Goal: Task Accomplishment & Management: Use online tool/utility

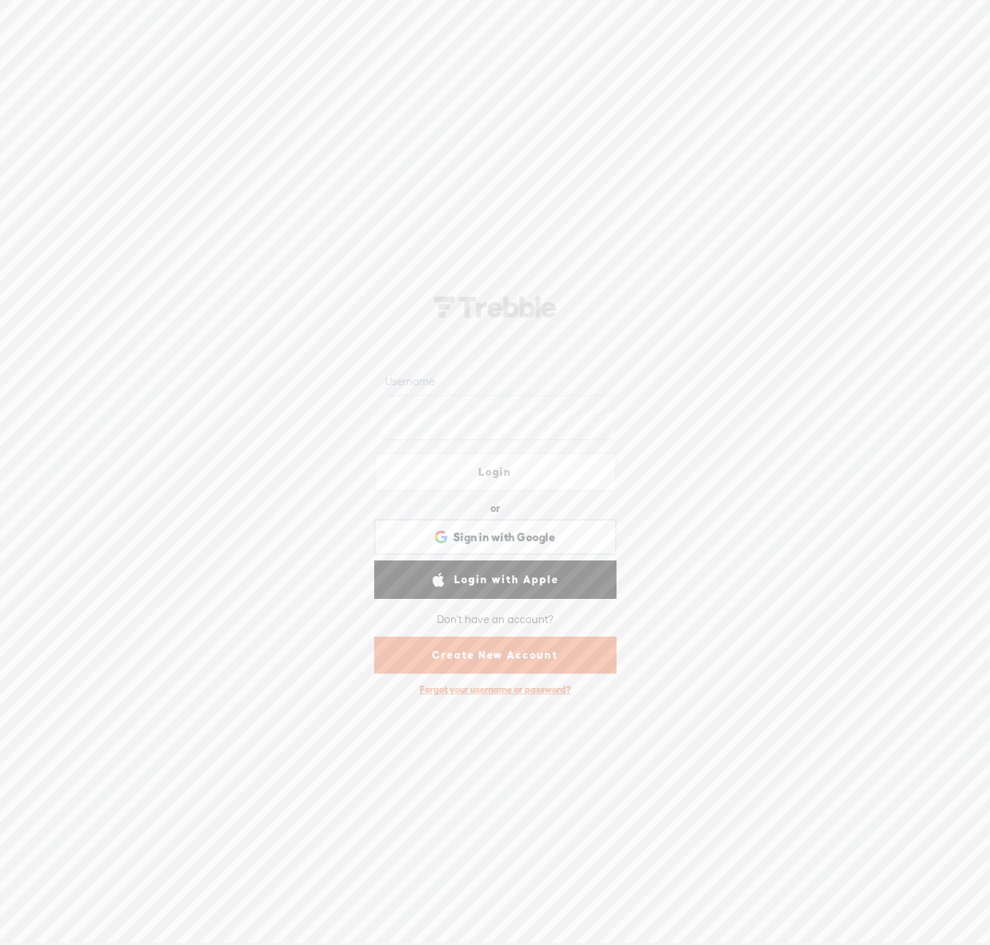
type input "[EMAIL_ADDRESS][DOMAIN_NAME]"
click at [464, 385] on input "[EMAIL_ADDRESS][DOMAIN_NAME]" at bounding box center [498, 382] width 232 height 28
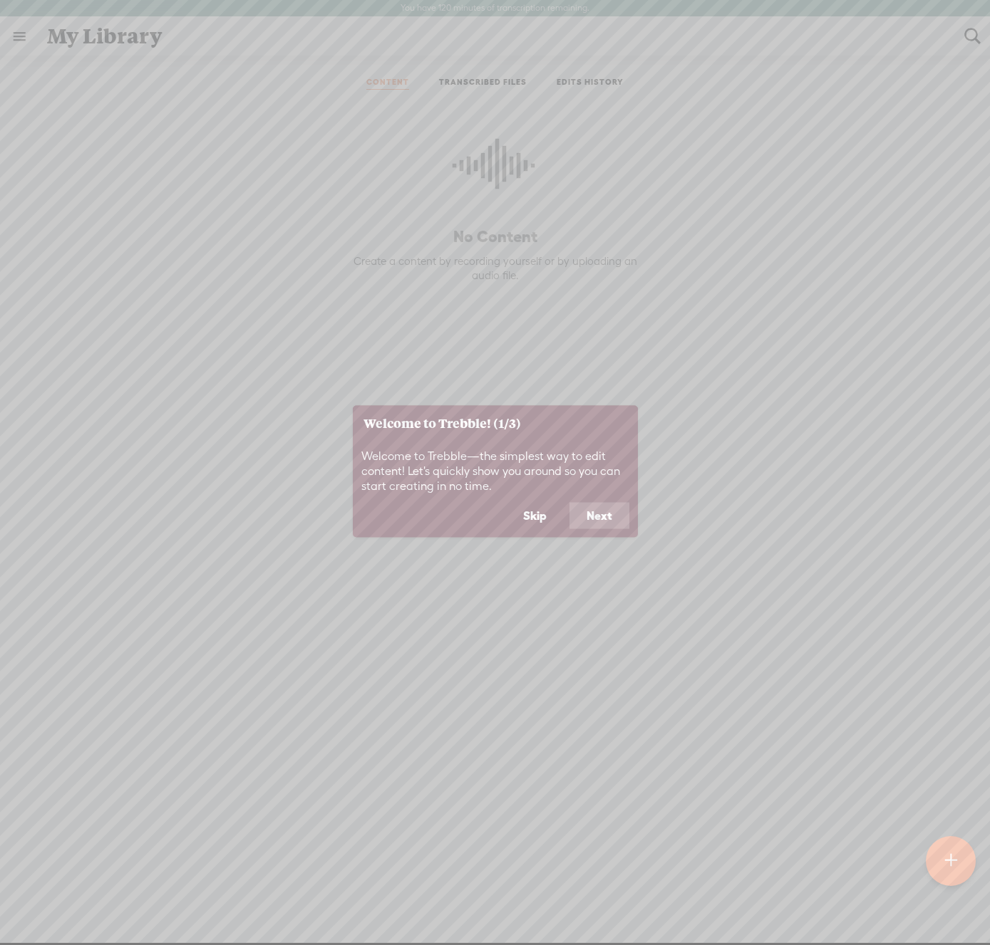
click at [593, 514] on button "Next" at bounding box center [599, 515] width 60 height 27
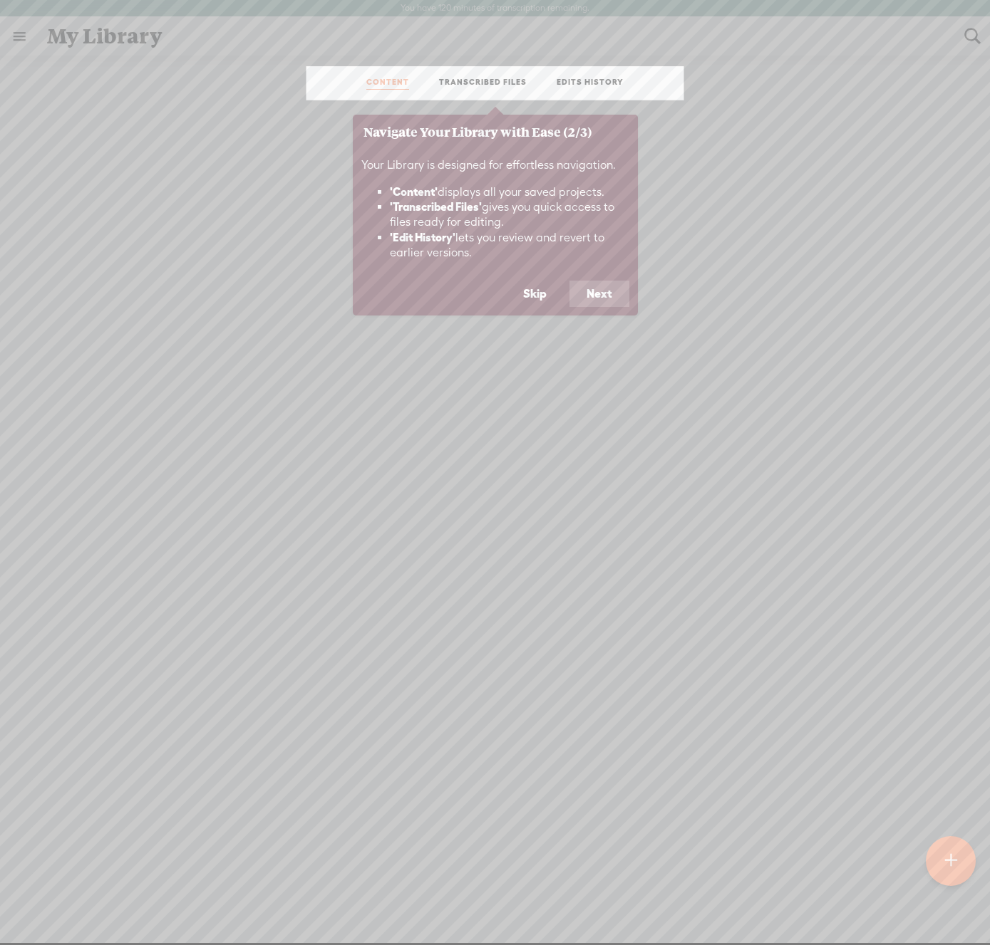
click at [611, 301] on button "Next" at bounding box center [599, 294] width 60 height 27
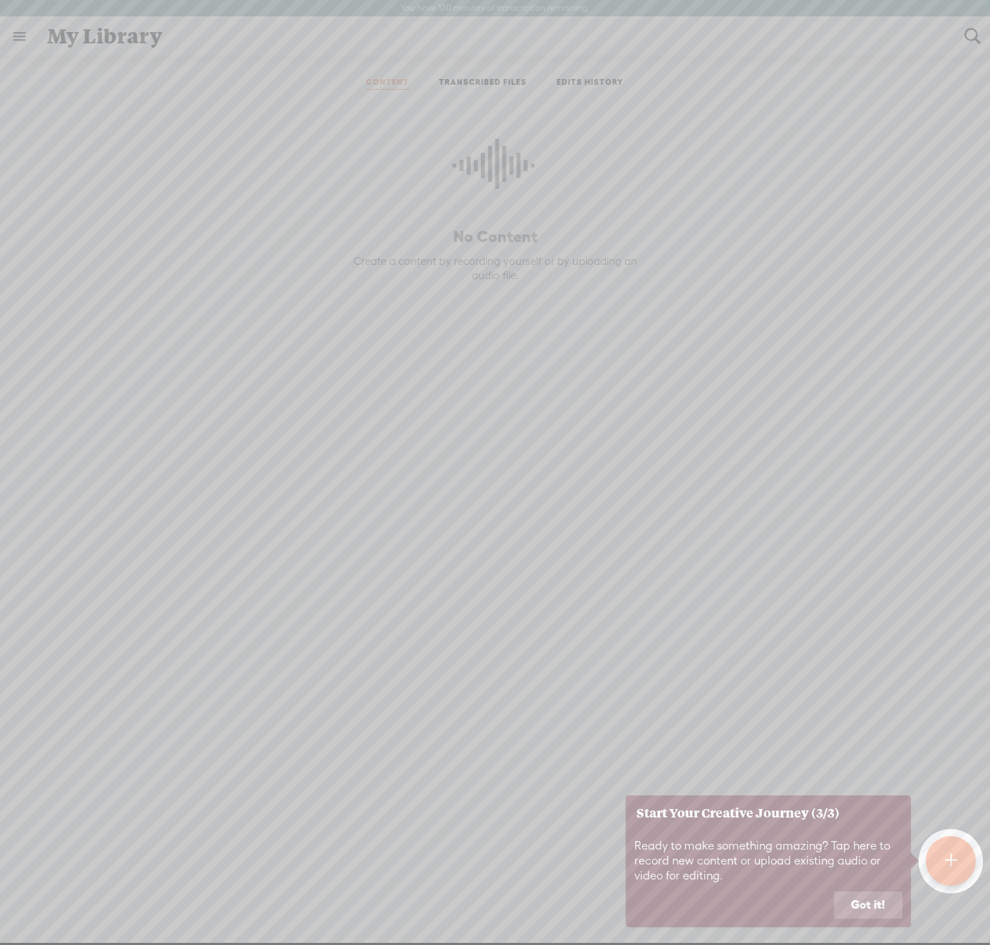
click at [871, 905] on button "Got it!" at bounding box center [868, 905] width 68 height 27
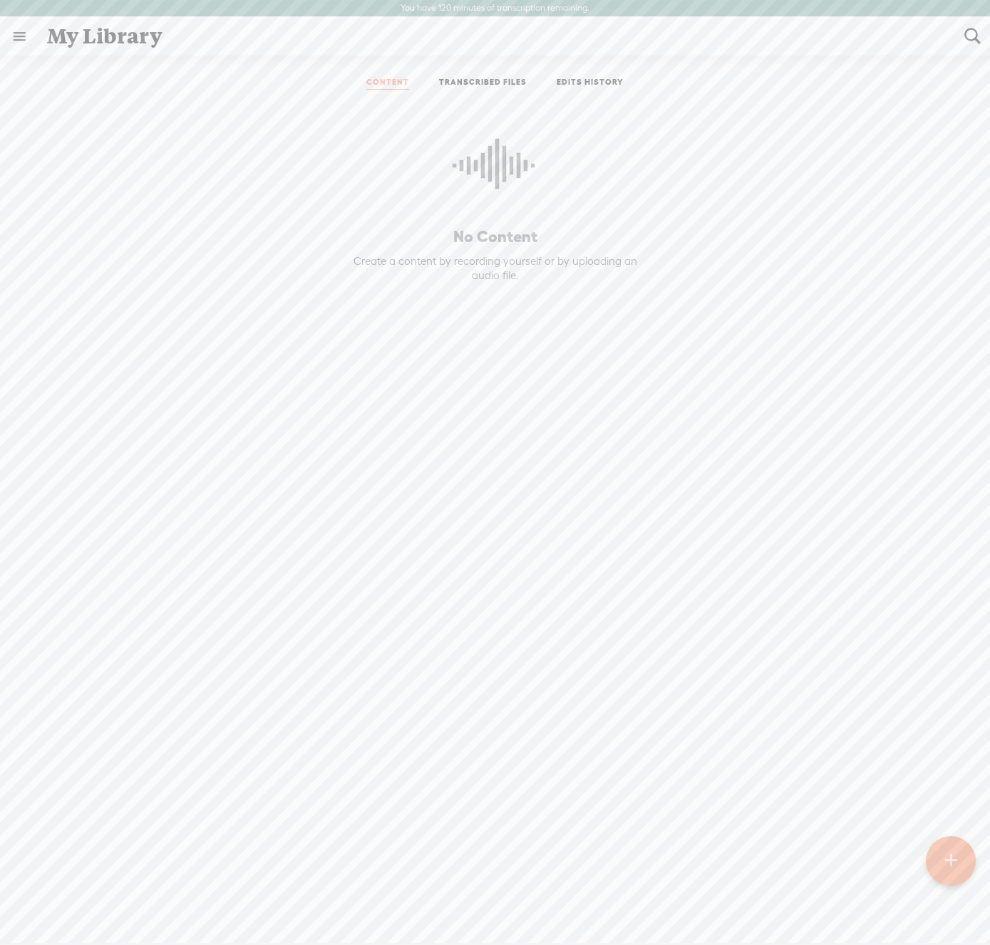
click at [951, 863] on t at bounding box center [951, 861] width 12 height 31
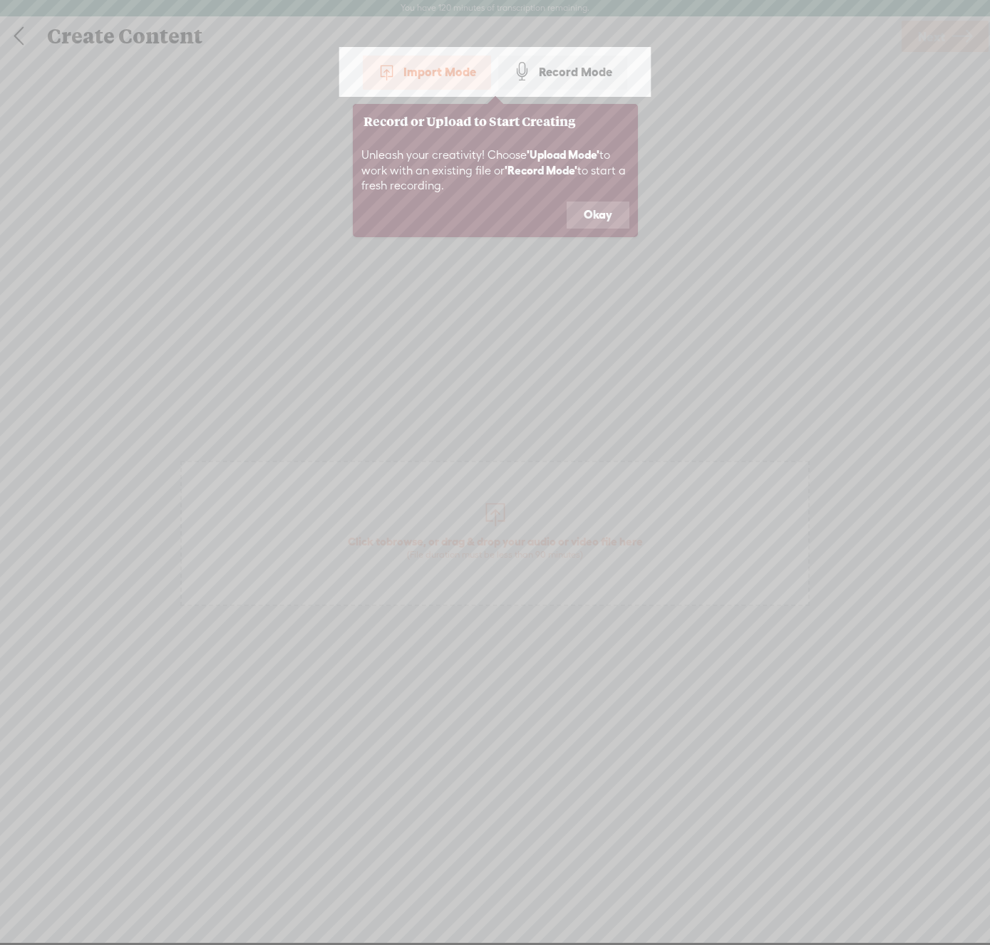
click at [601, 219] on button "Okay" at bounding box center [597, 215] width 63 height 27
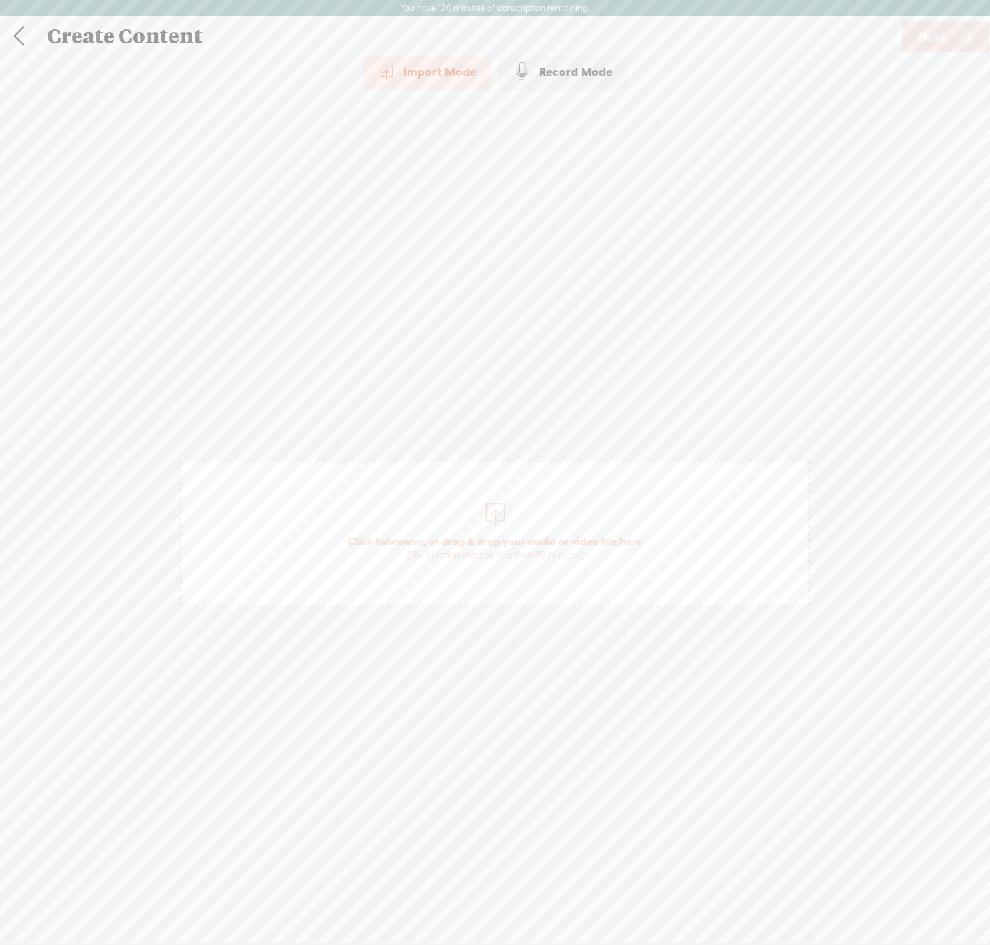
click at [495, 508] on div at bounding box center [495, 513] width 28 height 28
click at [929, 40] on span "Next" at bounding box center [931, 37] width 27 height 36
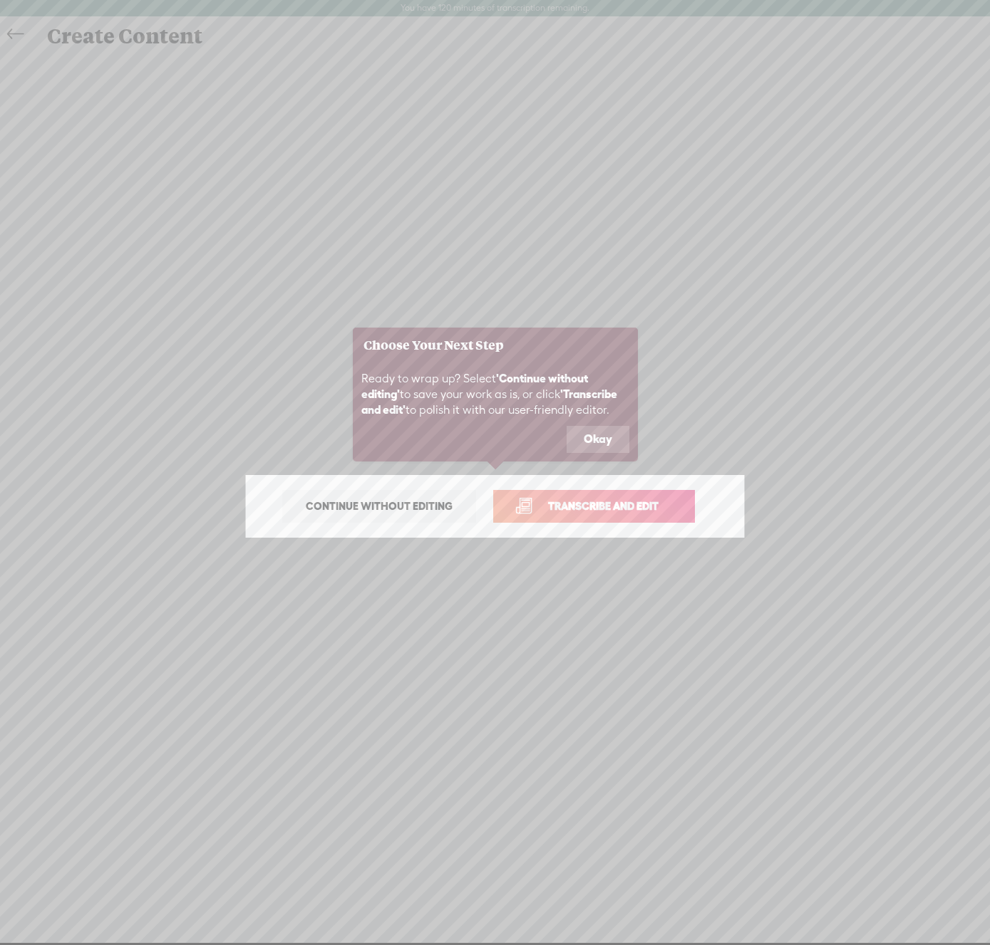
click at [589, 439] on button "Okay" at bounding box center [597, 439] width 63 height 27
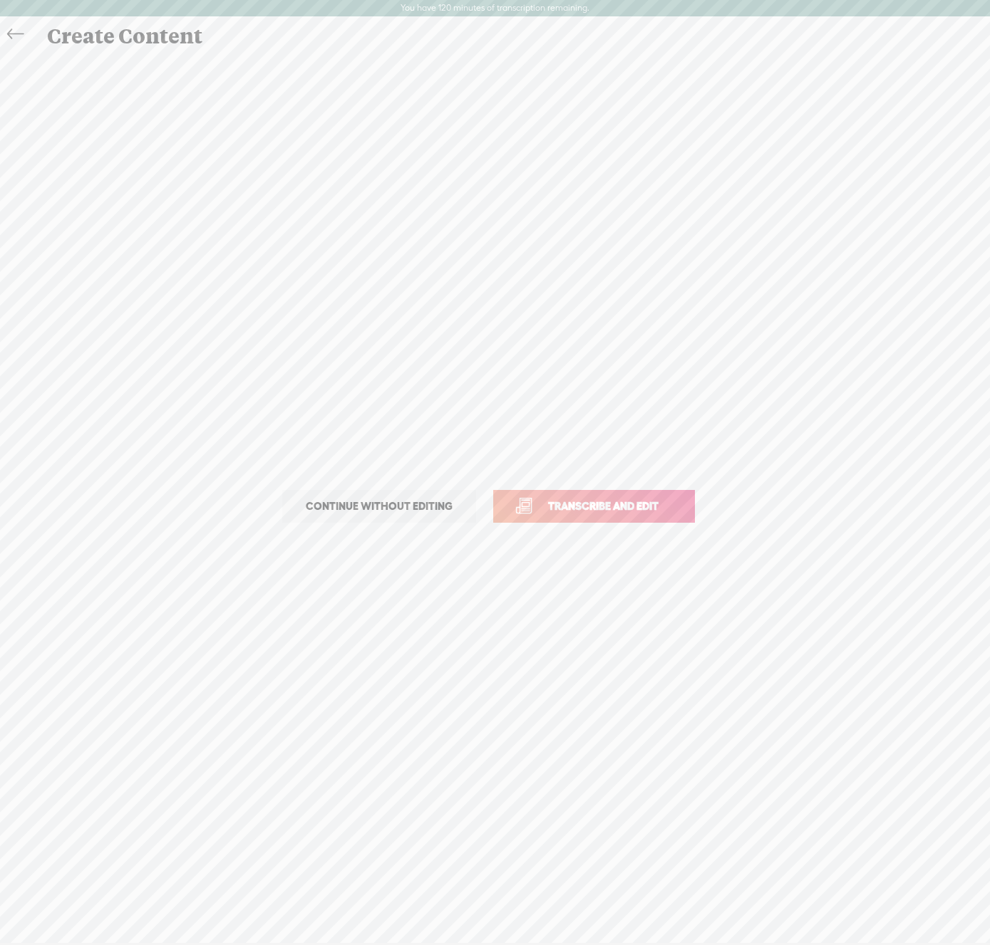
click at [593, 495] on link "Transcribe and edit" at bounding box center [594, 506] width 202 height 33
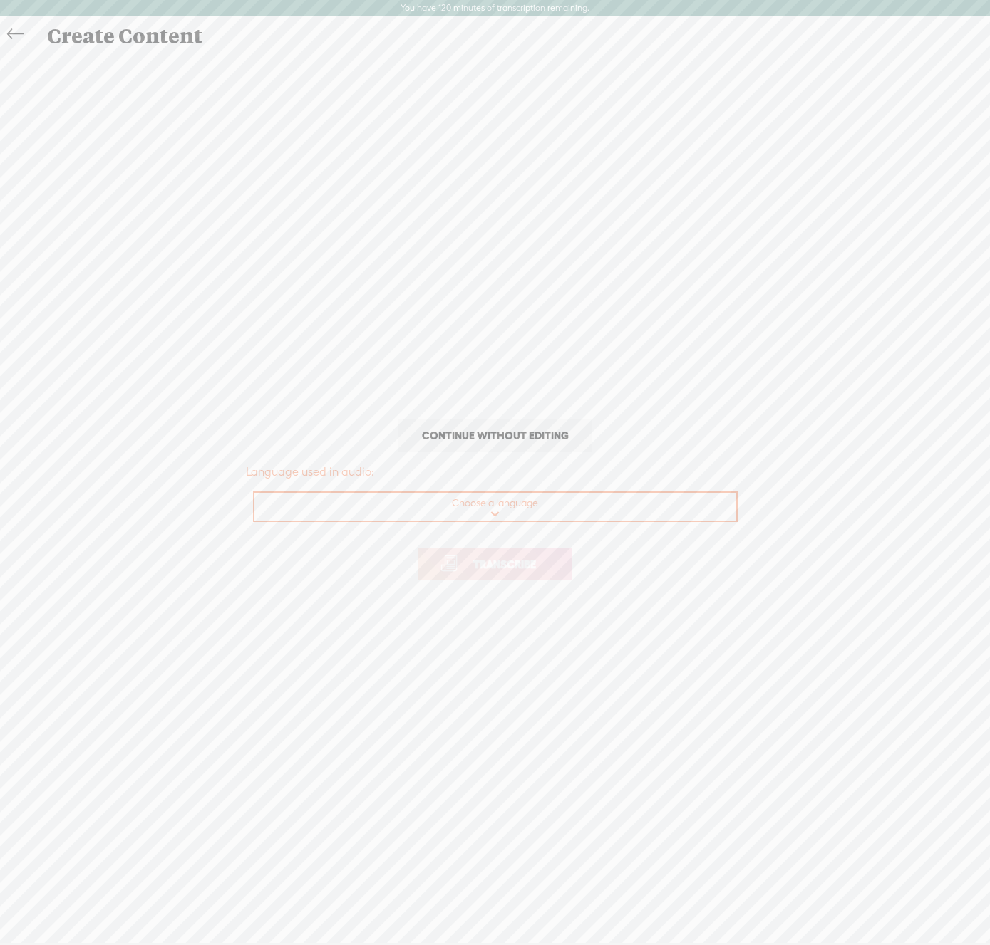
click at [497, 508] on select "Choose a language Afrikaans Albanian Amharic Arabic, Gulf Arabic, Modern Standa…" at bounding box center [495, 507] width 483 height 29
select select "es-ES"
click at [254, 493] on select "Choose a language Afrikaans Albanian Amharic Arabic, Gulf Arabic, Modern Standa…" at bounding box center [495, 507] width 483 height 29
click at [507, 569] on span "Transcribe" at bounding box center [504, 564] width 93 height 16
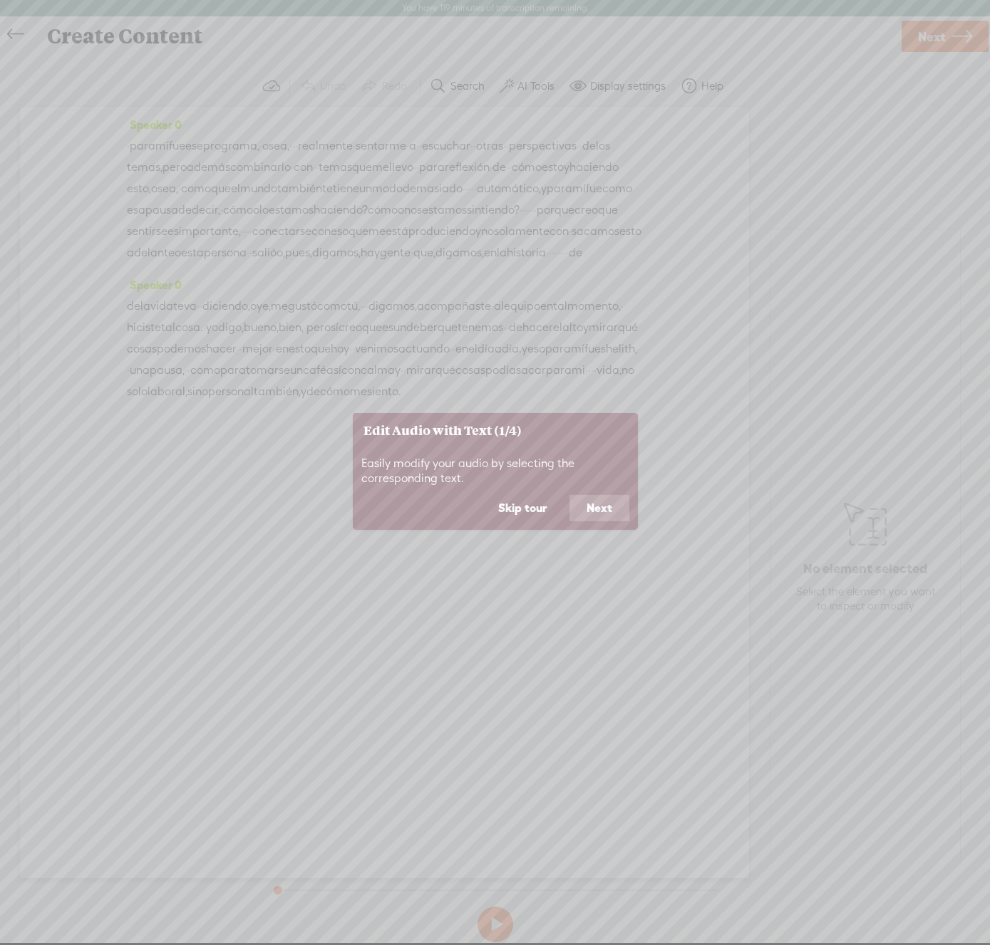
click at [589, 512] on button "Next" at bounding box center [599, 508] width 60 height 27
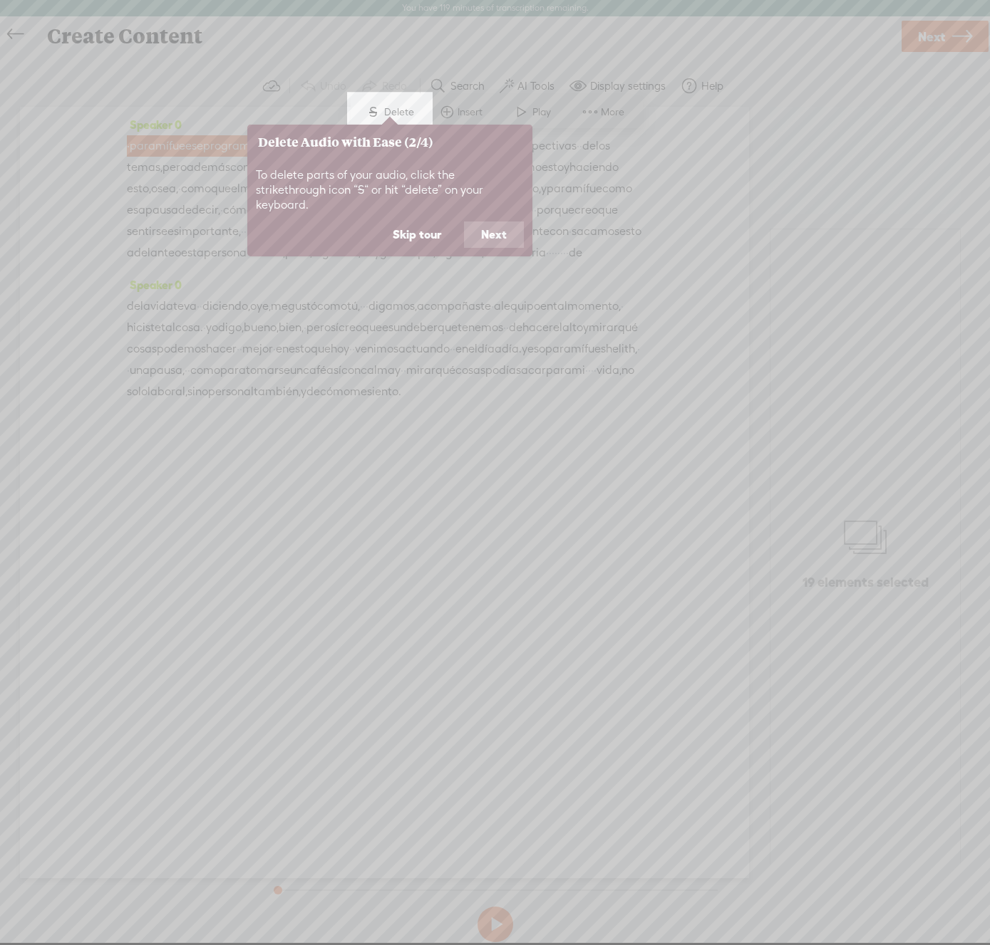
click at [496, 222] on button "Next" at bounding box center [494, 235] width 60 height 27
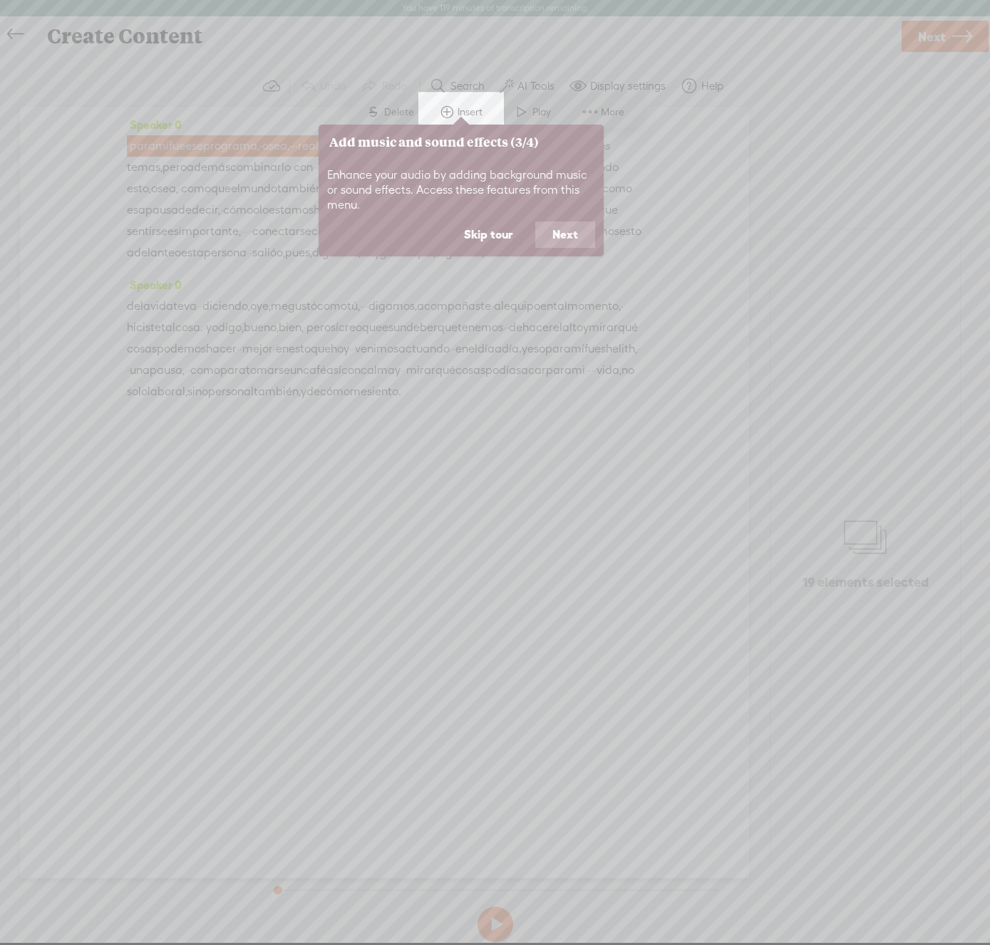
click at [571, 234] on button "Next" at bounding box center [565, 235] width 60 height 27
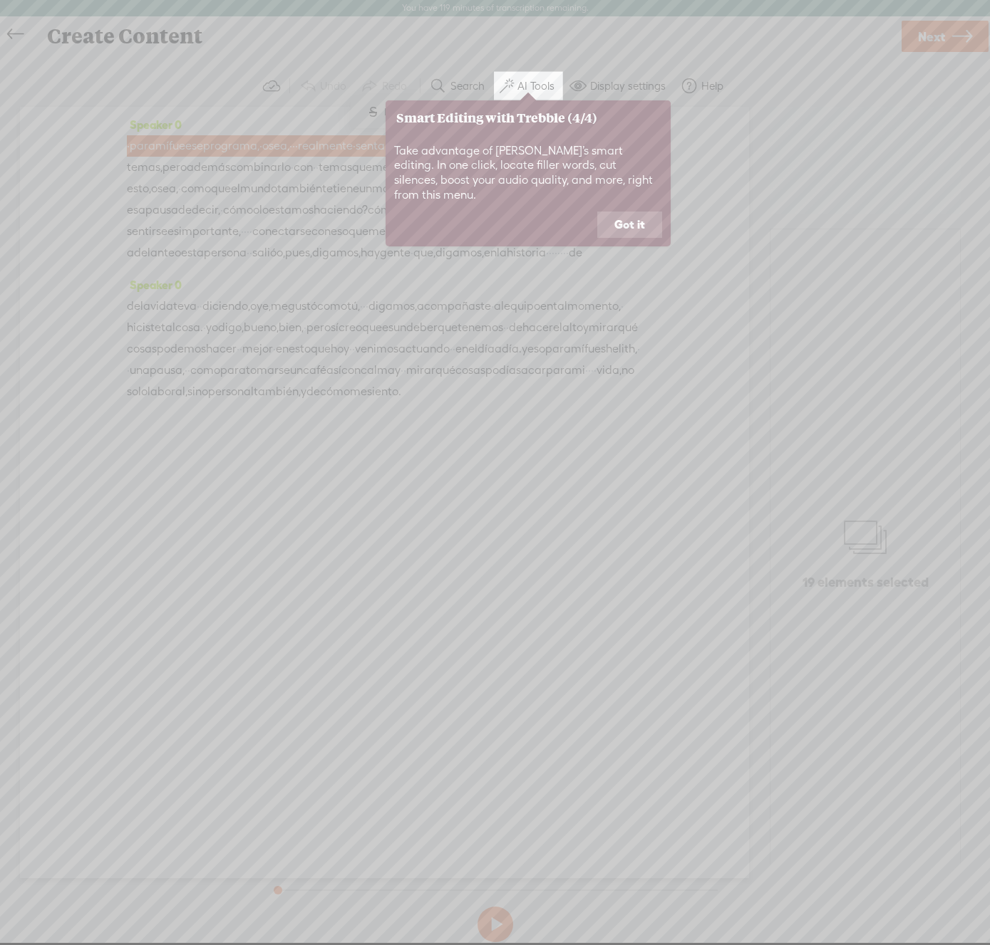
click at [623, 217] on button "Got it" at bounding box center [629, 225] width 65 height 27
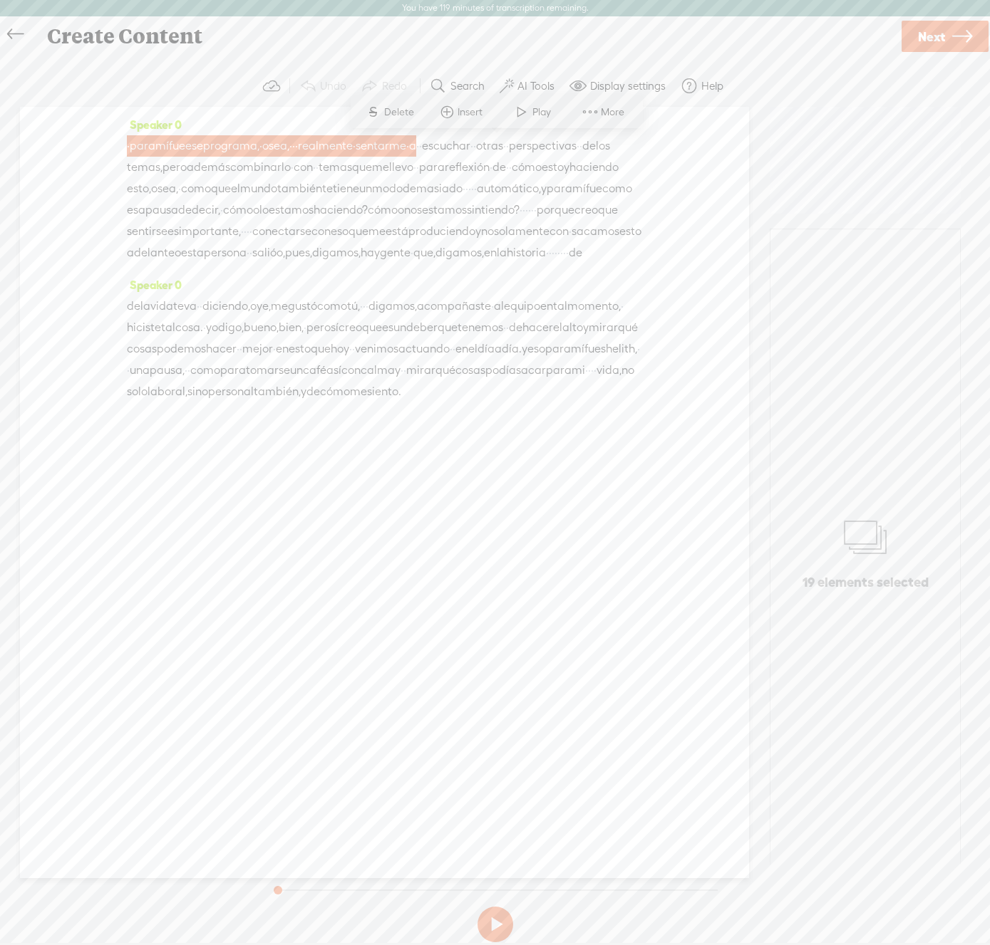
click at [924, 35] on span "Next" at bounding box center [931, 37] width 27 height 36
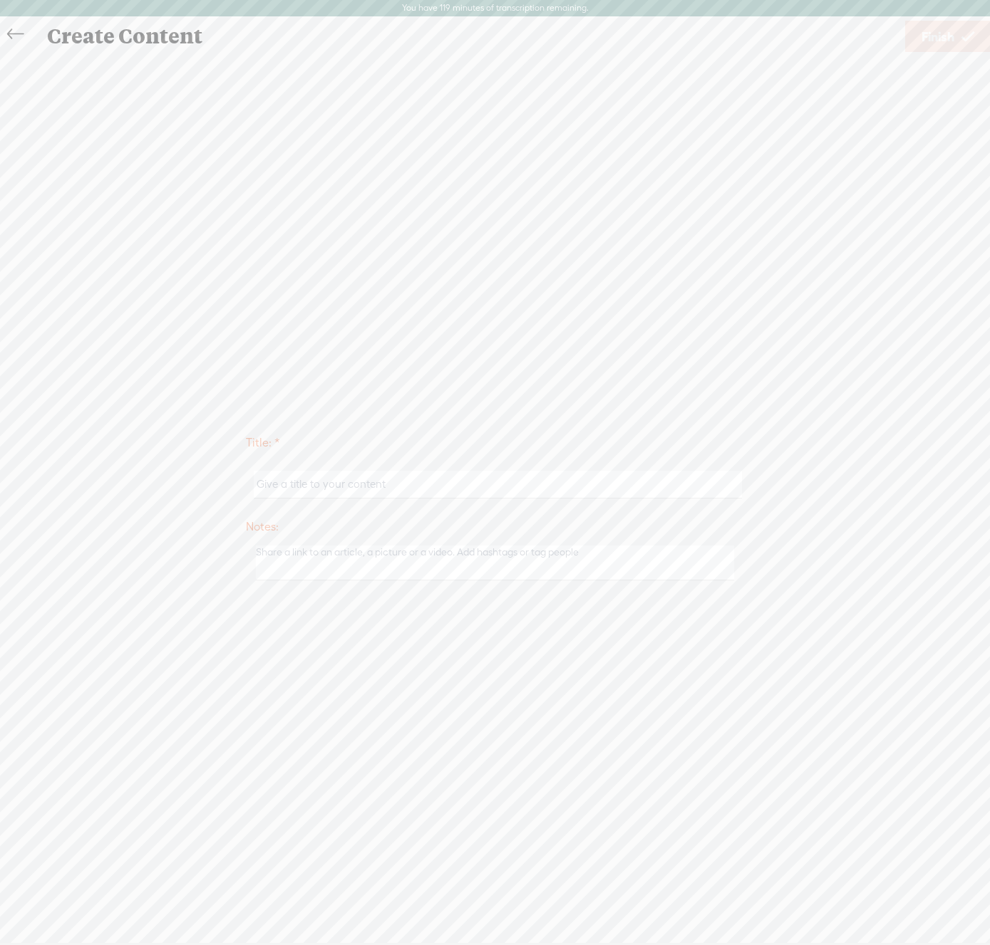
click at [11, 37] on icon at bounding box center [15, 35] width 16 height 32
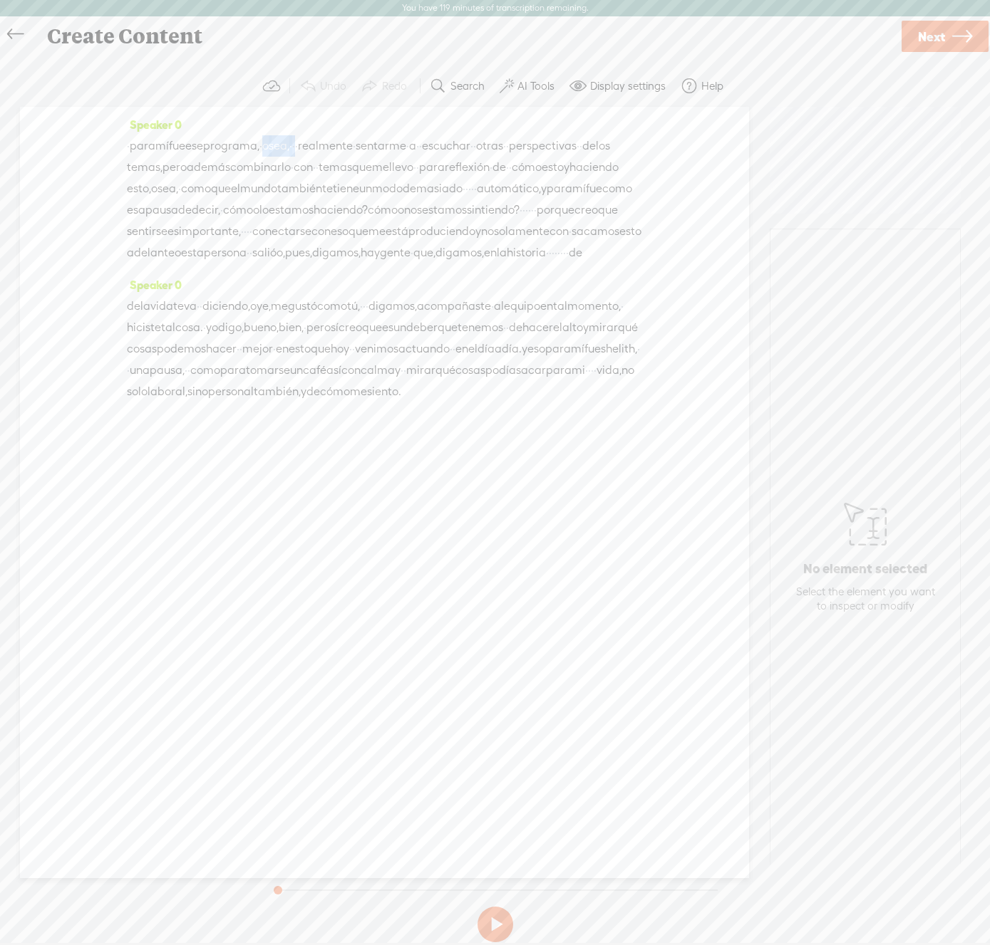
drag, startPoint x: 297, startPoint y: 147, endPoint x: 345, endPoint y: 144, distance: 47.8
click at [345, 144] on div "· para mí fue ese programa, · o sea, · · · realmente · · sentarme · · a · · esc…" at bounding box center [384, 199] width 515 height 128
click at [242, 110] on span "Delete" at bounding box center [251, 112] width 33 height 14
click at [136, 147] on span "para" at bounding box center [143, 146] width 26 height 21
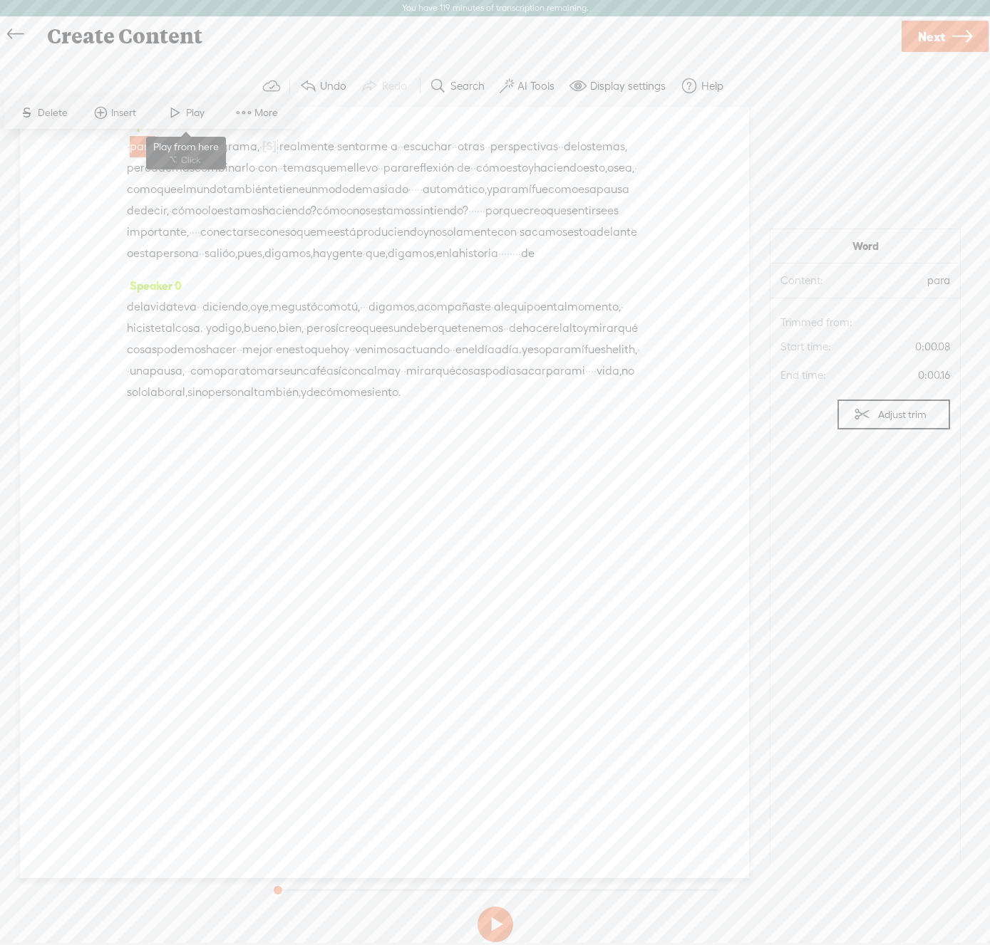
click at [171, 106] on span at bounding box center [175, 113] width 21 height 26
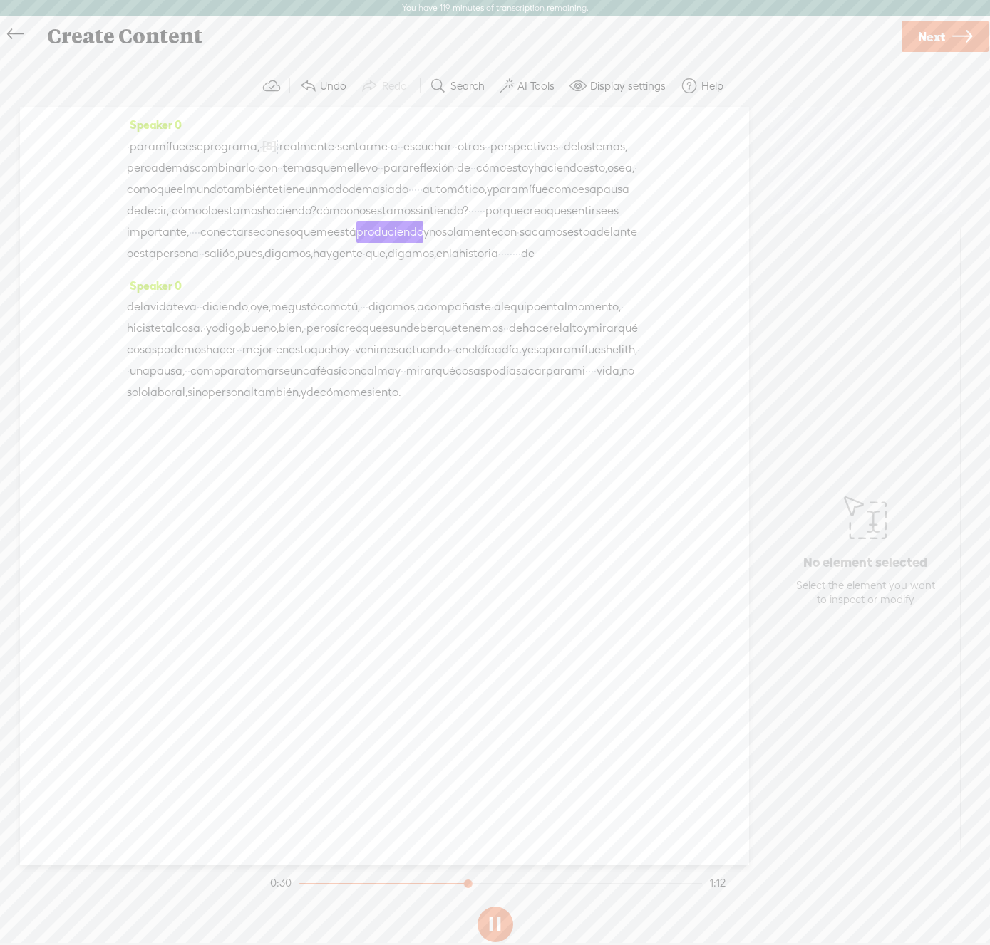
click at [492, 920] on button at bounding box center [495, 925] width 36 height 36
drag, startPoint x: 468, startPoint y: 230, endPoint x: 497, endPoint y: 229, distance: 29.2
click at [497, 229] on div "· para mí fue ese programa, · [S] o sea, · · · realmente · · sentarme · · a · ·…" at bounding box center [384, 199] width 515 height 129
drag, startPoint x: 470, startPoint y: 231, endPoint x: 514, endPoint y: 231, distance: 44.2
click at [514, 231] on div "· para mí fue ese programa, · [S] o sea, · · · realmente · · sentarme · · a · ·…" at bounding box center [384, 199] width 515 height 129
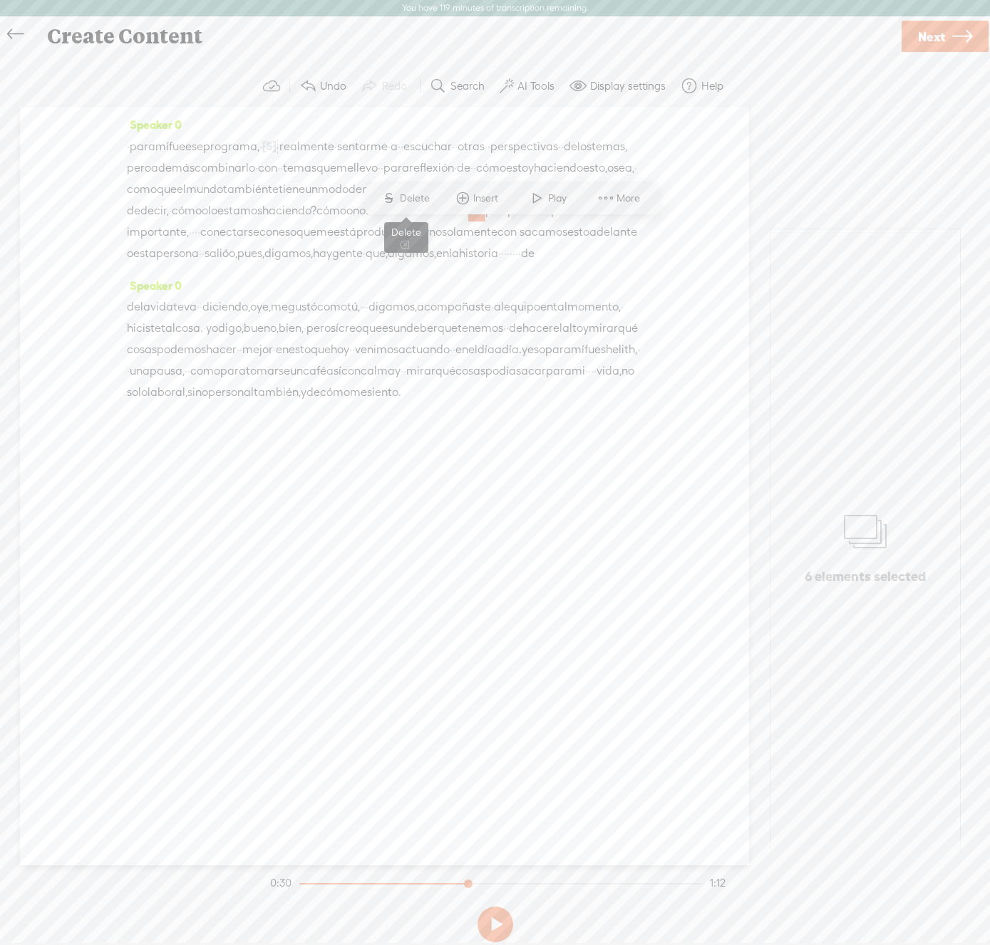
click at [422, 203] on span "Delete" at bounding box center [416, 199] width 33 height 14
click at [492, 200] on span "para" at bounding box center [505, 189] width 26 height 21
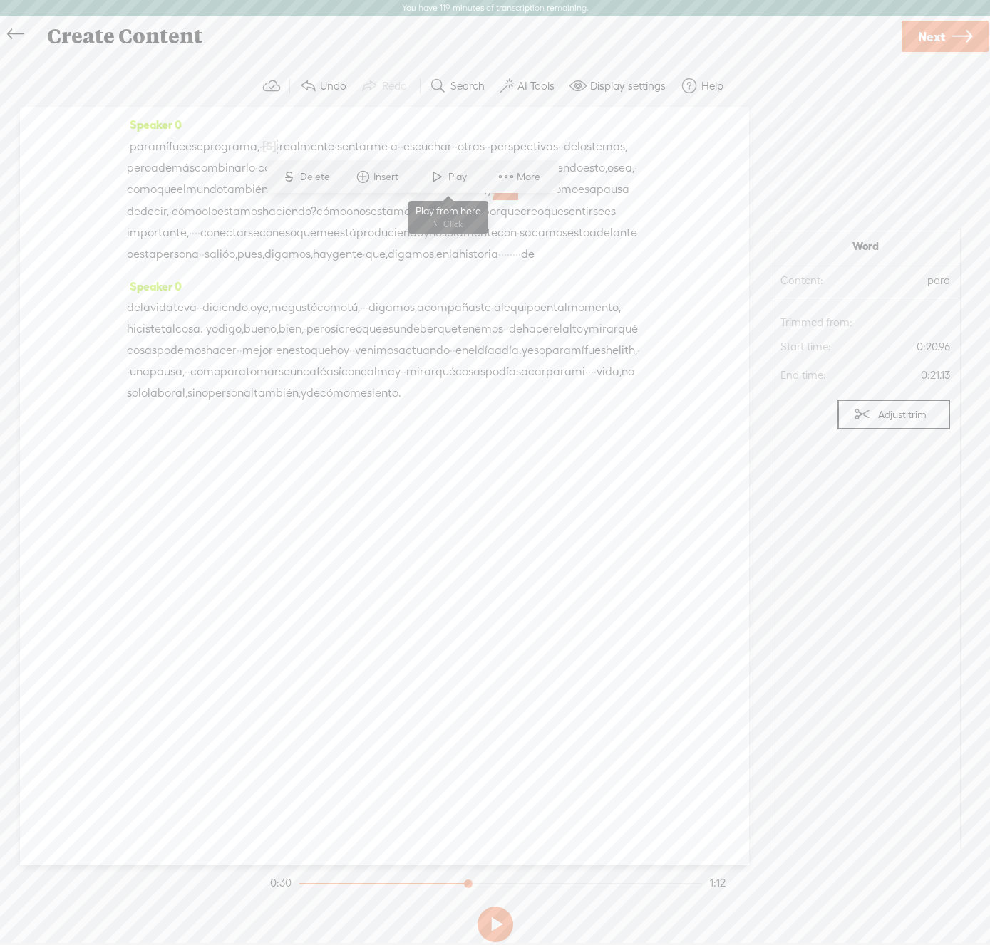
click at [440, 170] on span at bounding box center [437, 177] width 21 height 26
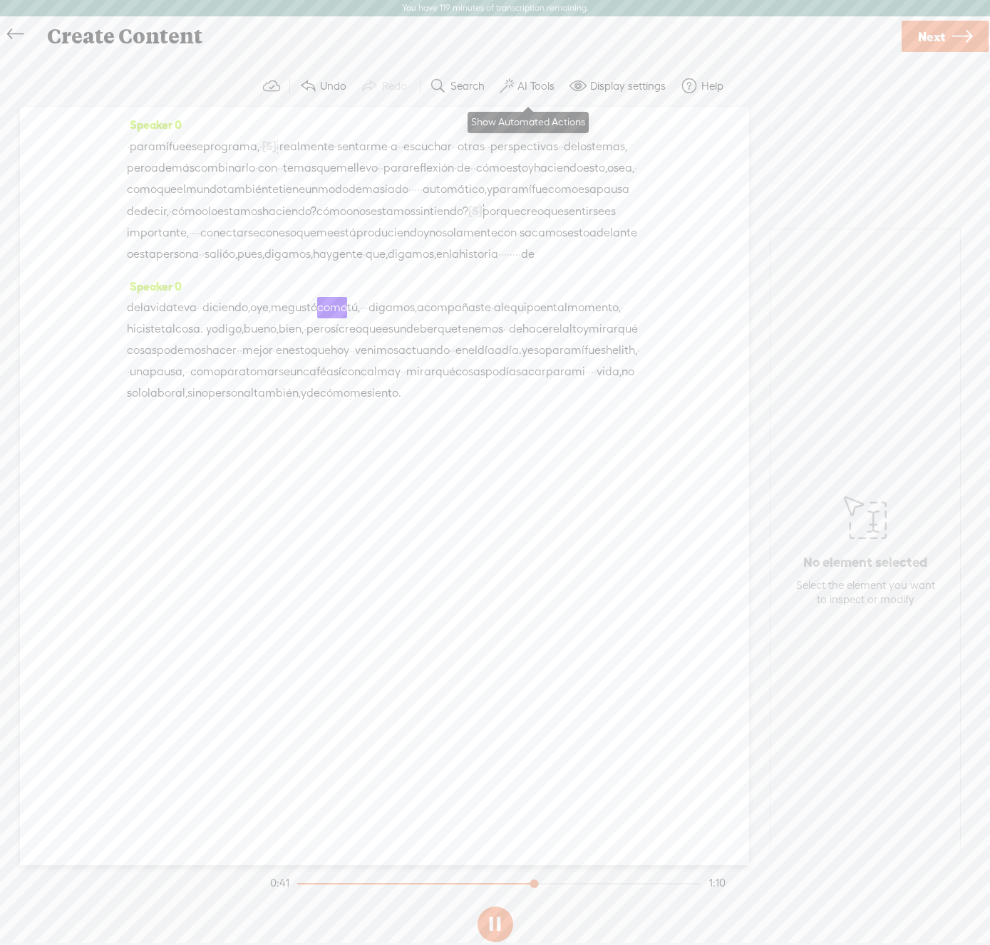
click at [526, 87] on label "AI Tools" at bounding box center [535, 86] width 37 height 14
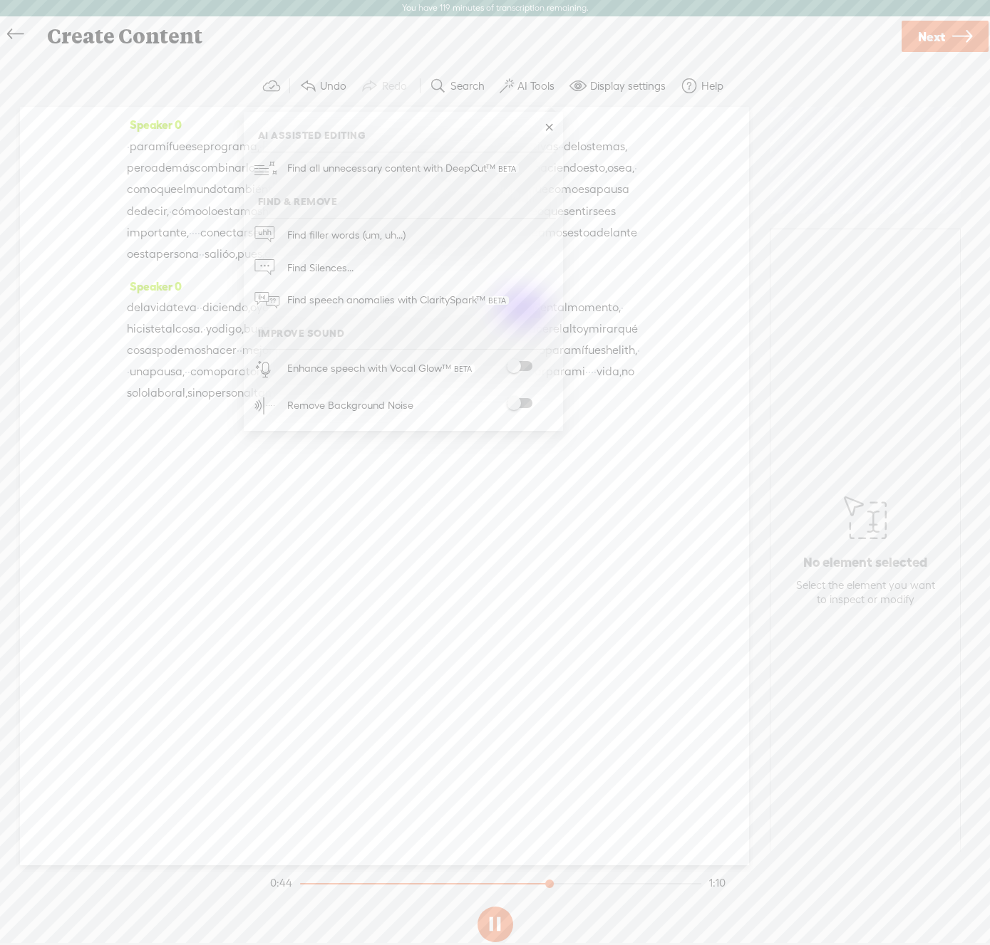
click at [651, 155] on div "Speaker 0 · para mí fue ese programa, · [S] o sea, · · · realmente · · sentarme…" at bounding box center [384, 486] width 729 height 759
click at [307, 89] on span at bounding box center [307, 86] width 17 height 17
click at [569, 178] on span "haciendo" at bounding box center [593, 167] width 49 height 21
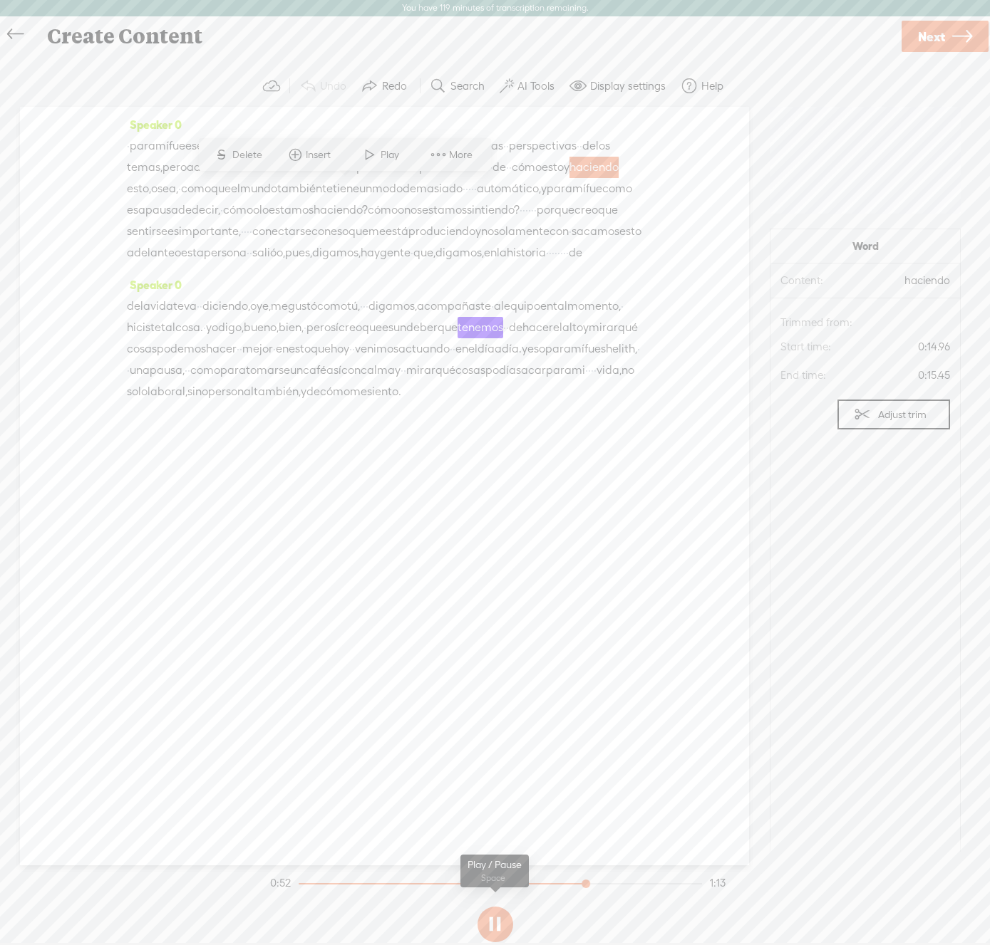
click at [495, 925] on button at bounding box center [495, 925] width 36 height 36
drag, startPoint x: 587, startPoint y: 885, endPoint x: 288, endPoint y: 904, distance: 299.8
click at [288, 904] on section "Settings S Delete Insert Play Delete More options 0:52 1:13" at bounding box center [494, 907] width 455 height 83
click at [519, 84] on label "AI Tools" at bounding box center [535, 86] width 37 height 14
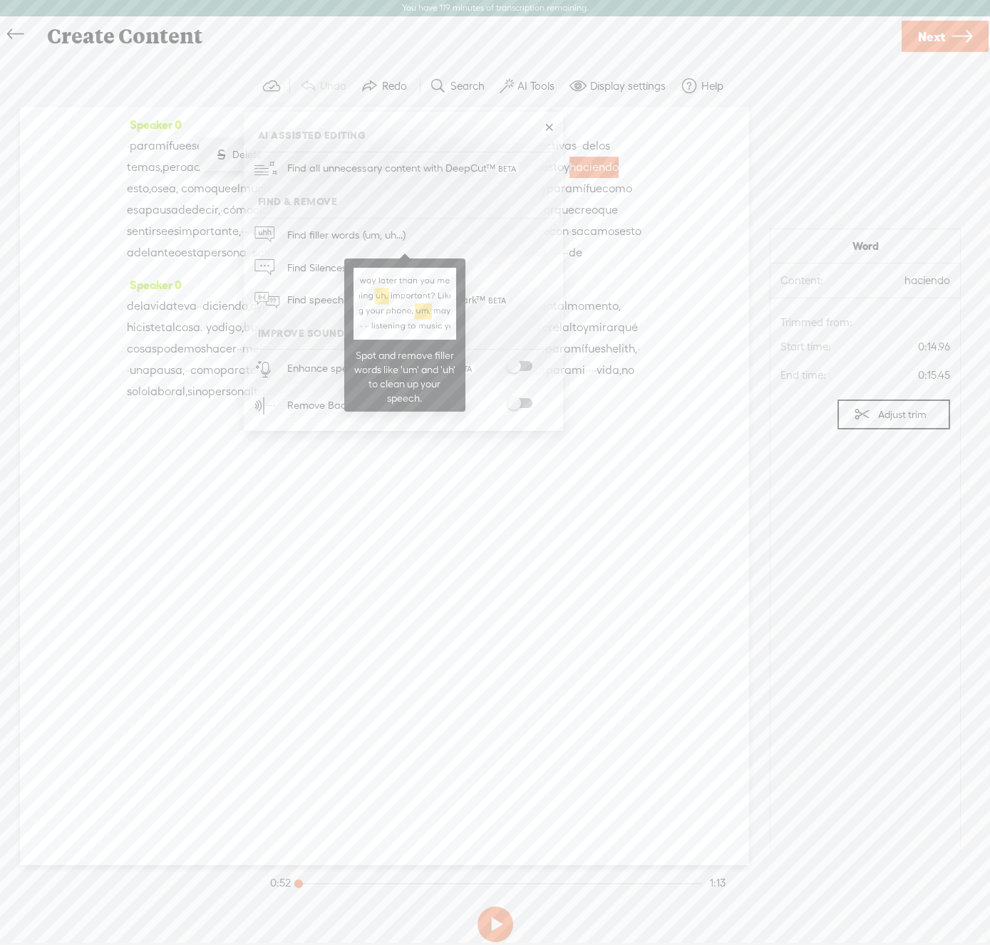
click at [291, 234] on span "Find filler words (um, uh...)" at bounding box center [346, 235] width 128 height 32
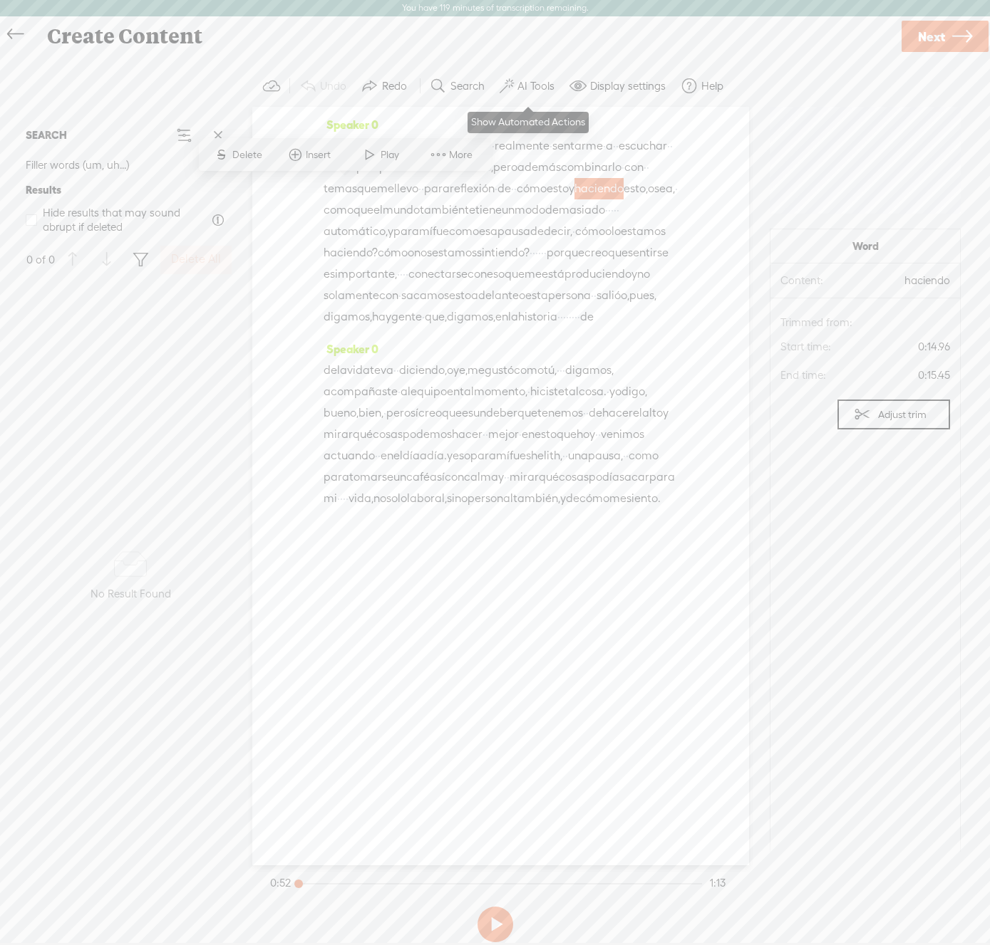
click at [527, 79] on label "AI Tools" at bounding box center [535, 86] width 37 height 14
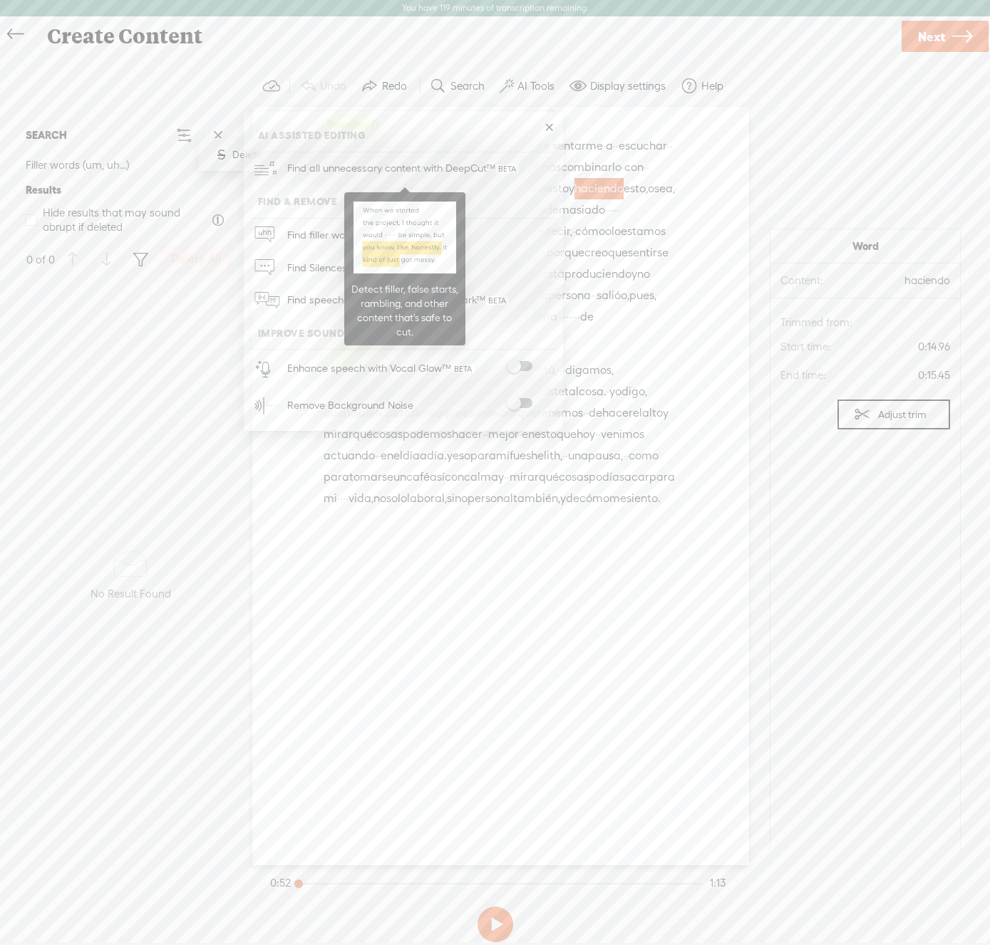
click at [392, 163] on span "Find all unnecessary content with DeepCut™" at bounding box center [403, 168] width 242 height 33
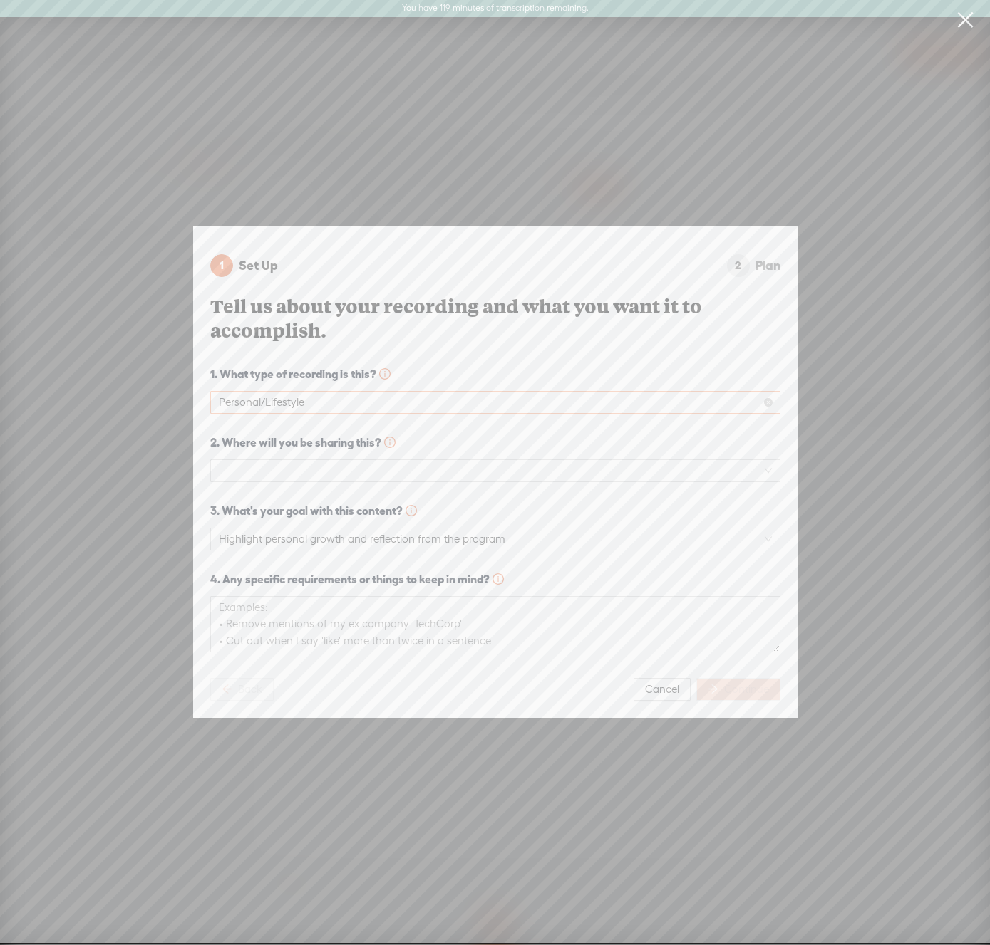
click at [285, 399] on span "Personal/Lifestyle" at bounding box center [495, 402] width 553 height 21
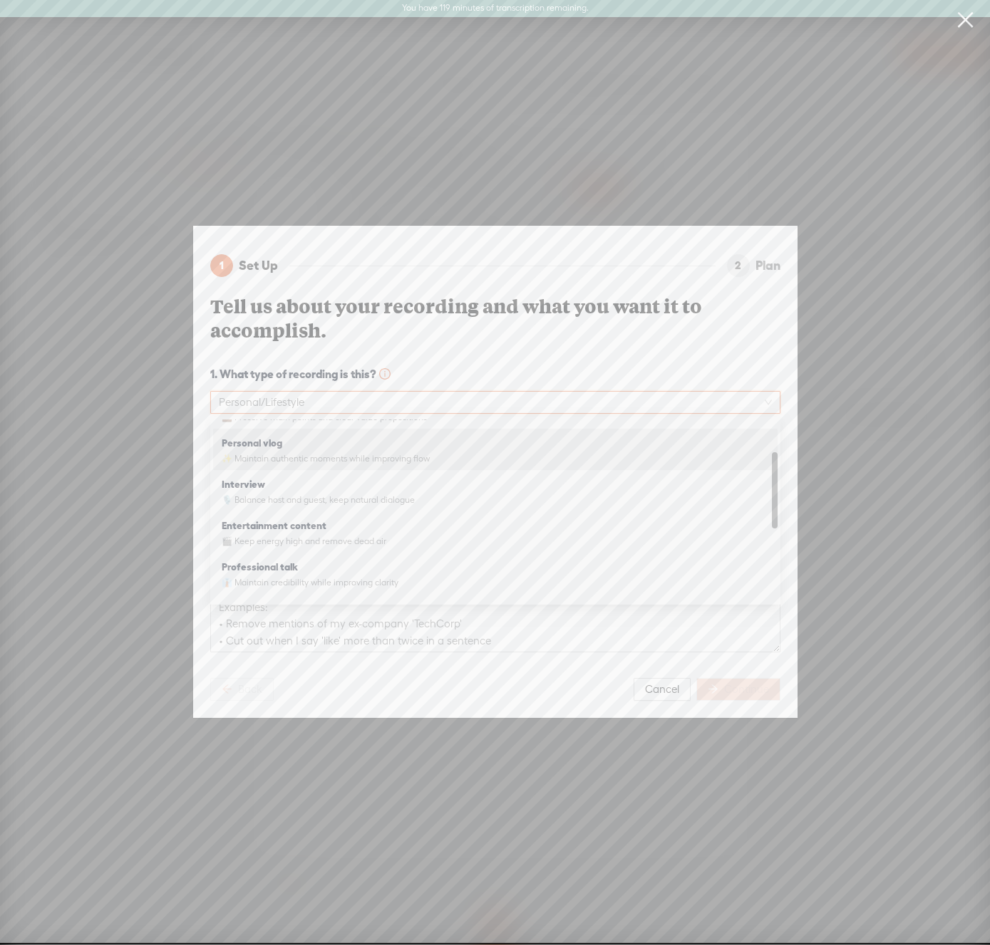
scroll to position [82, 0]
click at [284, 484] on div "Interview 🎙️ Balance host and guest, keep natural dialogue" at bounding box center [495, 482] width 547 height 36
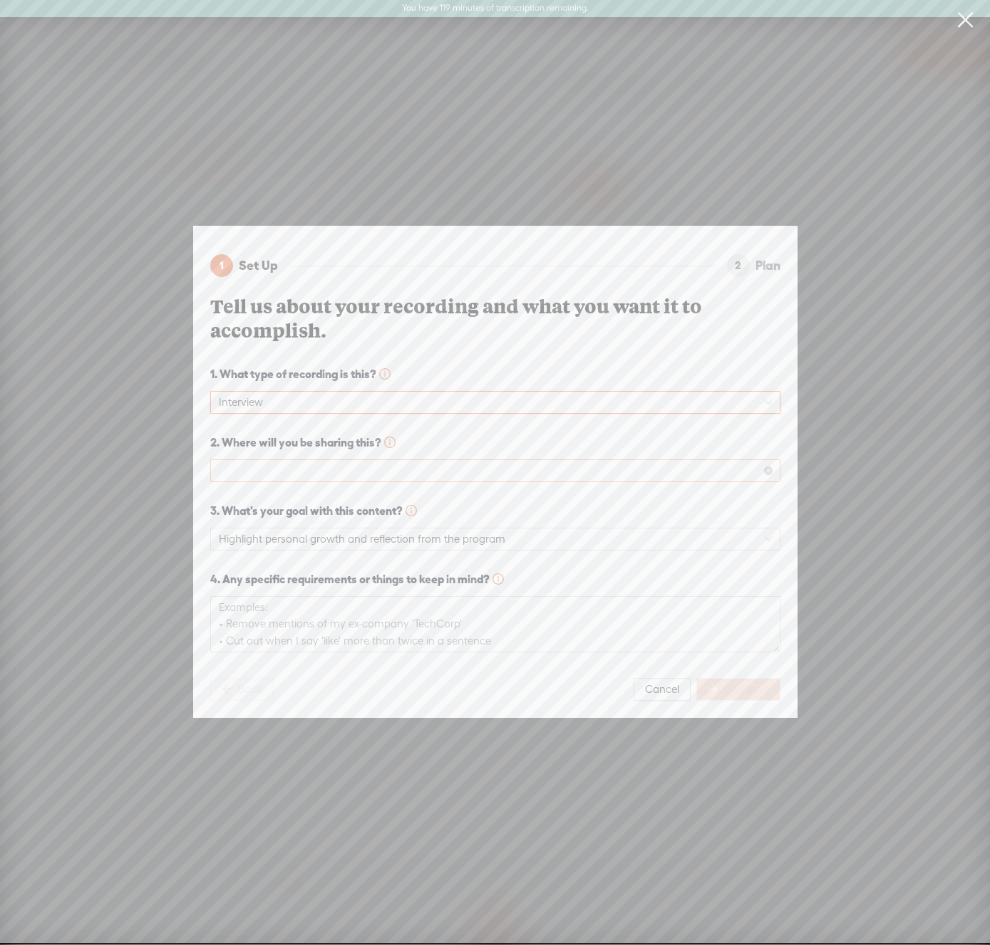
click at [281, 471] on span at bounding box center [495, 470] width 553 height 21
click at [281, 565] on div "Instagram" at bounding box center [495, 567] width 547 height 17
click at [286, 543] on span "Highlight personal growth and reflection from the program" at bounding box center [495, 539] width 553 height 21
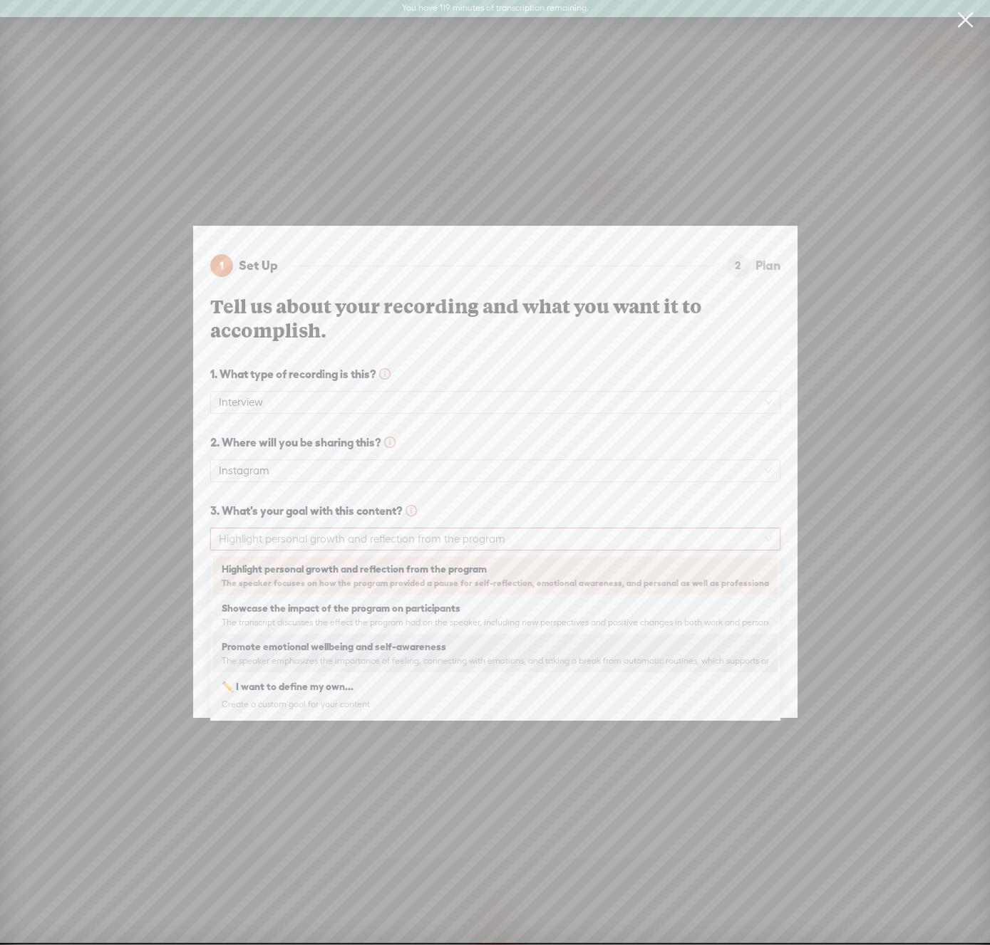
click at [306, 656] on span "The speaker emphasizes the importance of feeling, connecting with emotions, and…" at bounding box center [495, 660] width 547 height 11
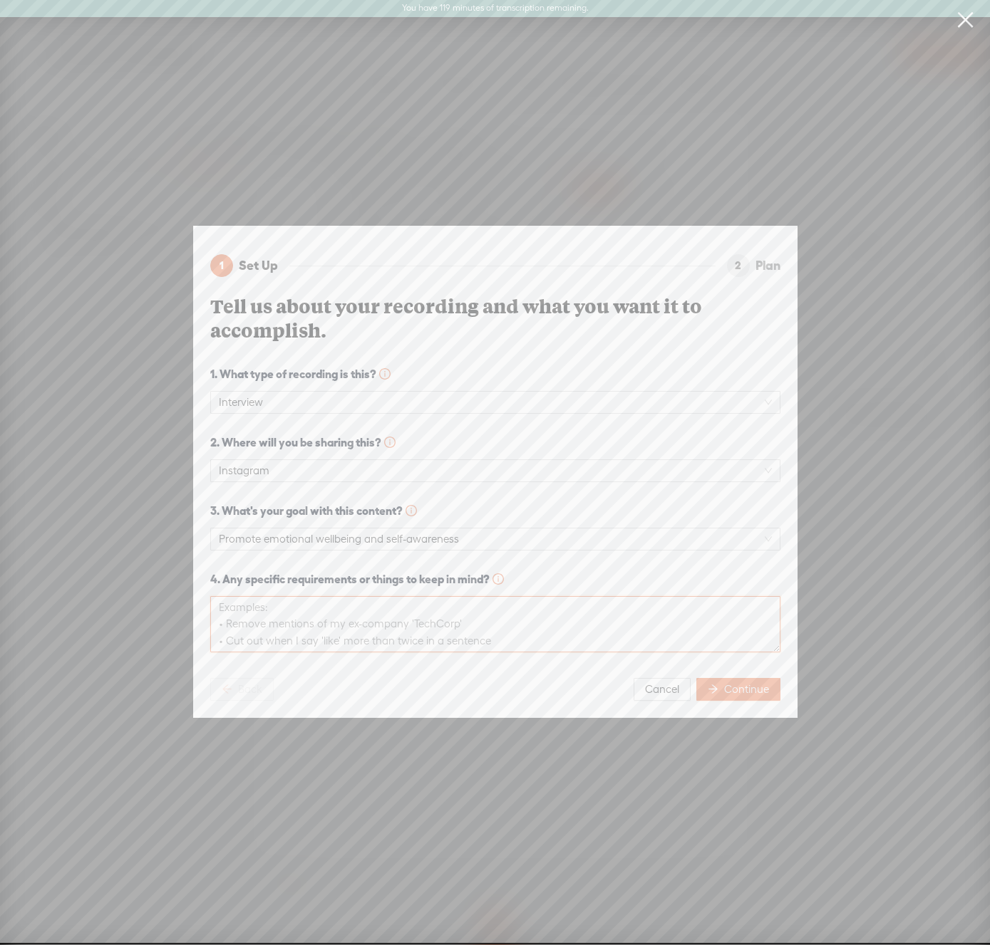
click at [282, 610] on textarea at bounding box center [495, 624] width 570 height 56
type textarea "remove "osea" and "digamos""
click at [752, 687] on span "Continue" at bounding box center [746, 689] width 45 height 14
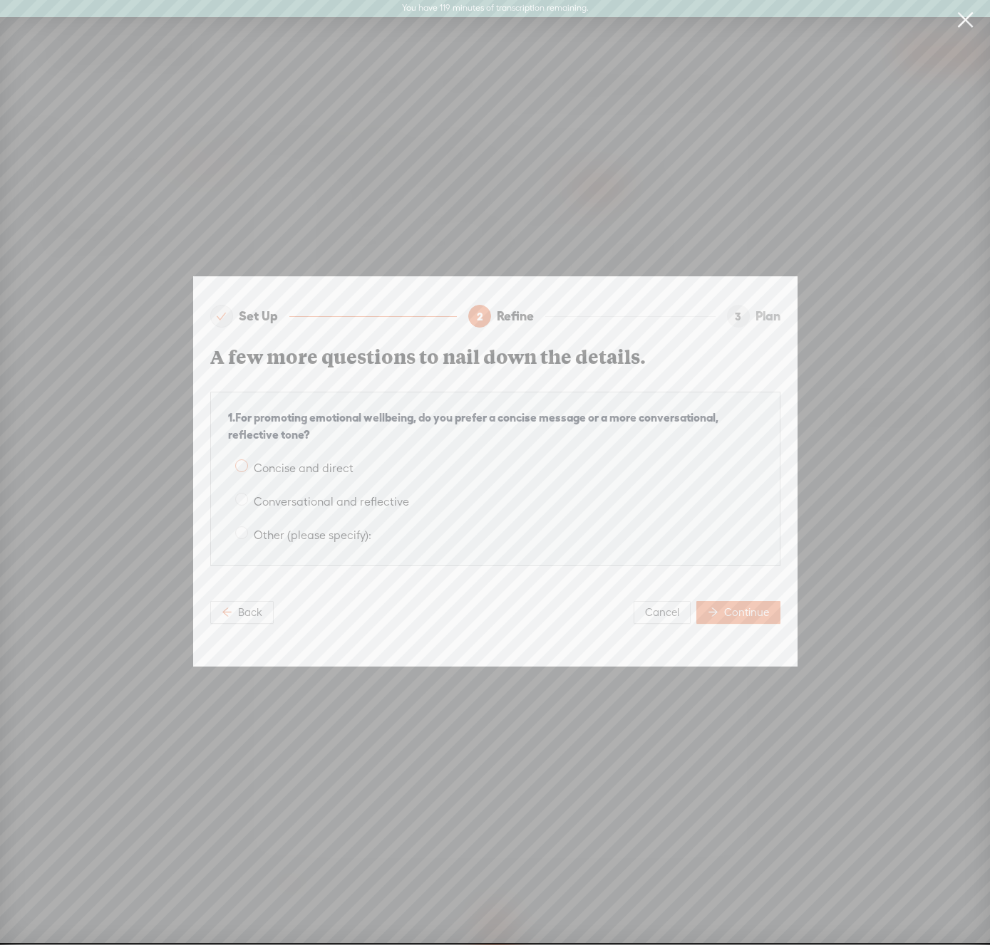
click at [248, 467] on span "Concise and direct" at bounding box center [303, 469] width 111 height 14
click at [248, 467] on input "Concise and direct" at bounding box center [241, 466] width 13 height 13
radio input "true"
click at [747, 606] on span "Continue" at bounding box center [746, 613] width 45 height 14
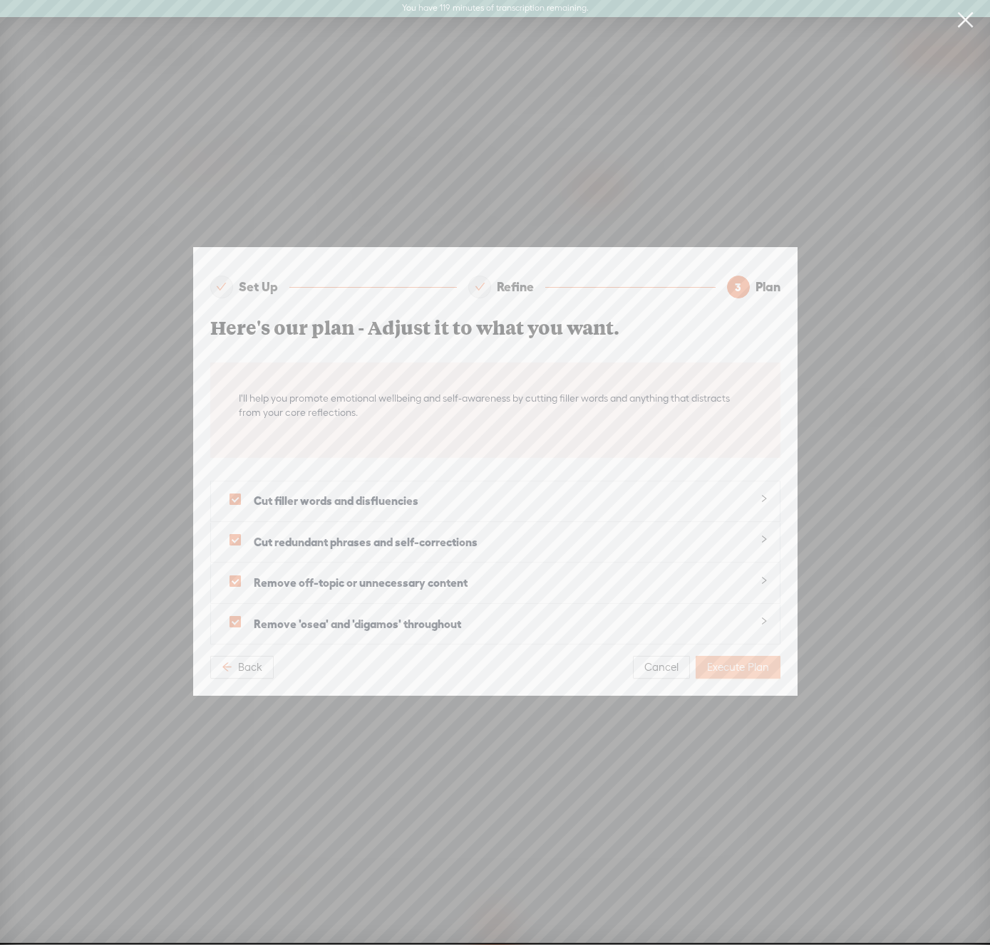
click at [732, 669] on span "Execute Plan" at bounding box center [738, 667] width 62 height 14
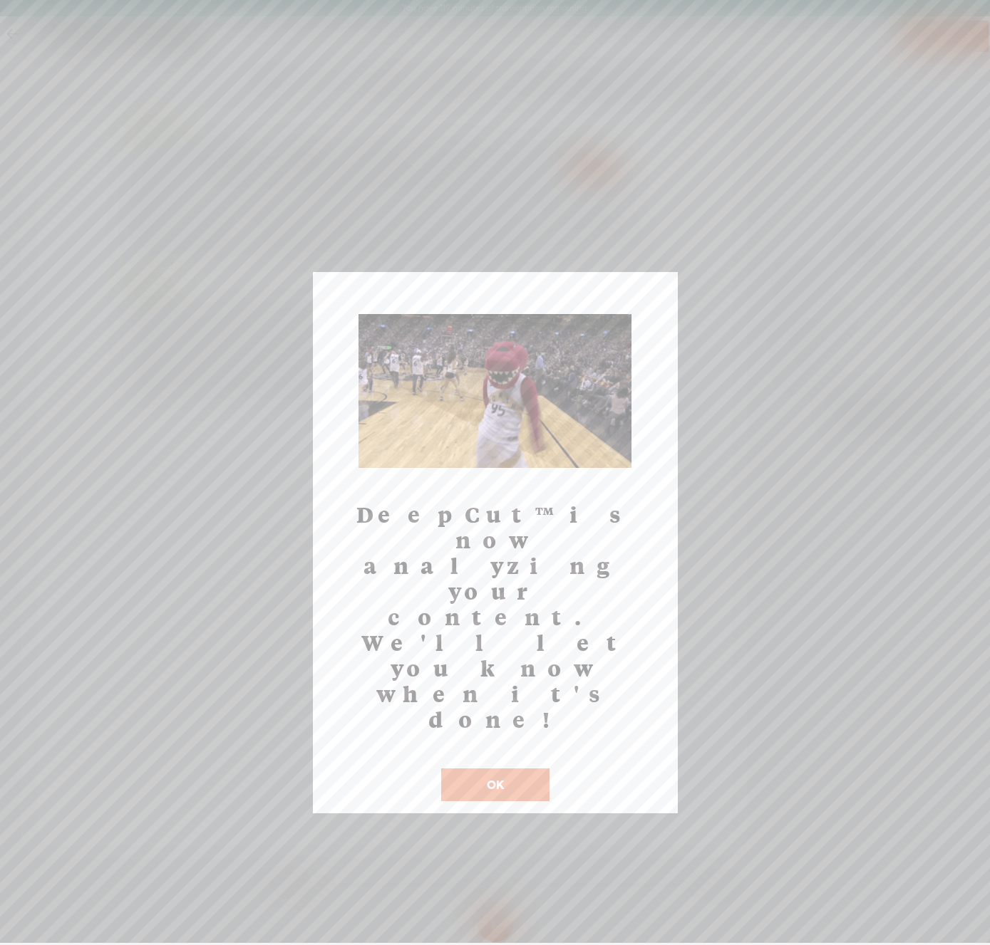
click at [487, 769] on button "OK" at bounding box center [495, 785] width 108 height 33
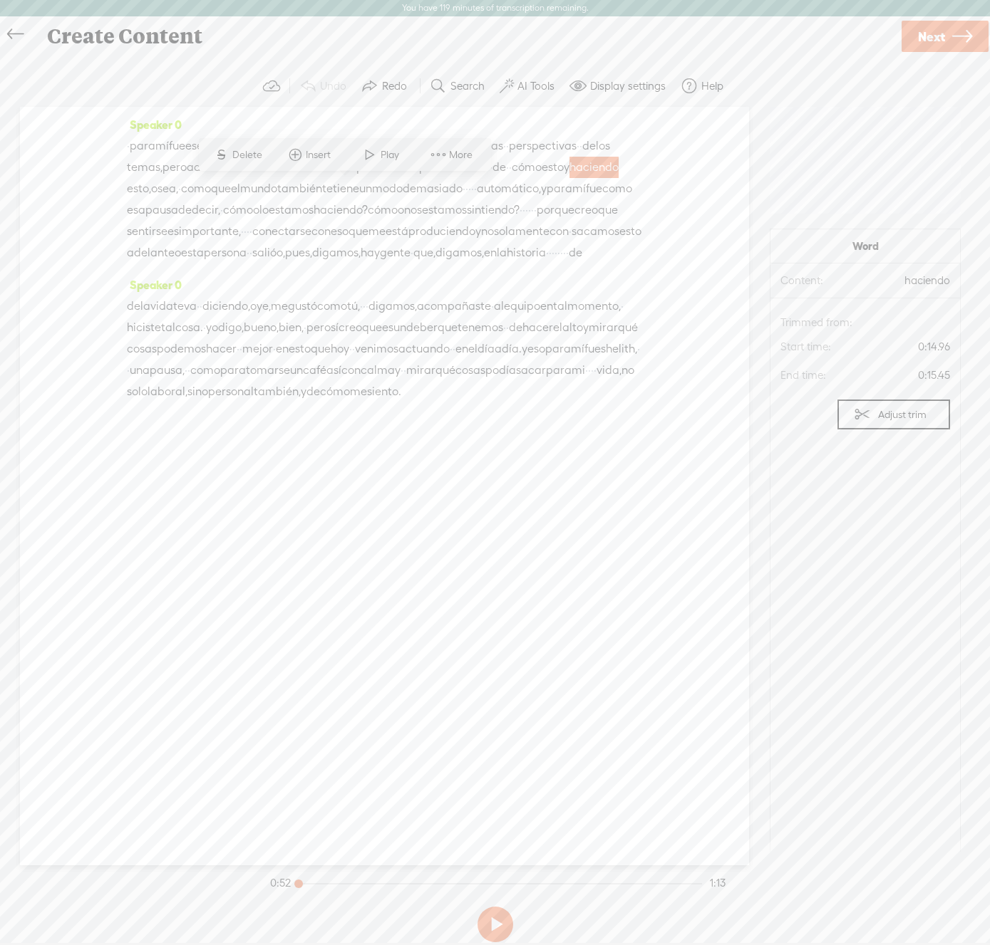
click at [14, 30] on icon at bounding box center [15, 35] width 16 height 32
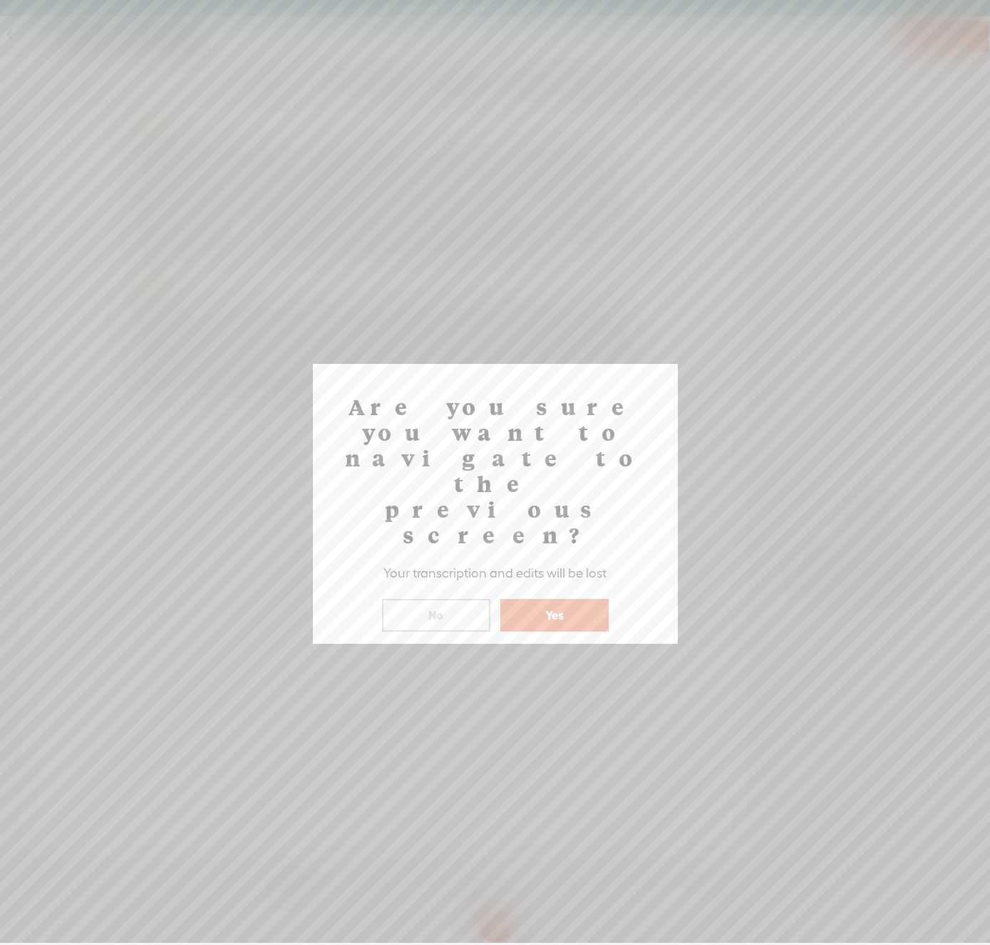
click at [452, 599] on button "No" at bounding box center [436, 615] width 108 height 33
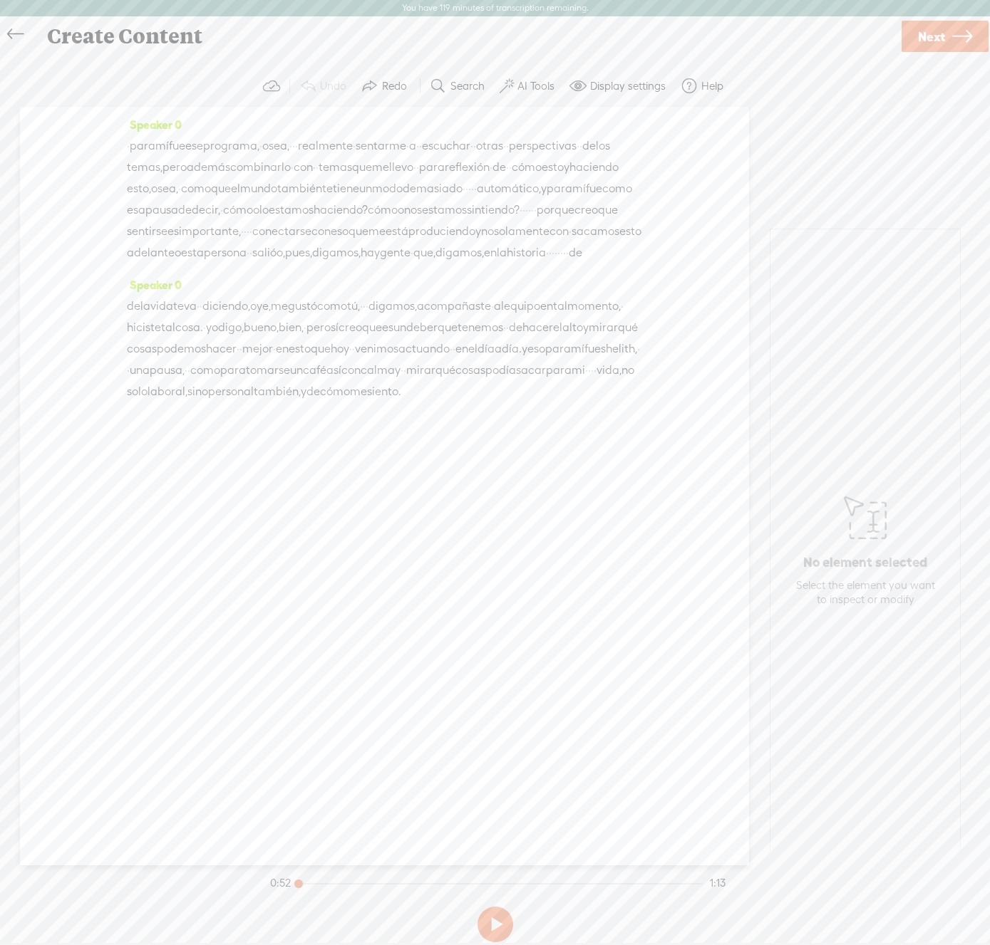
click at [940, 36] on span "Next" at bounding box center [931, 37] width 27 height 36
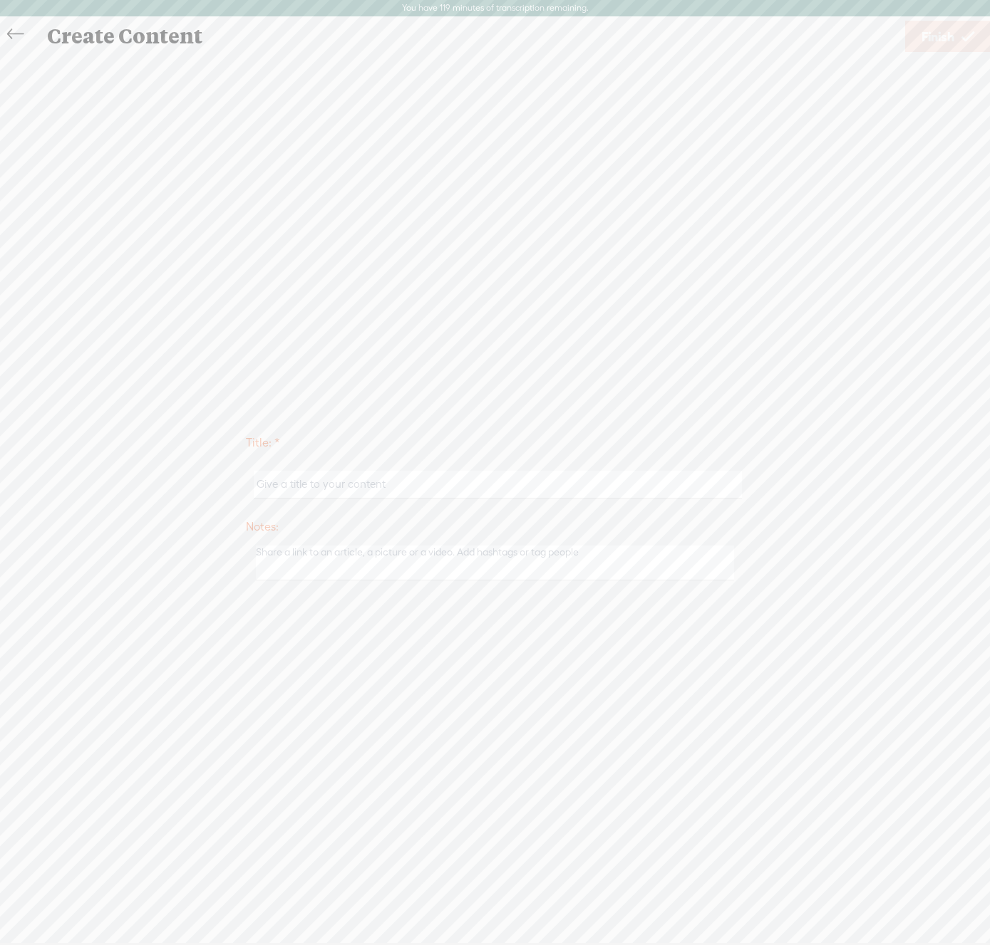
click at [301, 484] on input "text" at bounding box center [498, 485] width 488 height 28
type input "Testimonio"
click at [930, 45] on span "Finish" at bounding box center [937, 37] width 33 height 36
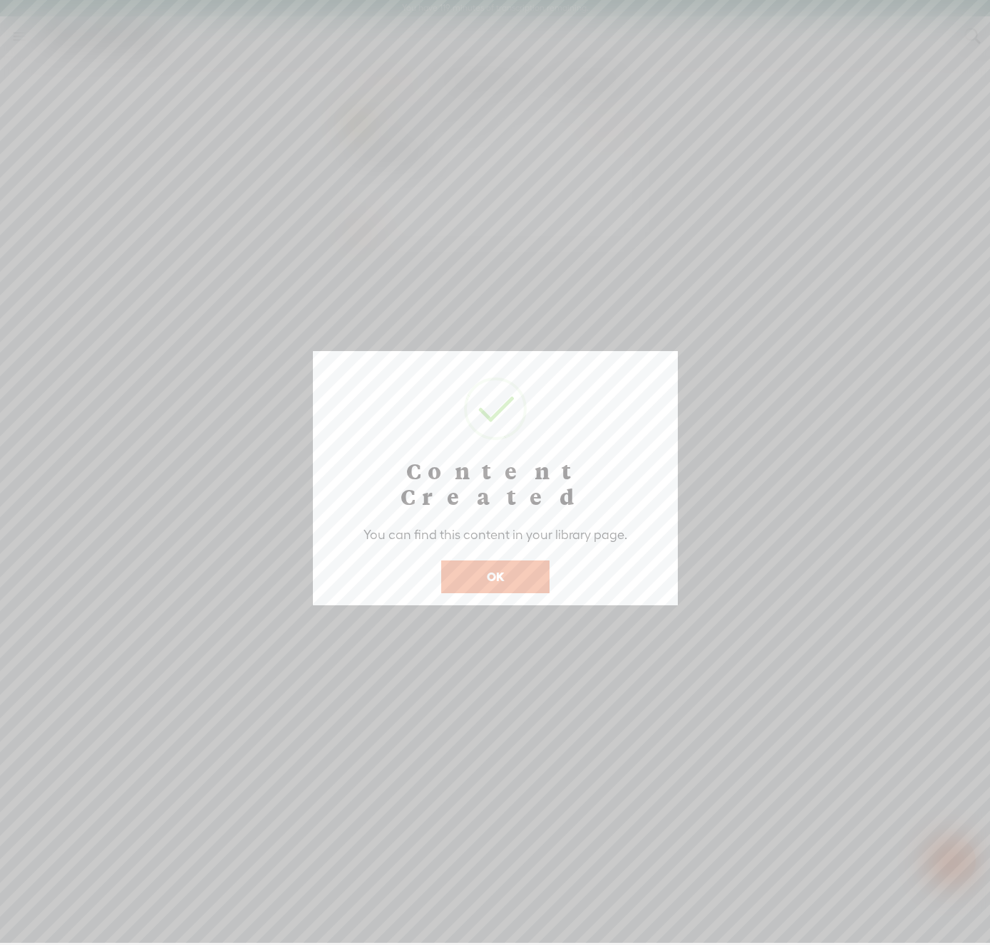
click at [497, 561] on button "OK" at bounding box center [495, 577] width 108 height 33
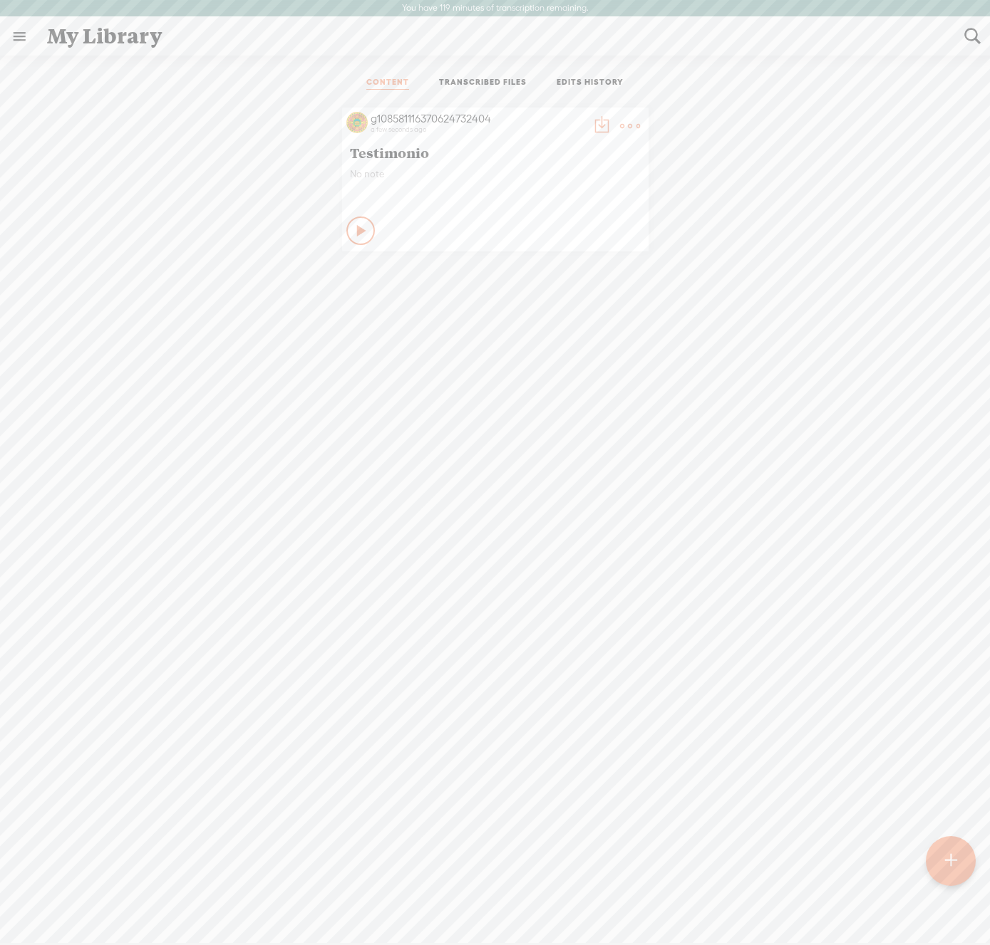
click at [502, 83] on link "TRANSCRIBED FILES" at bounding box center [483, 83] width 88 height 13
click at [586, 78] on link "EDITS HISTORY" at bounding box center [589, 83] width 67 height 13
click at [391, 82] on link "CONTENT" at bounding box center [387, 83] width 43 height 13
click at [16, 35] on link at bounding box center [19, 36] width 37 height 37
click at [71, 488] on div "MY LIBRARY" at bounding box center [83, 486] width 66 height 12
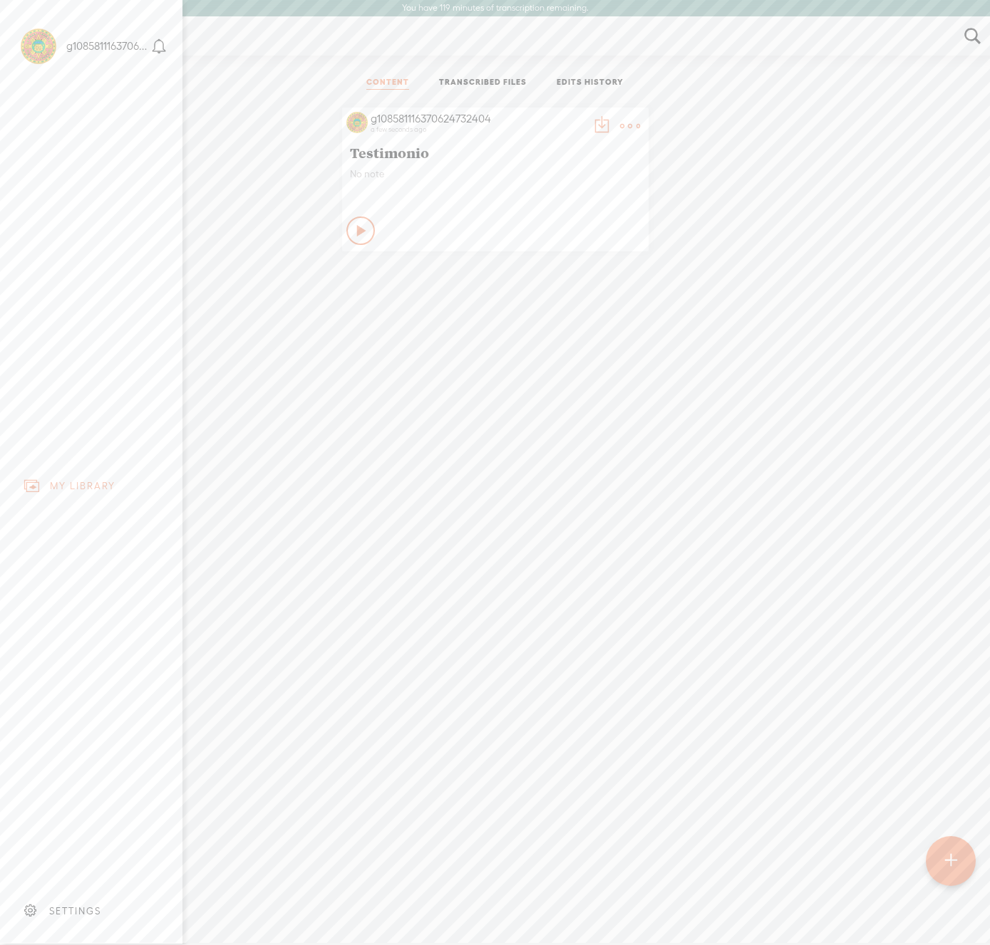
click at [28, 41] on div at bounding box center [39, 46] width 36 height 36
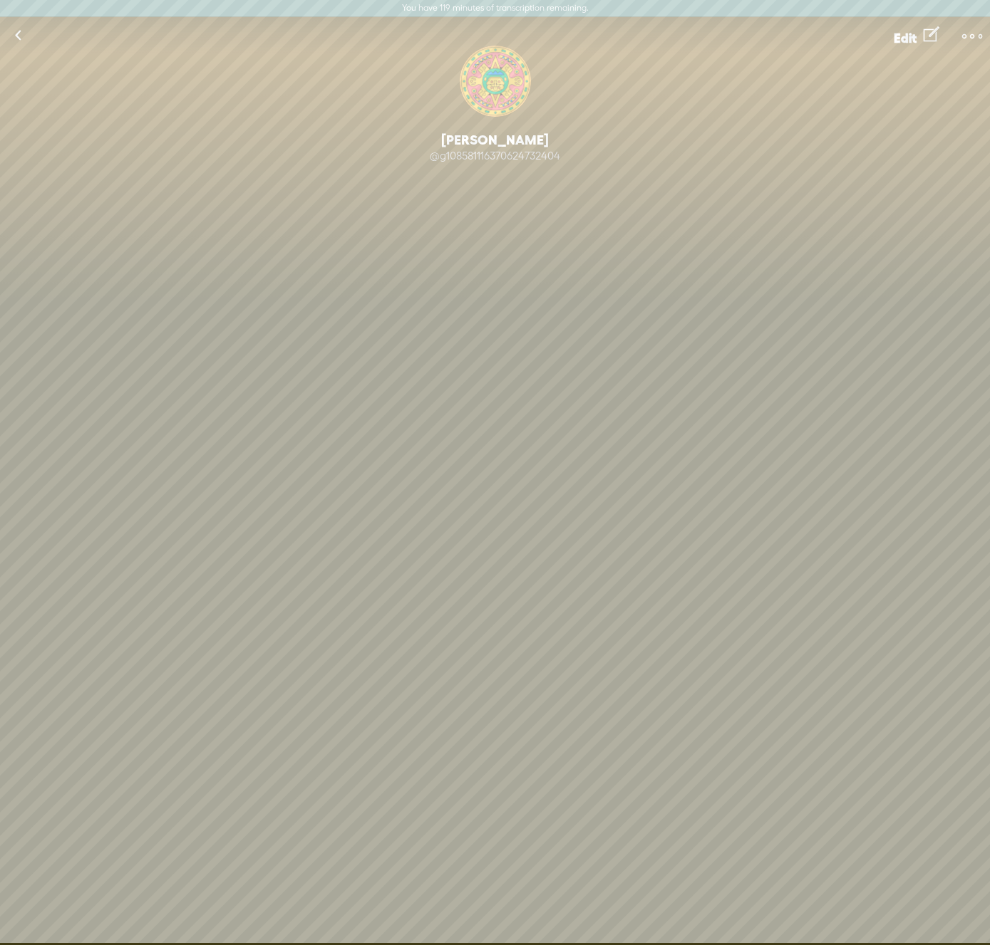
click at [20, 33] on link at bounding box center [18, 35] width 36 height 37
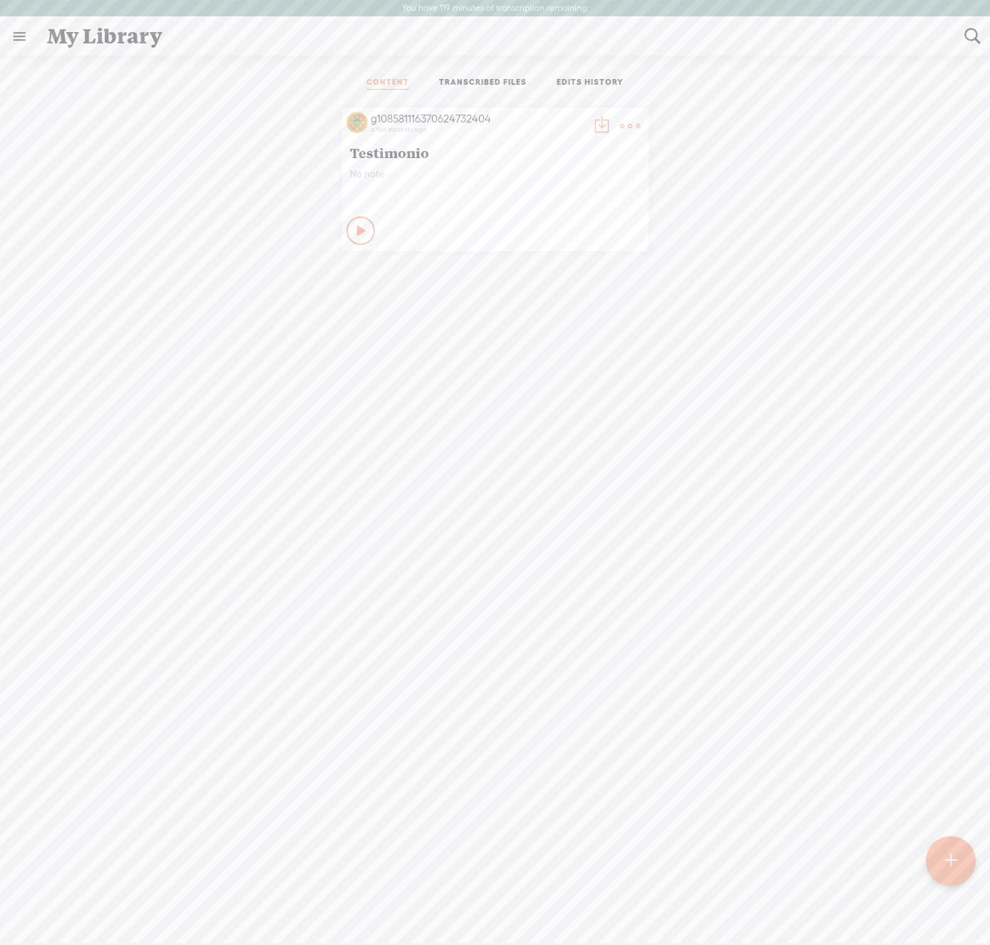
click at [356, 230] on icon at bounding box center [362, 231] width 14 height 14
click at [629, 123] on t at bounding box center [630, 126] width 20 height 20
click at [351, 307] on div "g108581116370624732404 a few seconds ago Testimonio No note Stop Content" at bounding box center [495, 548] width 968 height 896
click at [623, 123] on t at bounding box center [630, 126] width 20 height 20
click at [743, 229] on div "g108581116370624732404 a few seconds ago Testimonio No note Stop Content" at bounding box center [495, 179] width 968 height 158
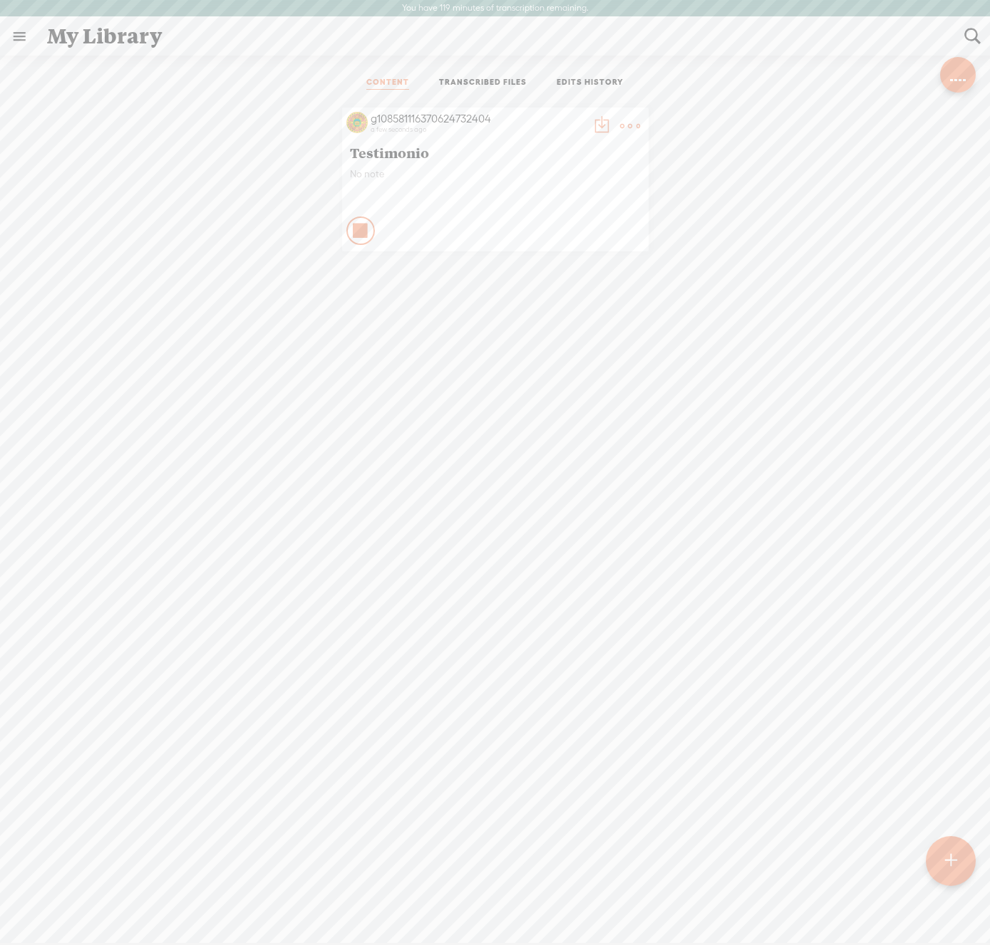
click at [360, 231] on icon at bounding box center [361, 231] width 14 height 14
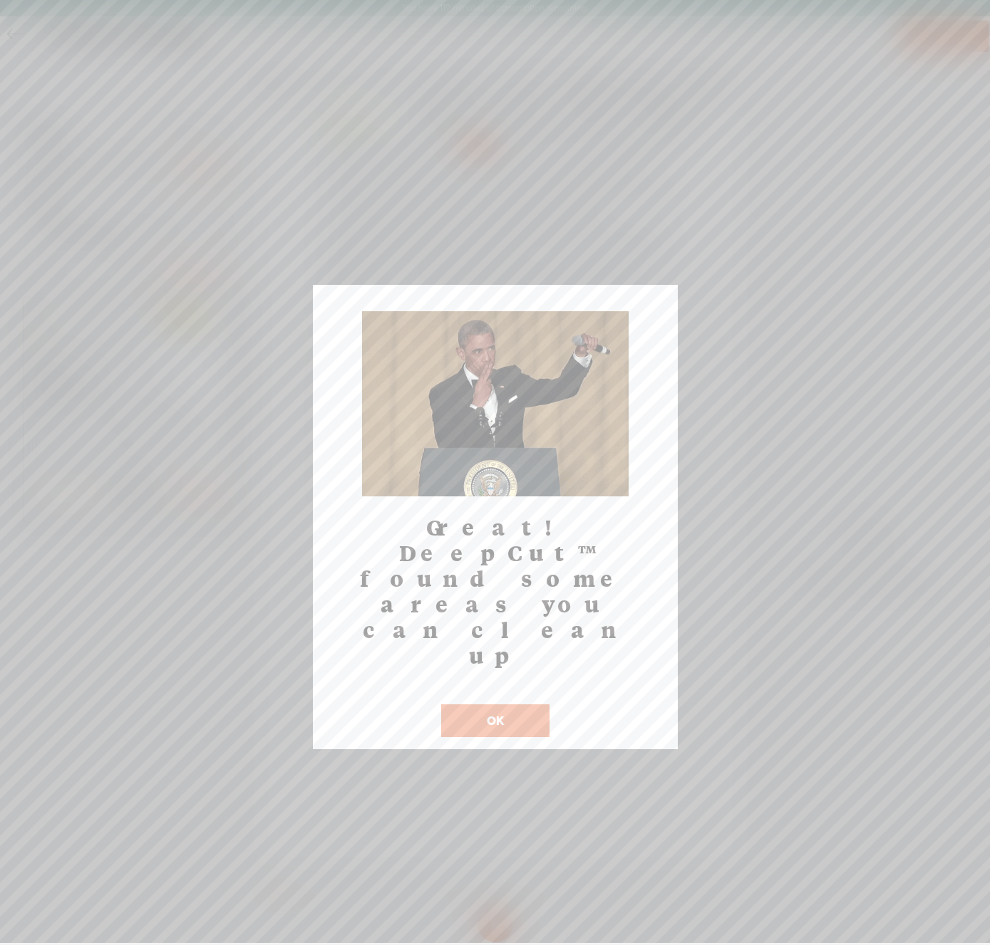
click at [494, 705] on button "OK" at bounding box center [495, 721] width 108 height 33
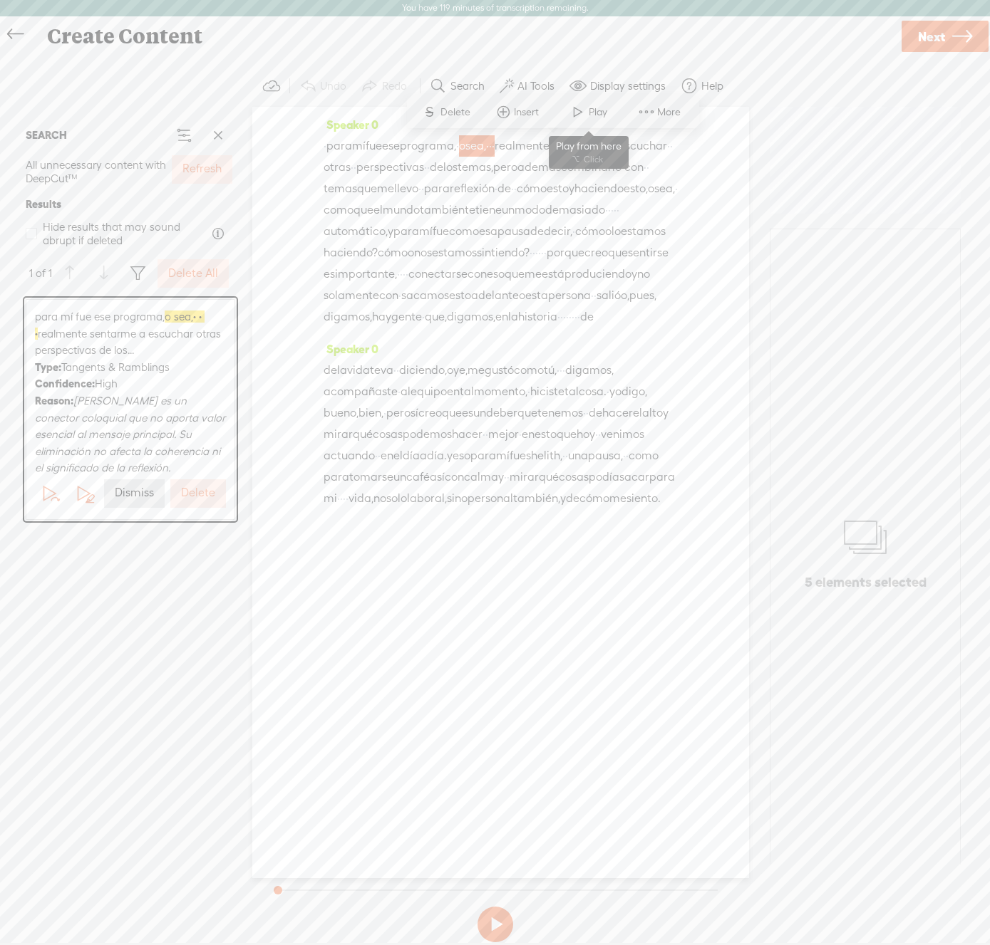
click at [578, 110] on span at bounding box center [577, 112] width 21 height 26
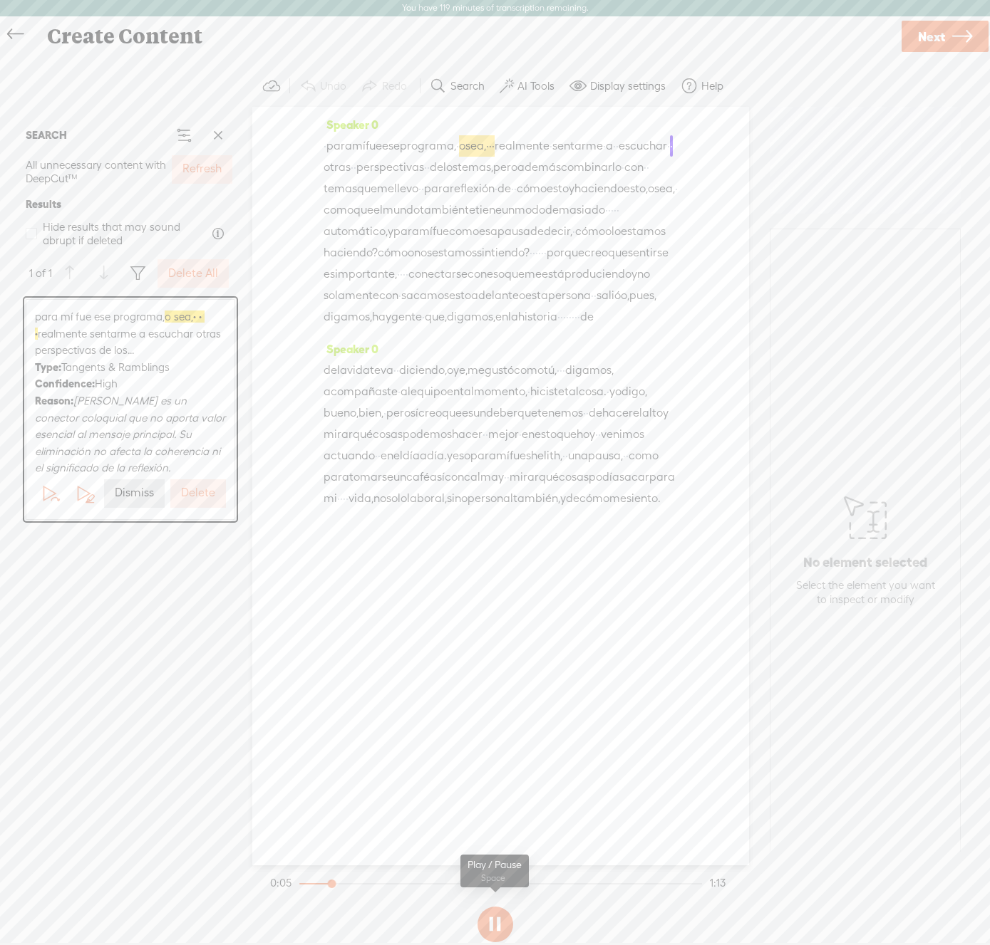
click at [493, 926] on button at bounding box center [495, 925] width 36 height 36
click at [192, 489] on label "Delete" at bounding box center [198, 493] width 34 height 15
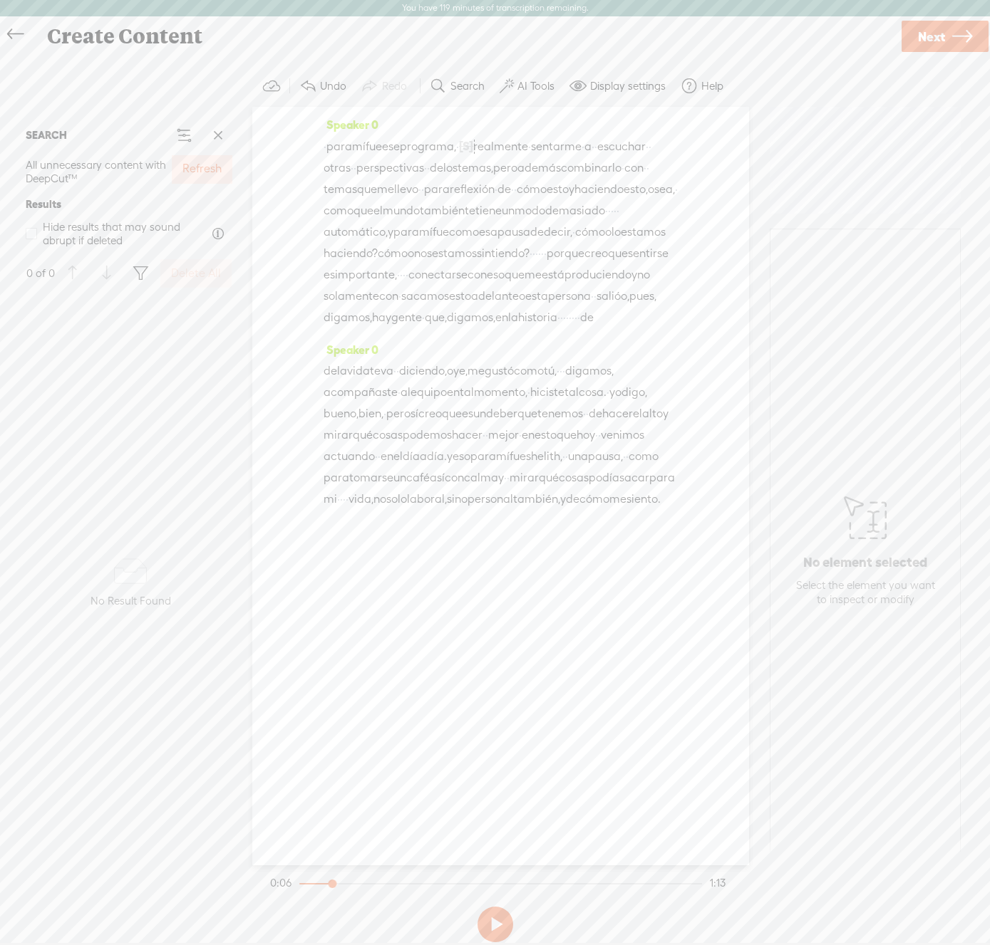
click at [195, 170] on label "Refresh" at bounding box center [201, 169] width 39 height 15
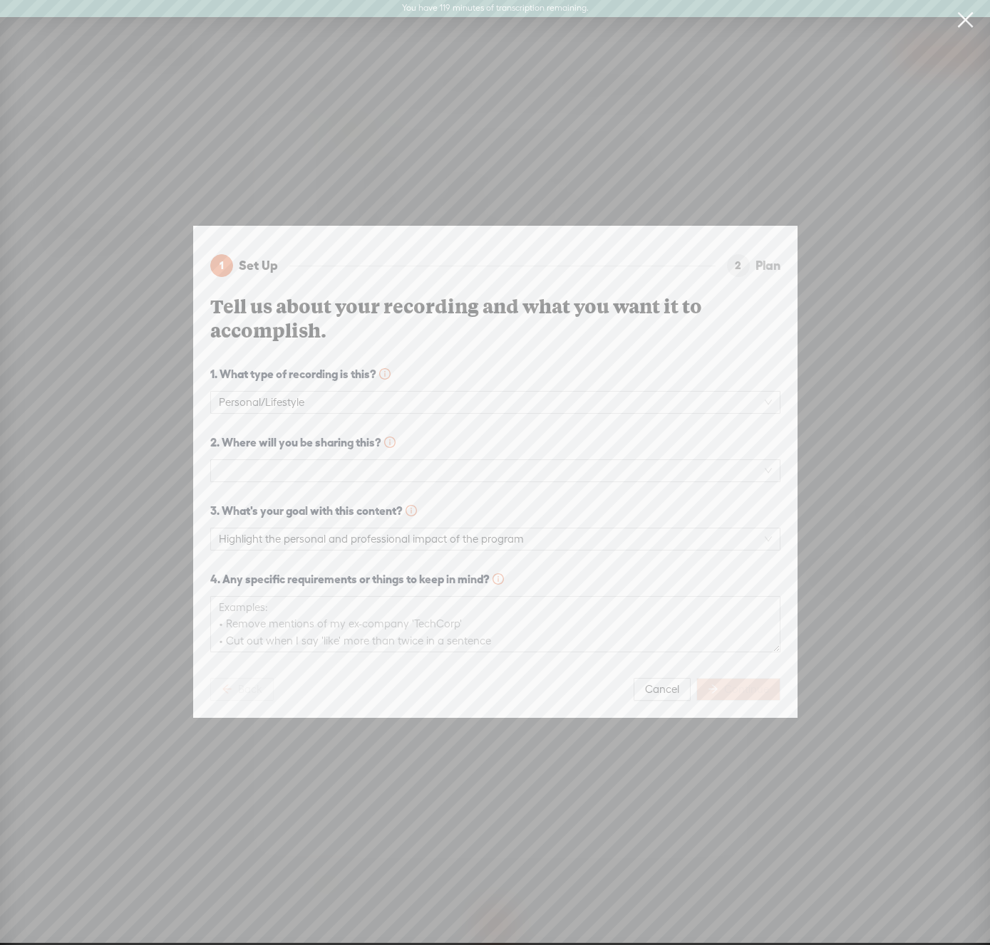
click at [962, 16] on link at bounding box center [965, 20] width 36 height 40
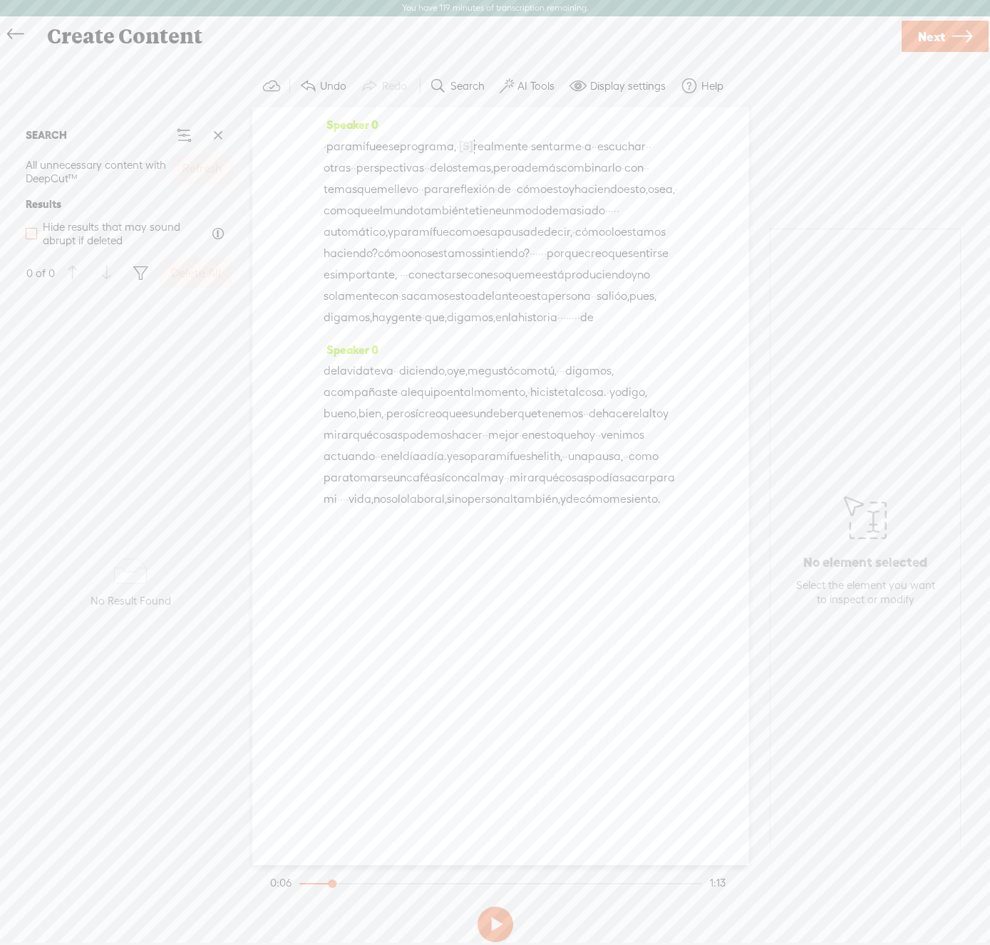
click at [30, 232] on span at bounding box center [31, 233] width 11 height 11
click at [30, 232] on input "Hide results that may sound abrupt if deleted" at bounding box center [31, 233] width 11 height 11
checkbox input "true"
drag, startPoint x: 331, startPoint y: 882, endPoint x: 285, endPoint y: 888, distance: 45.9
click at [285, 888] on div at bounding box center [300, 885] width 33 height 33
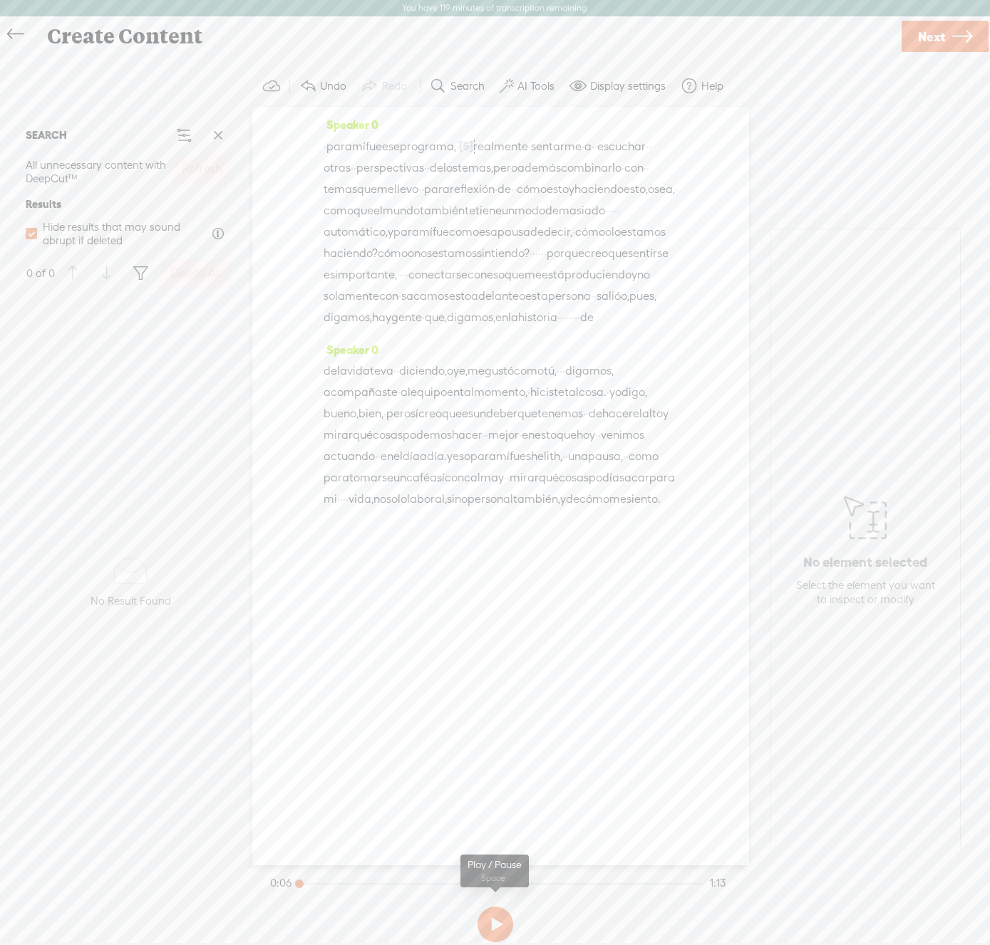
click at [490, 921] on button at bounding box center [495, 925] width 36 height 36
click at [489, 921] on button at bounding box center [495, 925] width 36 height 36
drag, startPoint x: 569, startPoint y: 212, endPoint x: 614, endPoint y: 210, distance: 44.9
click at [614, 210] on div "· para mí fue ese programa, · [S] o sea, · · · realmente · · sentarme · · a · ·…" at bounding box center [500, 231] width 354 height 193
click at [531, 178] on span "Delete" at bounding box center [536, 177] width 33 height 14
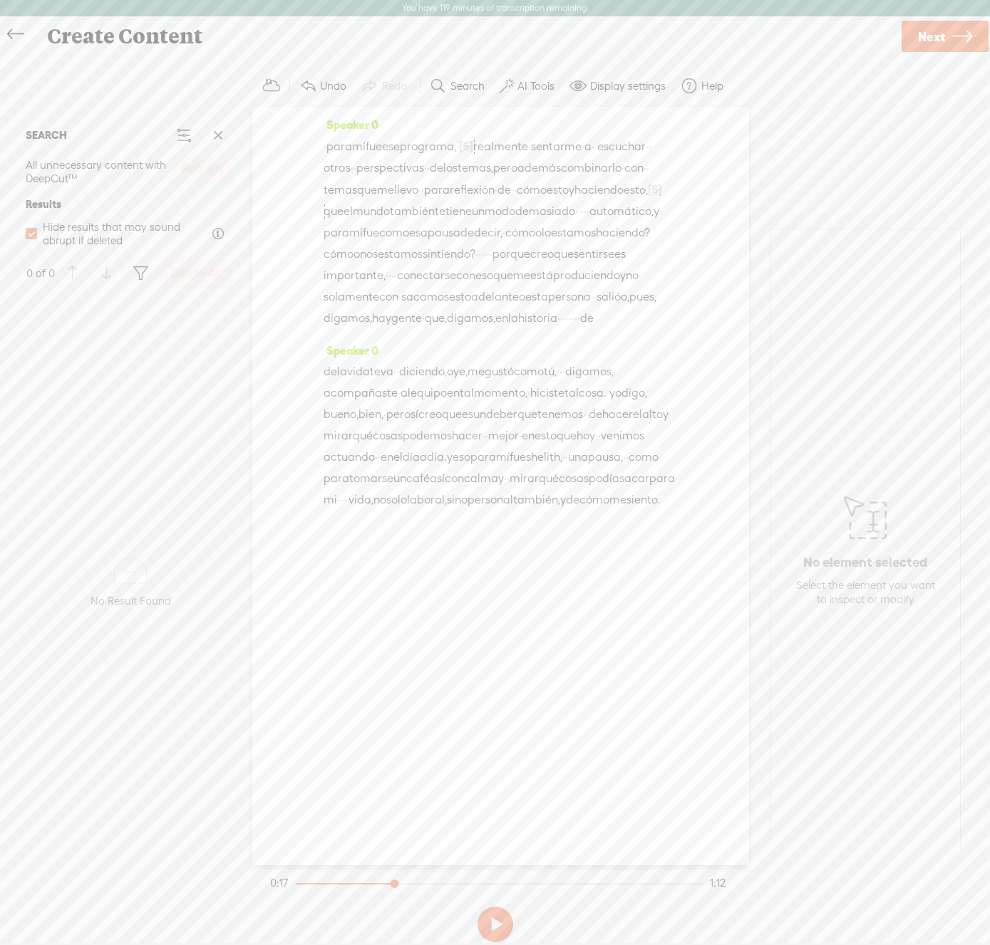
click at [335, 147] on span "para" at bounding box center [339, 146] width 26 height 21
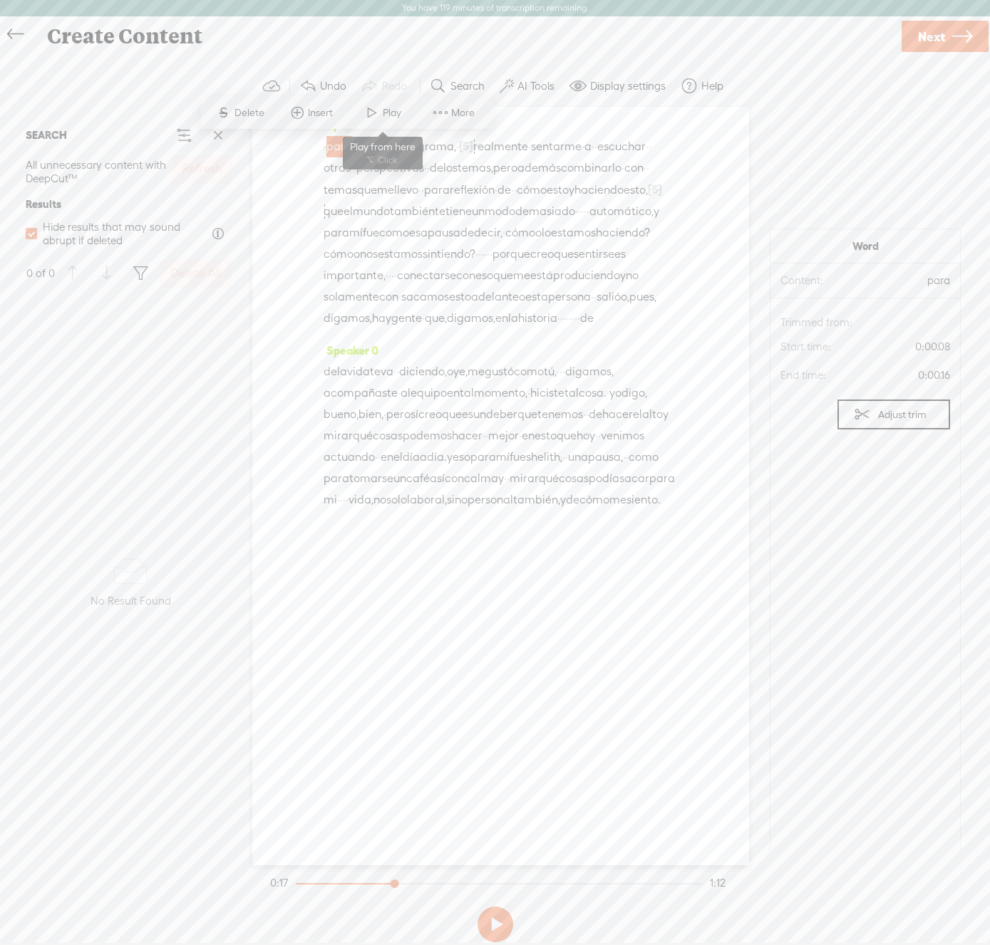
click at [386, 117] on span "Play" at bounding box center [394, 113] width 22 height 14
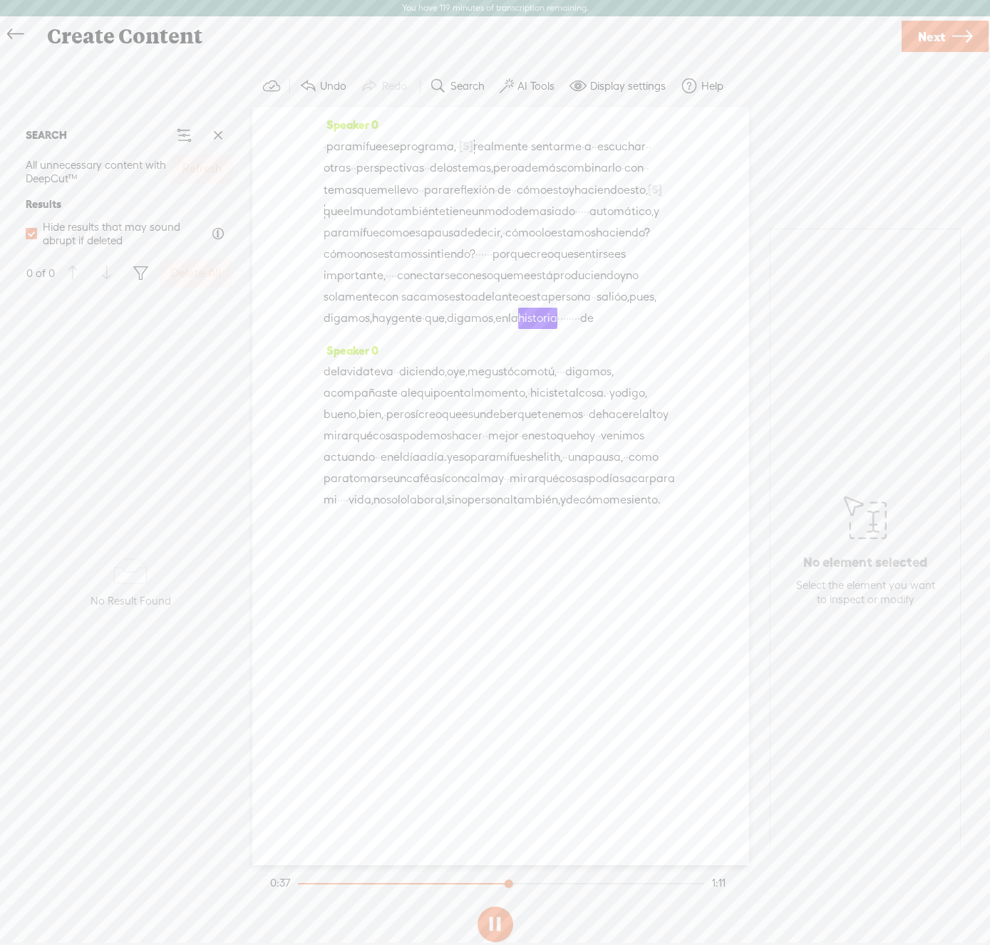
click at [494, 924] on button at bounding box center [495, 925] width 36 height 36
drag, startPoint x: 523, startPoint y: 340, endPoint x: 608, endPoint y: 336, distance: 85.6
click at [608, 329] on div "· para mí fue ese programa, · [S] o sea, · · · realmente · · sentarme · · a · ·…" at bounding box center [500, 232] width 354 height 194
click at [513, 303] on span "Delete" at bounding box center [525, 306] width 33 height 14
drag, startPoint x: 613, startPoint y: 341, endPoint x: 665, endPoint y: 339, distance: 52.7
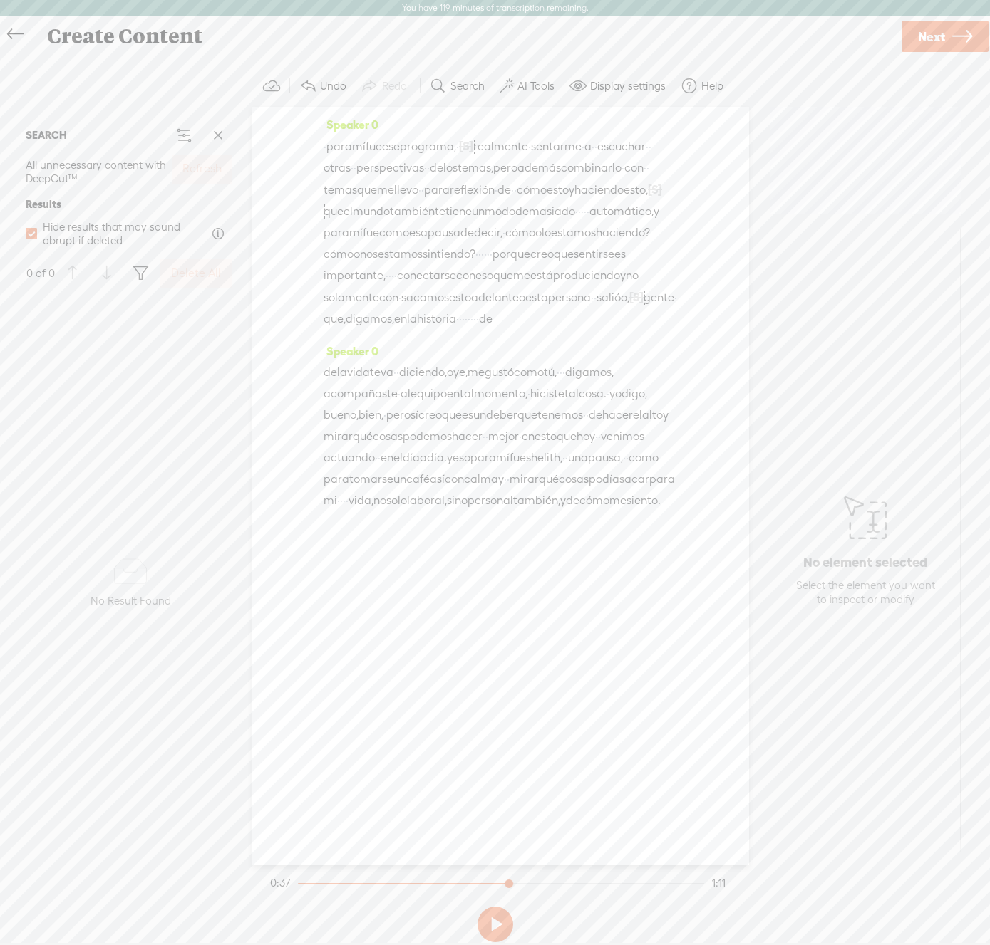
click at [394, 330] on span "digamos," at bounding box center [370, 318] width 48 height 21
click at [536, 308] on span "Delete" at bounding box center [543, 307] width 33 height 14
click at [456, 286] on span "conectarse" at bounding box center [426, 275] width 59 height 21
click at [596, 265] on span at bounding box center [594, 263] width 21 height 26
click at [530, 85] on label "AI Tools" at bounding box center [535, 86] width 37 height 14
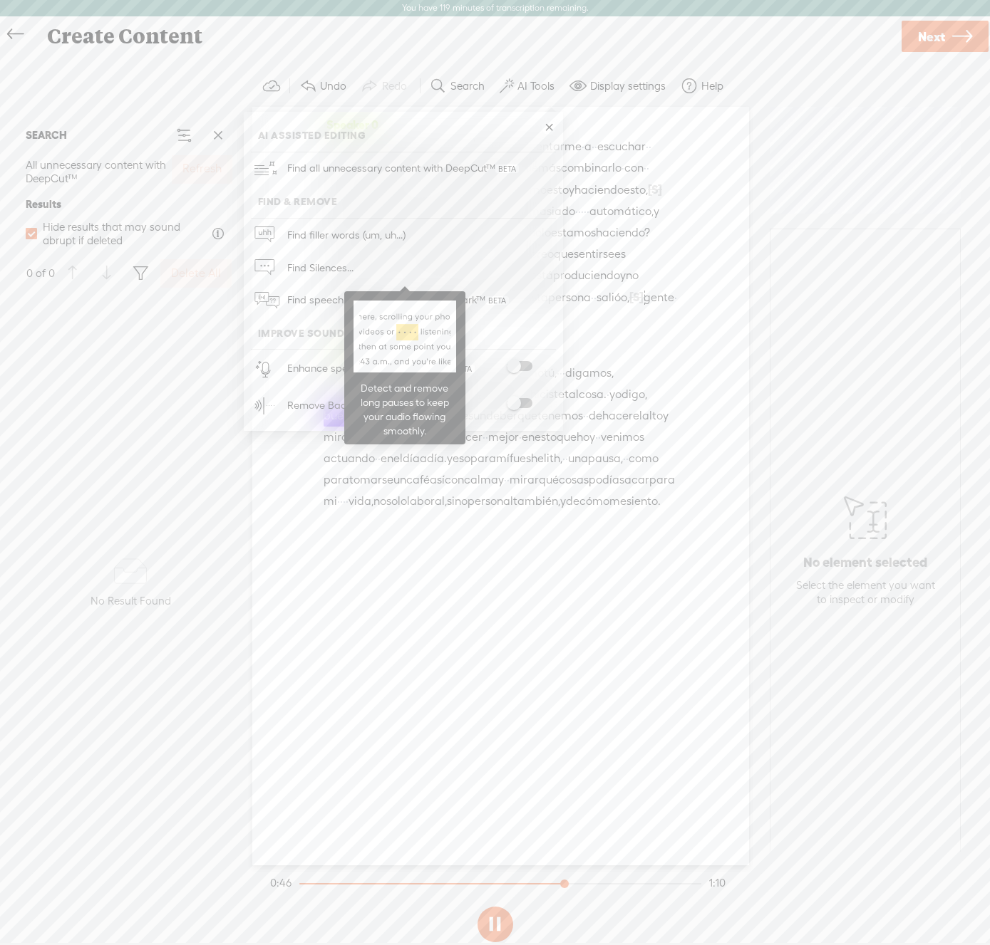
click at [303, 271] on span "Find Silences..." at bounding box center [320, 267] width 76 height 32
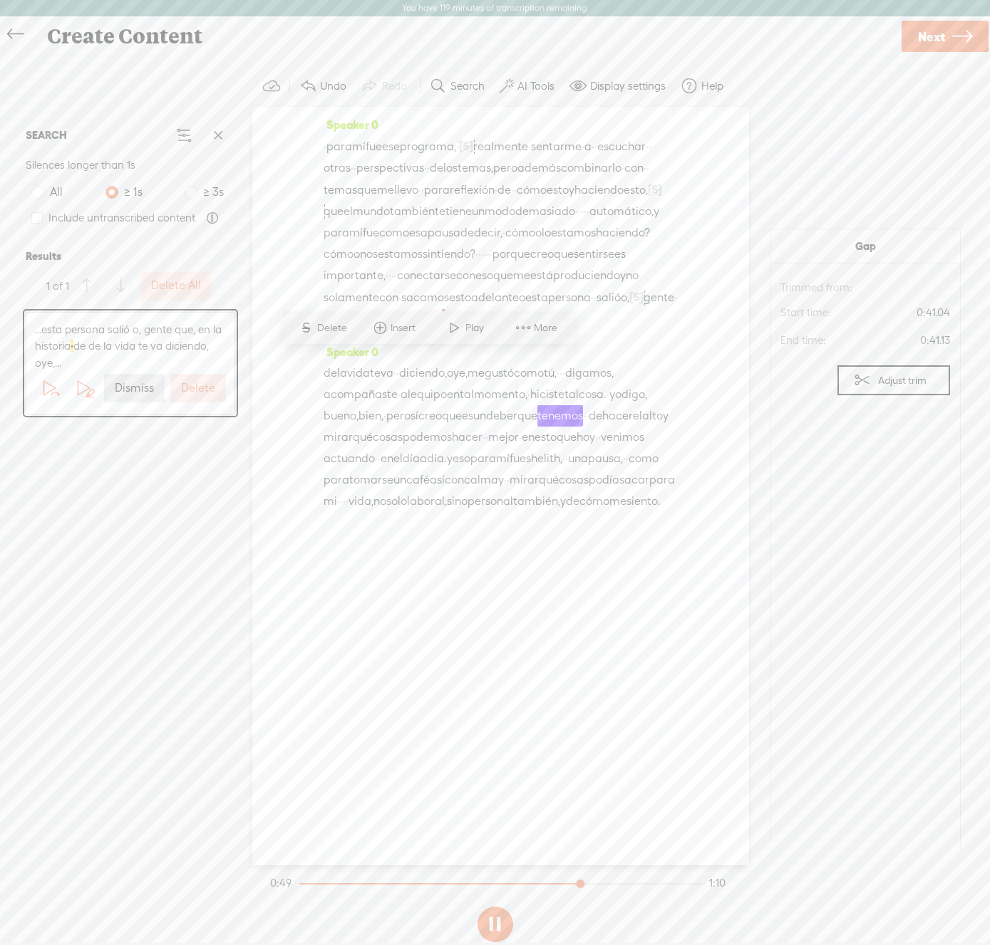
click at [207, 388] on label "Delete" at bounding box center [198, 388] width 34 height 15
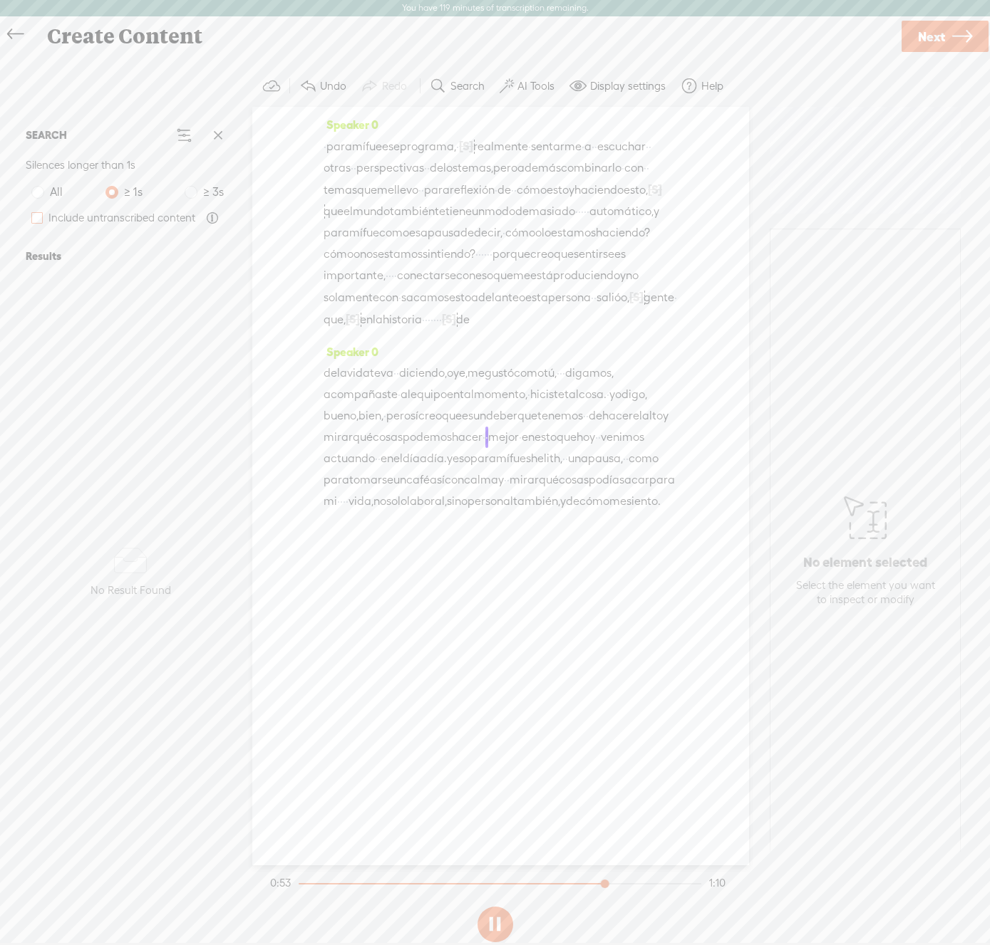
click at [40, 220] on span at bounding box center [36, 217] width 11 height 11
click at [40, 220] on input "Include untranscribed content" at bounding box center [36, 217] width 11 height 11
checkbox input "true"
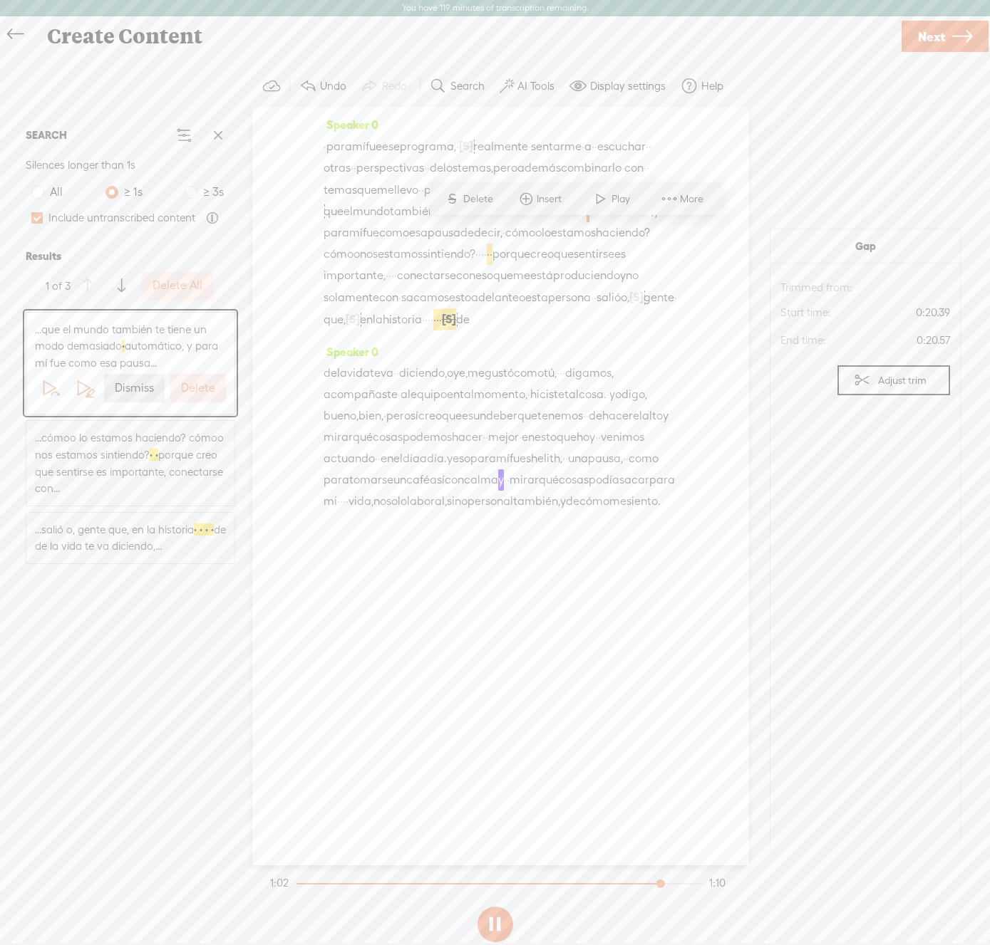
click at [326, 145] on span "·" at bounding box center [324, 146] width 3 height 21
click at [360, 111] on span at bounding box center [352, 113] width 21 height 26
click at [497, 932] on button at bounding box center [495, 925] width 36 height 36
click at [187, 383] on label "Delete" at bounding box center [198, 388] width 34 height 15
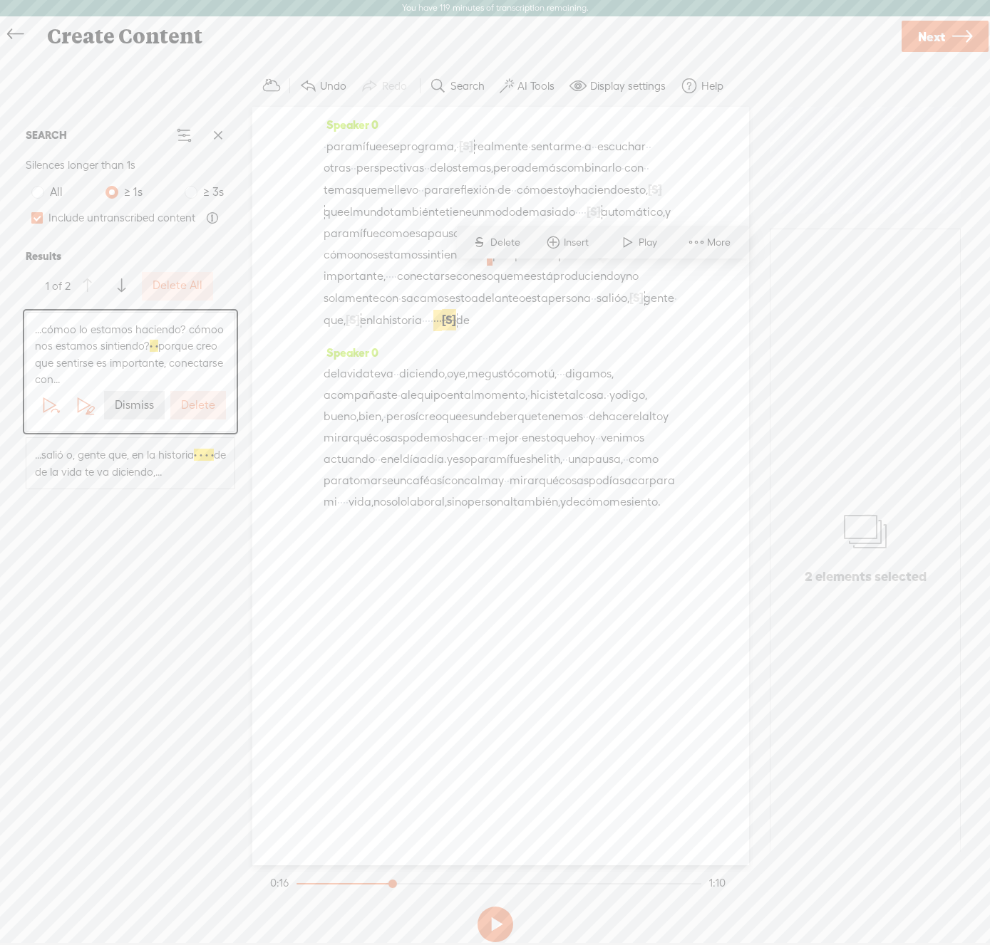
click at [193, 399] on label "Delete" at bounding box center [198, 405] width 34 height 15
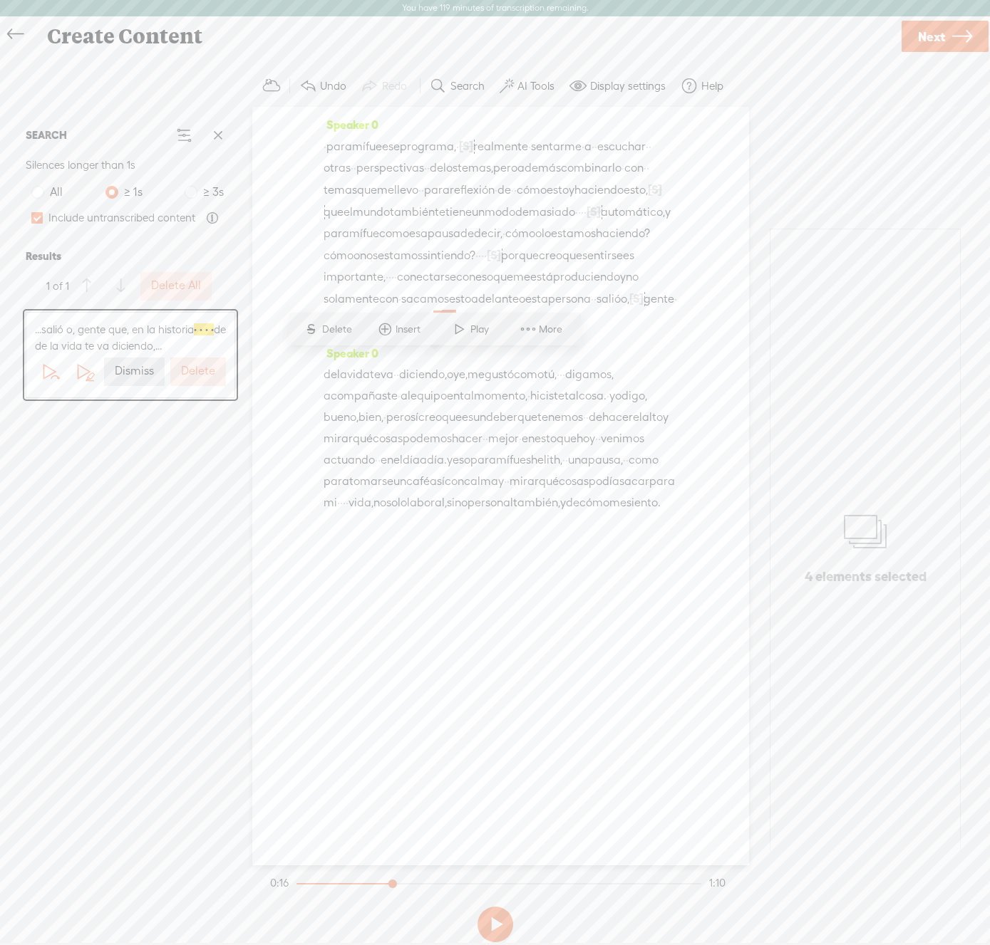
click at [192, 371] on label "Delete" at bounding box center [198, 371] width 34 height 15
click at [331, 144] on span "para" at bounding box center [339, 146] width 26 height 21
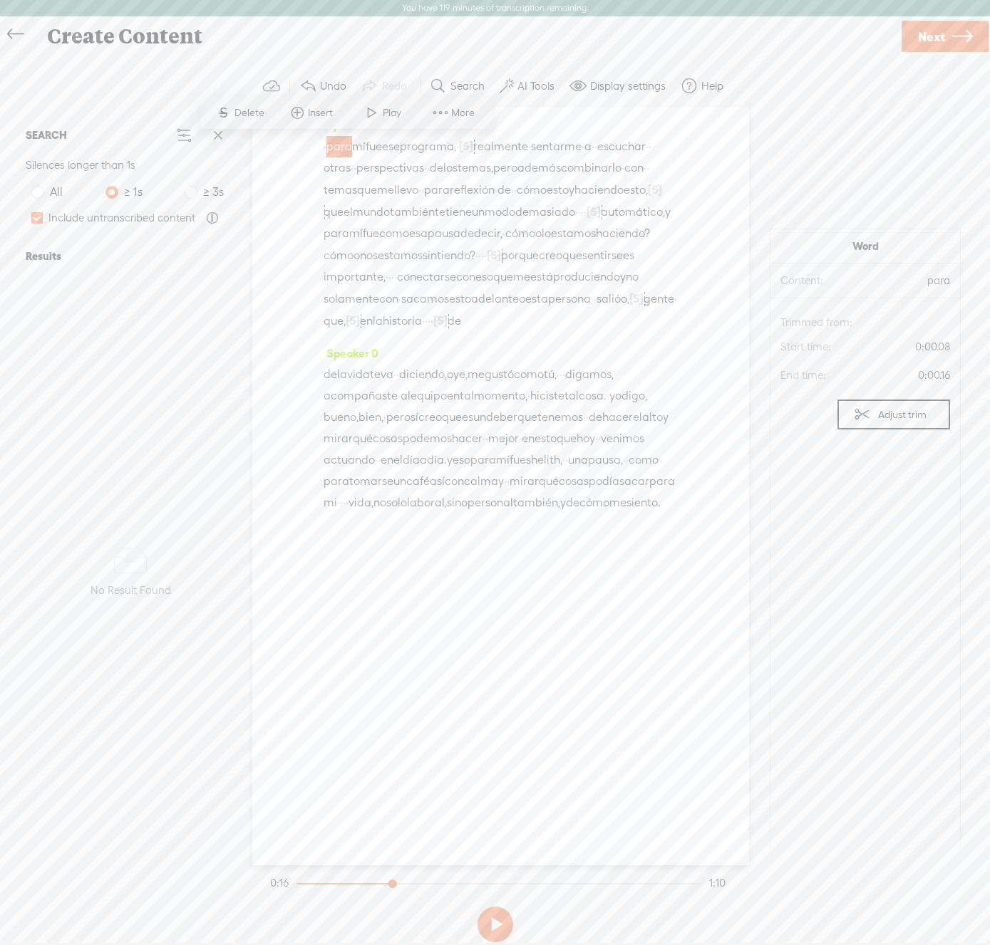
click at [372, 108] on span at bounding box center [371, 113] width 21 height 26
click at [497, 928] on button at bounding box center [495, 925] width 36 height 36
drag, startPoint x: 469, startPoint y: 187, endPoint x: 487, endPoint y: 187, distance: 17.8
click at [487, 187] on div "· para mí fue ese programa, · [S] o sea, · · · realmente · · sentarme · · a · ·…" at bounding box center [500, 233] width 354 height 197
click at [646, 179] on span "·" at bounding box center [647, 167] width 3 height 21
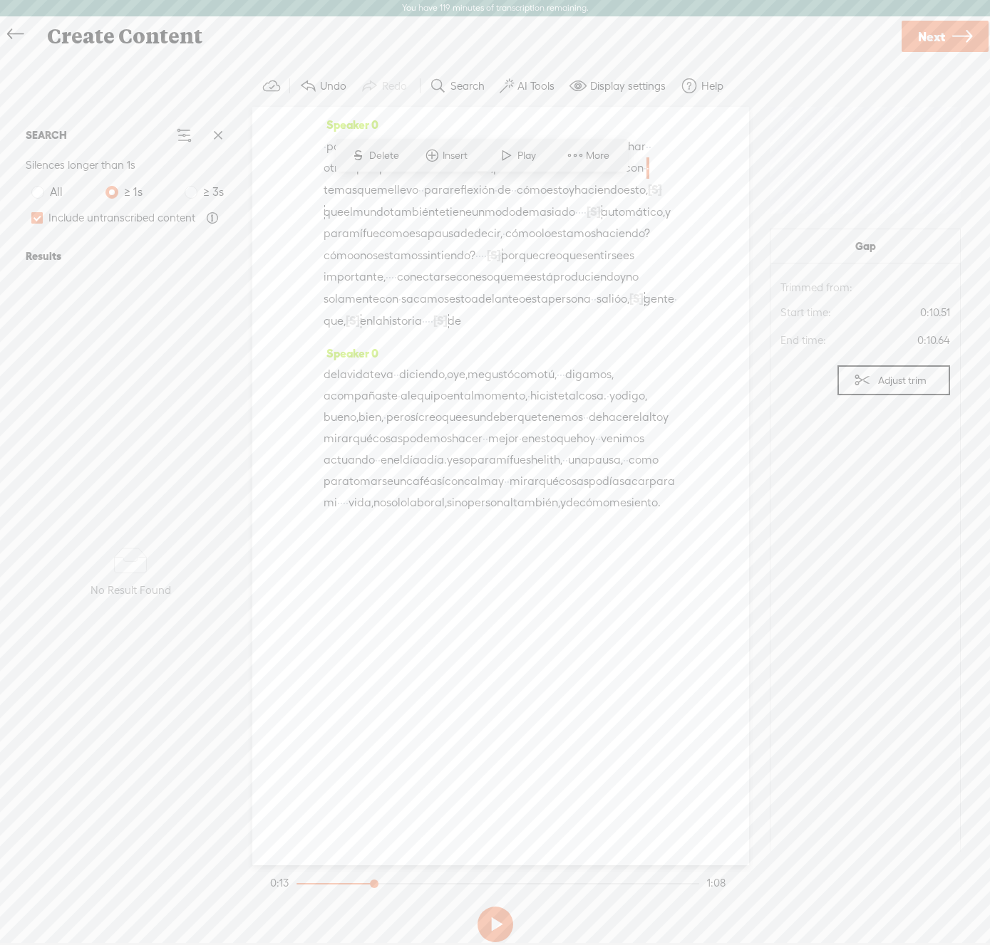
drag, startPoint x: 483, startPoint y: 186, endPoint x: 471, endPoint y: 186, distance: 12.1
click at [471, 186] on div "· para mí fue ese programa, · [S] o sea, · · · realmente · · sentarme · · a · ·…" at bounding box center [500, 233] width 354 height 197
click at [378, 160] on span "Delete" at bounding box center [377, 156] width 33 height 14
click at [624, 180] on span "con" at bounding box center [633, 168] width 19 height 21
click at [621, 180] on span "·" at bounding box center [622, 168] width 3 height 21
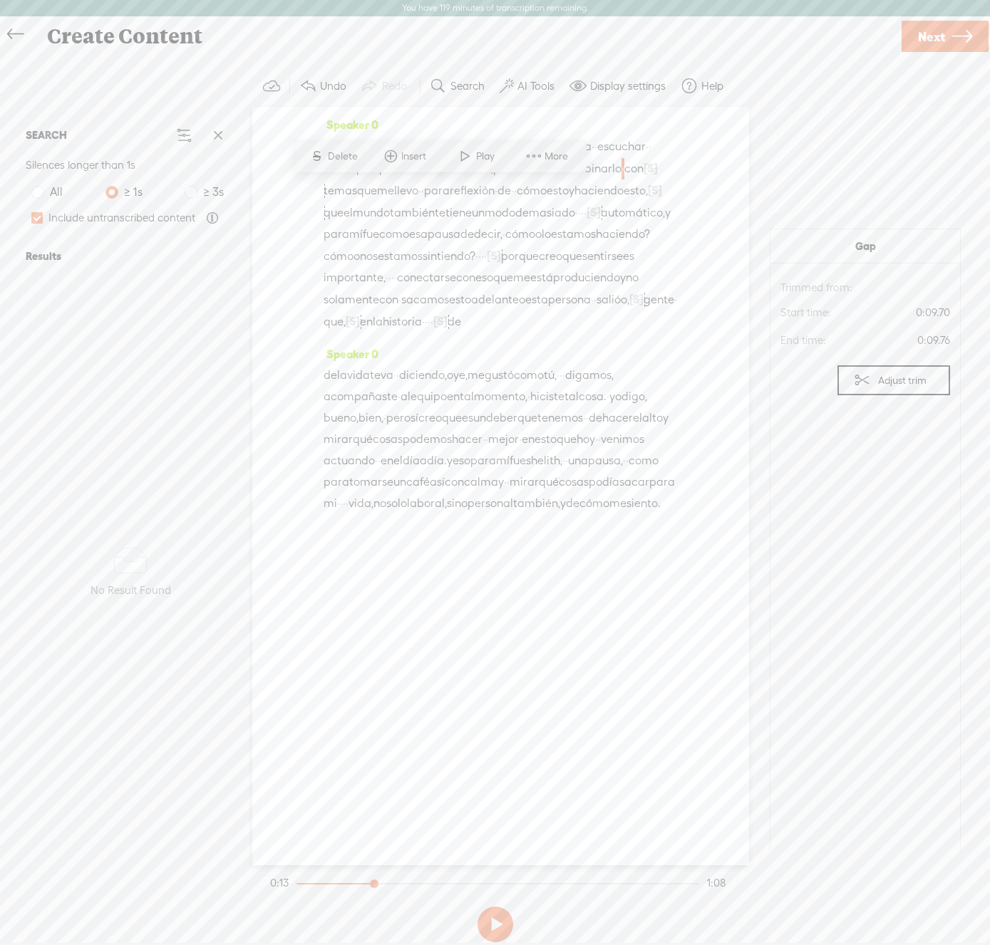
click at [621, 180] on span "·" at bounding box center [622, 168] width 3 height 21
click at [343, 155] on span "Delete" at bounding box center [344, 157] width 33 height 14
click at [326, 140] on span "·" at bounding box center [324, 146] width 3 height 21
click at [227, 115] on span "Delete" at bounding box center [231, 113] width 33 height 14
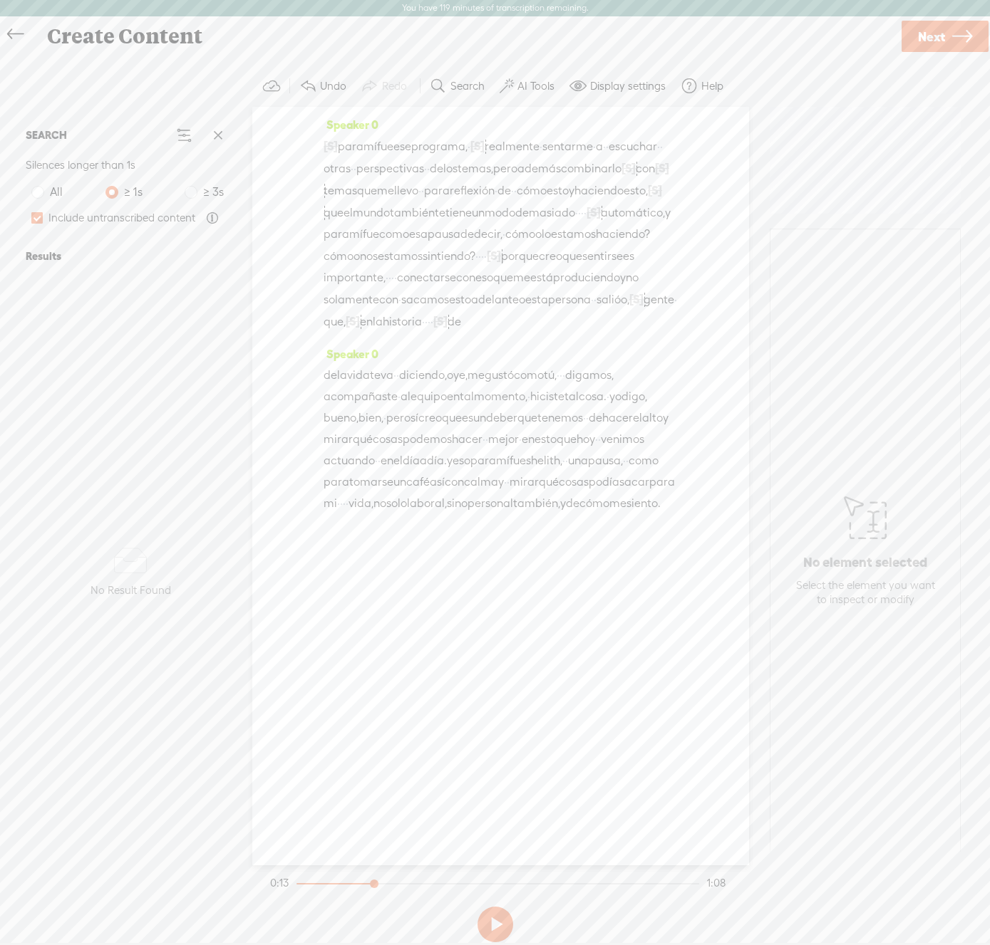
click at [342, 145] on span "para" at bounding box center [351, 146] width 26 height 21
click at [383, 107] on span at bounding box center [382, 113] width 21 height 26
click at [495, 920] on button at bounding box center [495, 925] width 36 height 36
click at [614, 89] on label "Display settings" at bounding box center [628, 86] width 76 height 14
click at [636, 237] on span at bounding box center [636, 235] width 26 height 10
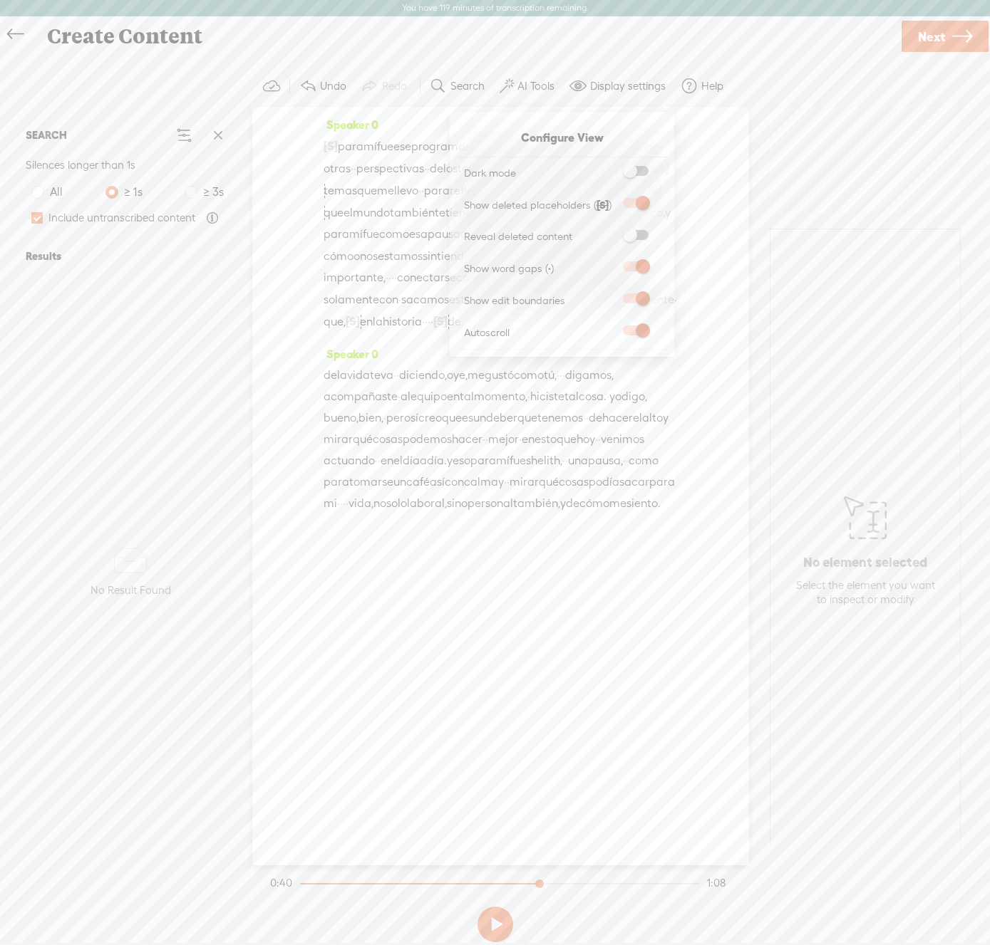
click at [611, 230] on input "checkbox" at bounding box center [611, 230] width 0 height 0
click at [692, 161] on div "Speaker 0 [S] · para mí fue ese programa, · [S] o sea, · · · realmente · · sent…" at bounding box center [500, 486] width 497 height 759
drag, startPoint x: 400, startPoint y: 214, endPoint x: 415, endPoint y: 212, distance: 15.1
click at [415, 212] on div "[S] · para mí fue ese programa, · [S] o sea, · · · realmente · · sentarme · · a…" at bounding box center [500, 233] width 354 height 196
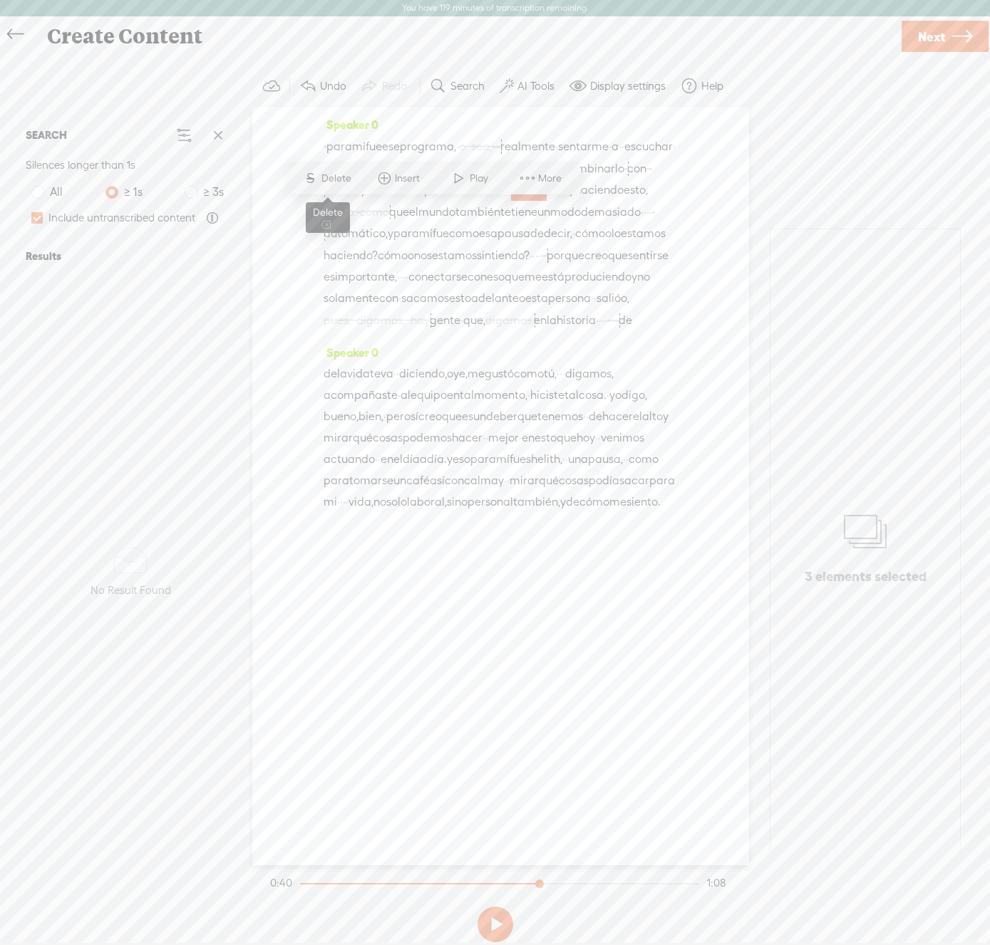
click at [333, 180] on span "Delete" at bounding box center [337, 179] width 33 height 14
click at [494, 202] on span "·" at bounding box center [495, 190] width 3 height 21
click at [278, 177] on span "Delete" at bounding box center [280, 179] width 33 height 14
click at [331, 149] on span "para" at bounding box center [339, 146] width 26 height 21
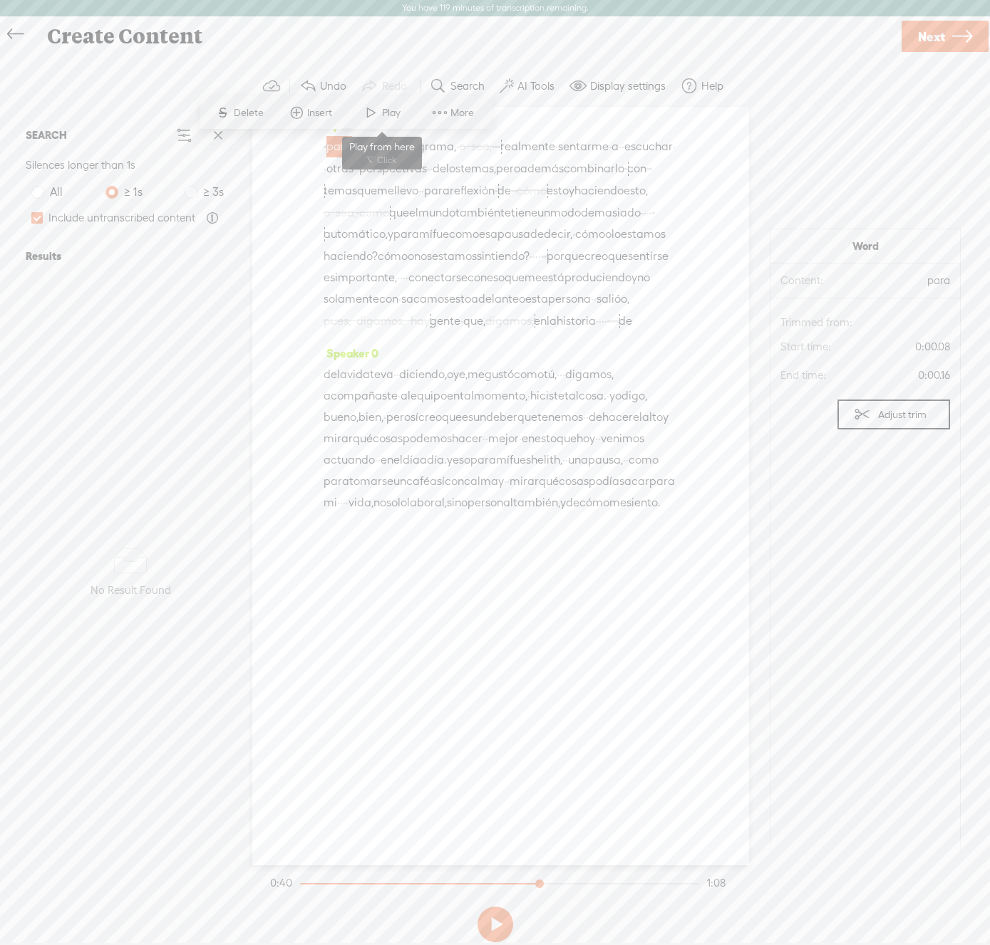
click at [379, 110] on span at bounding box center [370, 113] width 21 height 26
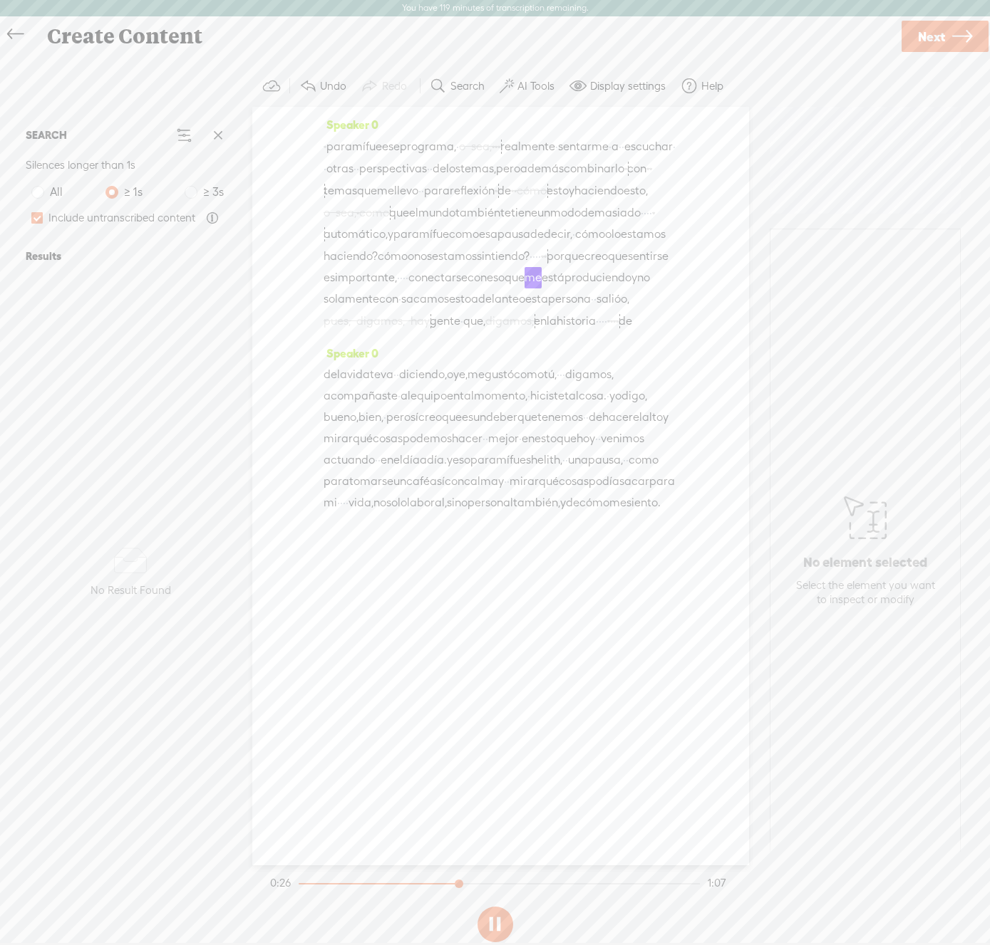
click at [939, 31] on span "Next" at bounding box center [931, 37] width 27 height 36
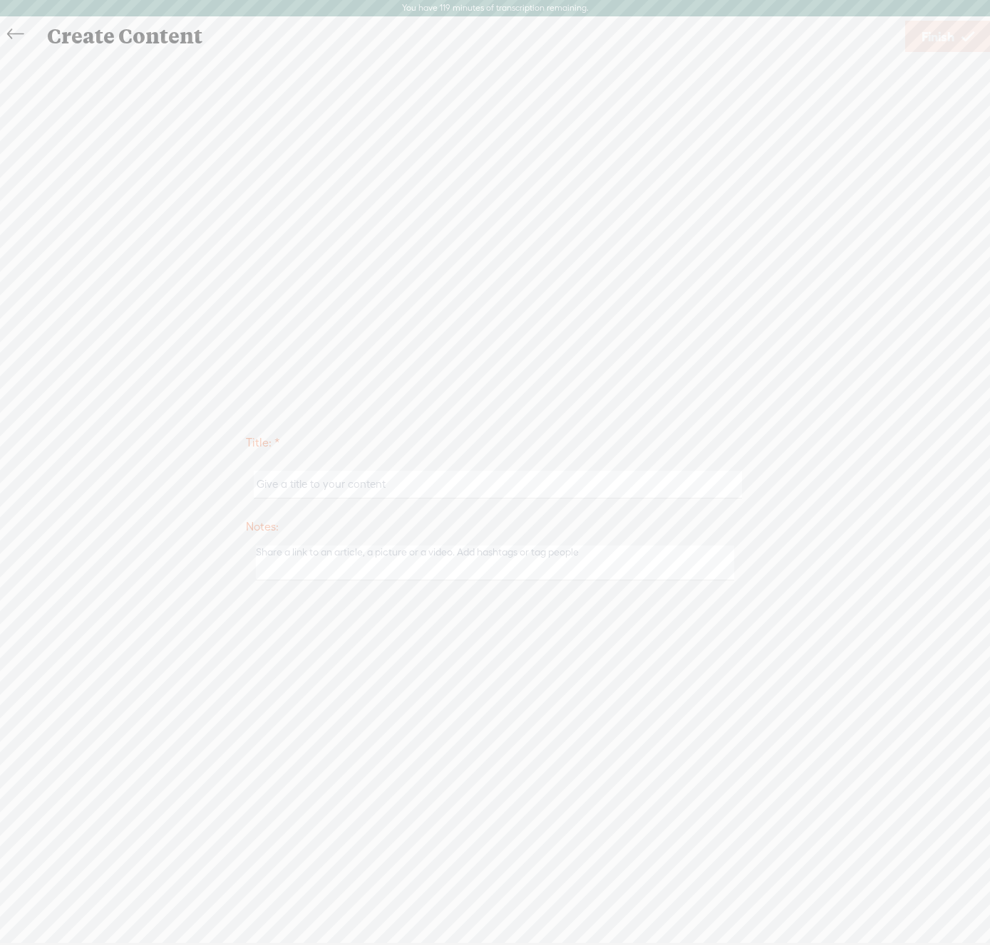
click at [326, 482] on input "text" at bounding box center [498, 485] width 488 height 28
type input "testimonio2"
click at [936, 28] on span "Finish" at bounding box center [937, 37] width 33 height 36
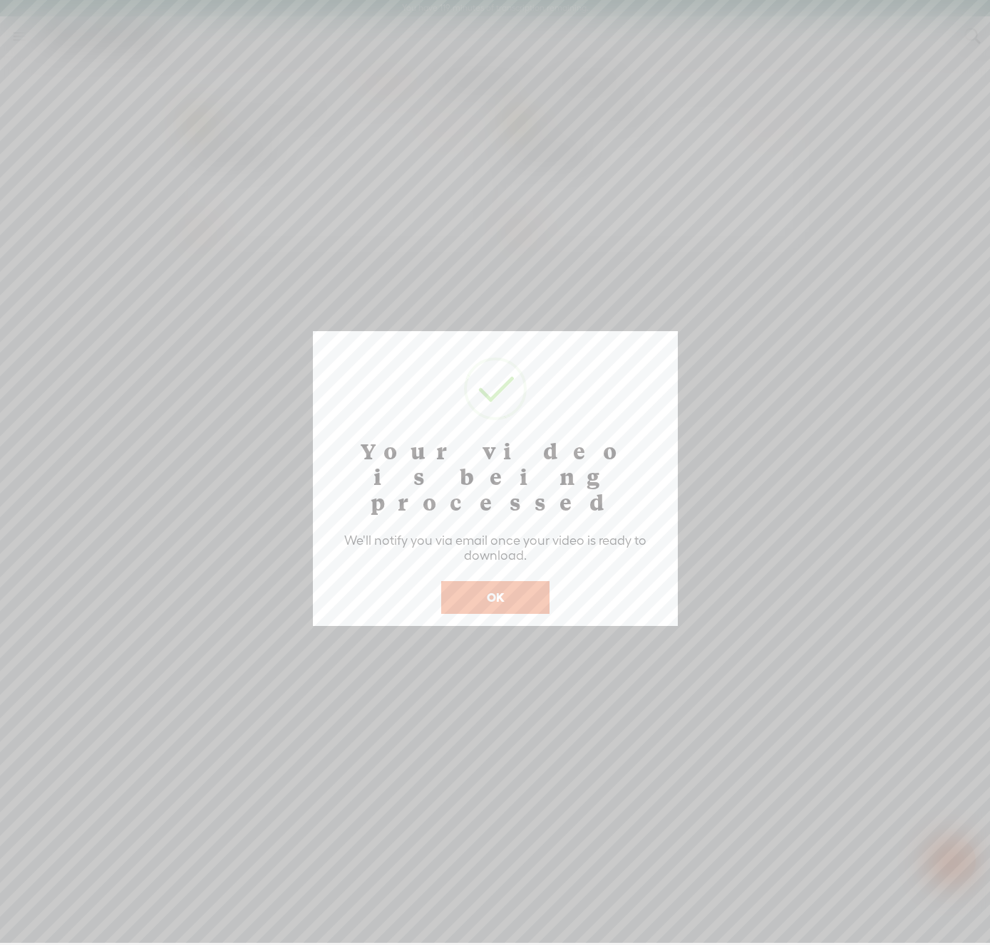
click at [491, 581] on button "OK" at bounding box center [495, 597] width 108 height 33
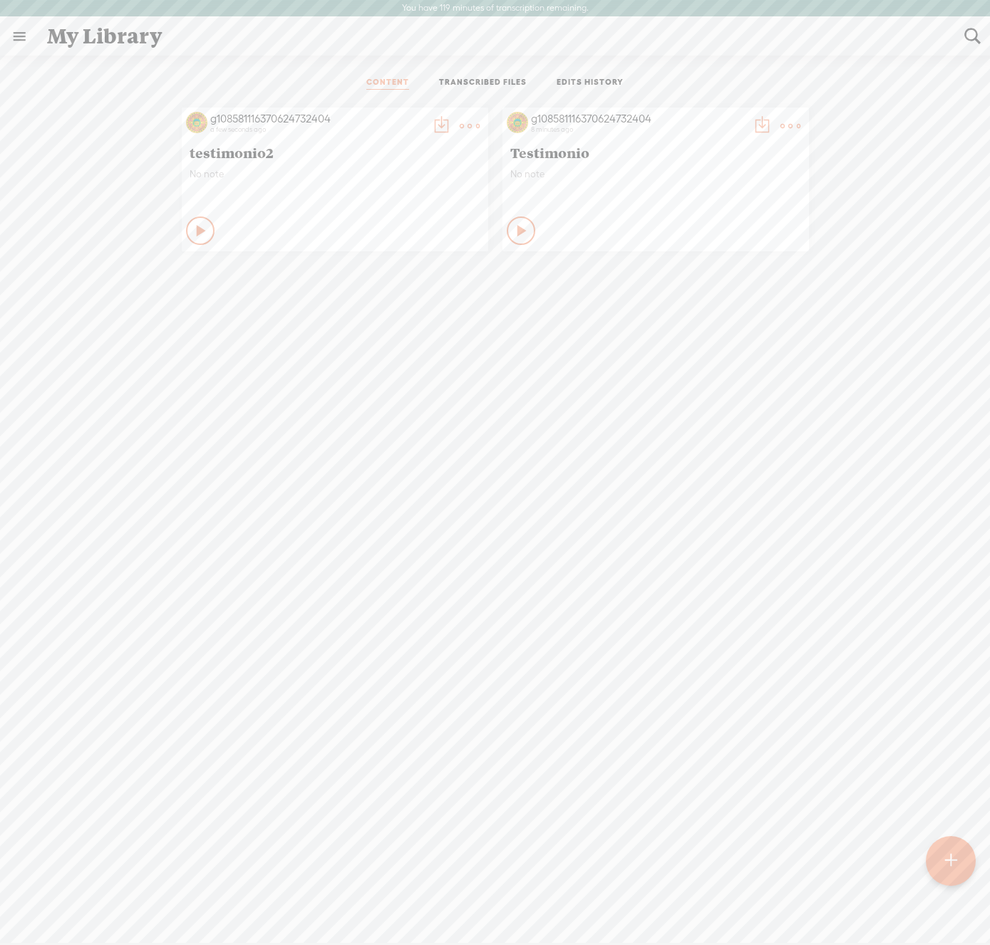
click at [461, 122] on t at bounding box center [470, 126] width 20 height 20
click at [390, 266] on link "Rendering Video..." at bounding box center [402, 272] width 142 height 33
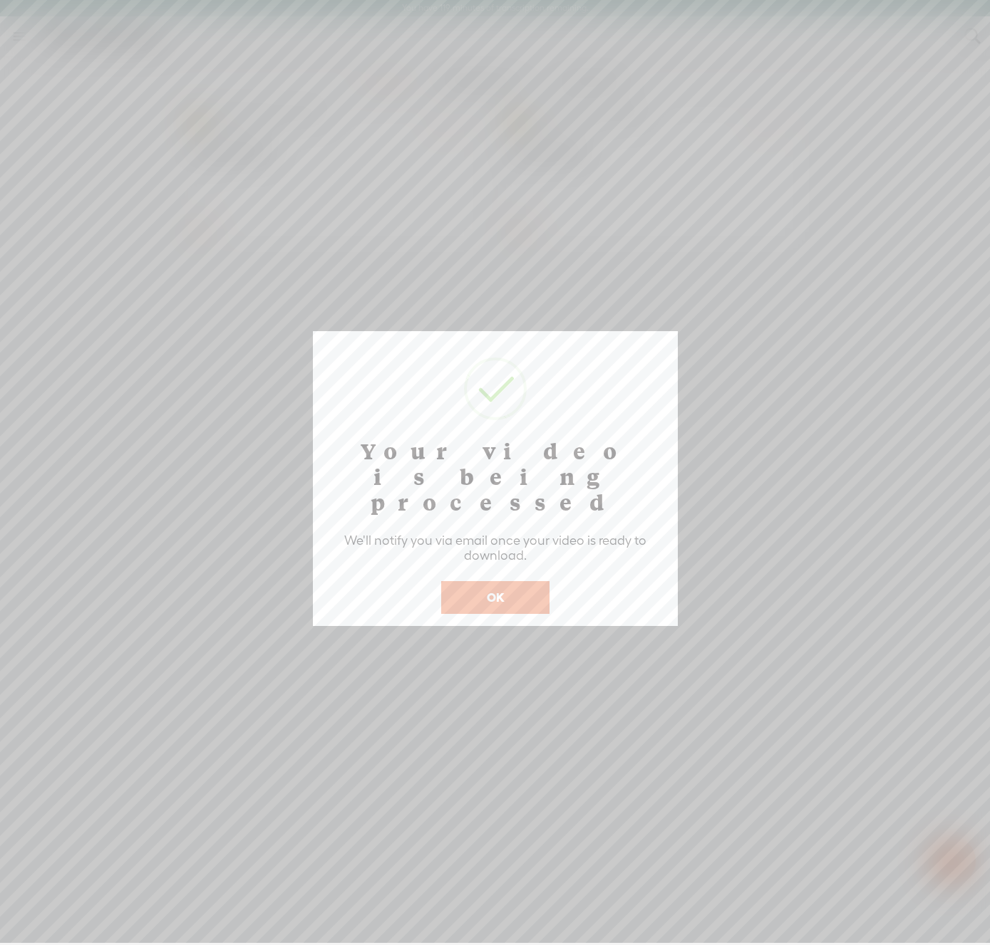
click at [492, 581] on button "OK" at bounding box center [495, 597] width 108 height 33
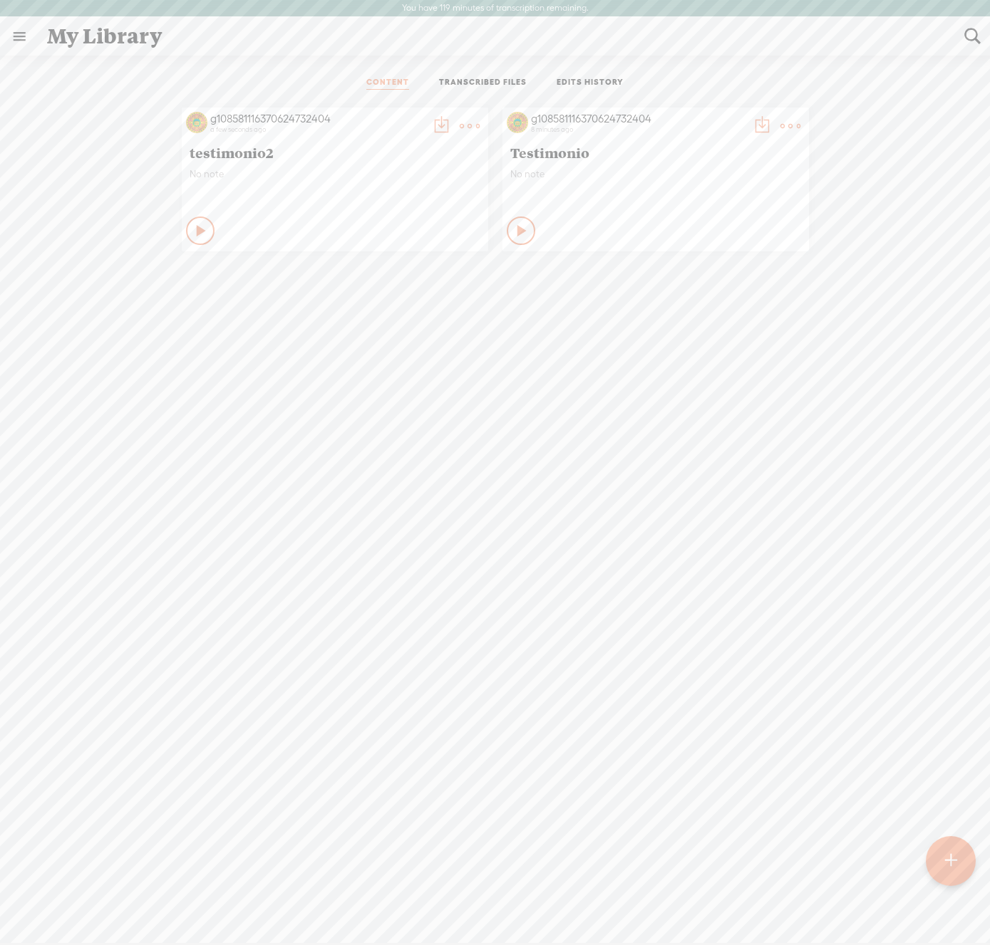
click at [516, 230] on icon at bounding box center [522, 231] width 14 height 14
click at [516, 230] on icon at bounding box center [521, 231] width 14 height 14
click at [432, 124] on t at bounding box center [441, 126] width 20 height 20
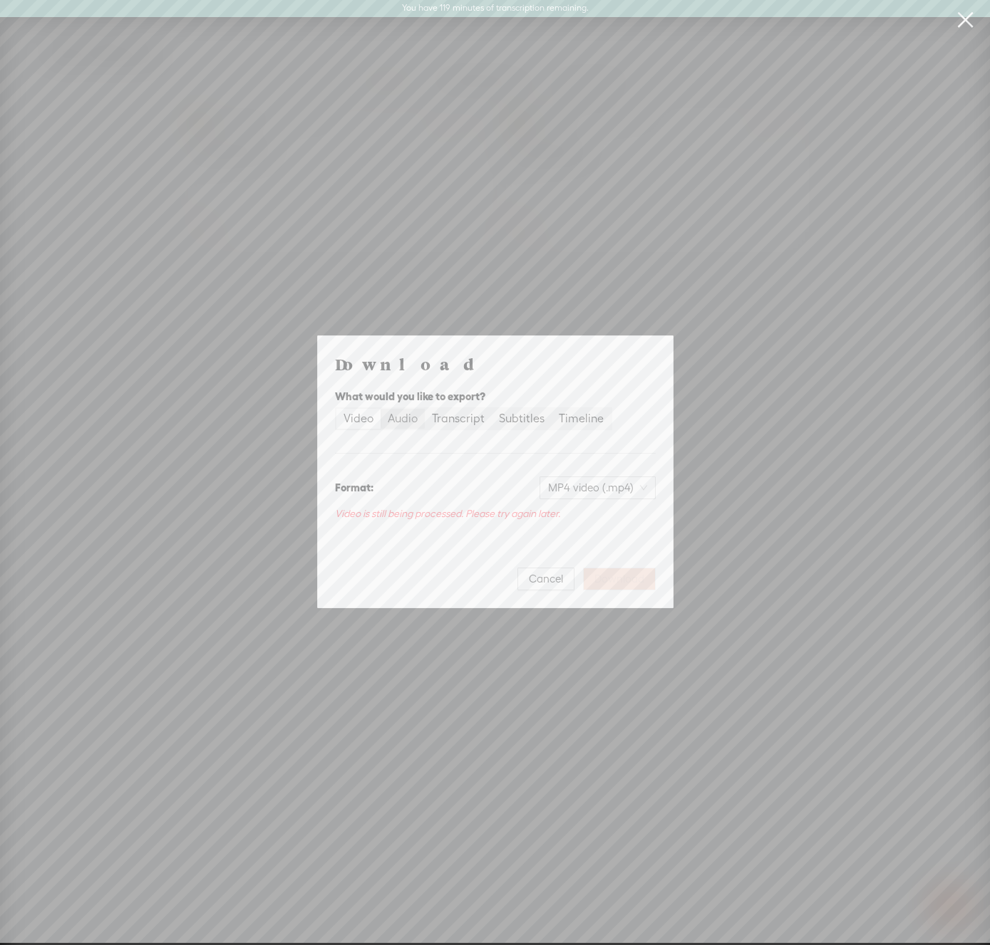
click at [412, 422] on div "Audio" at bounding box center [403, 419] width 30 height 20
click at [380, 409] on input "Audio" at bounding box center [380, 409] width 0 height 0
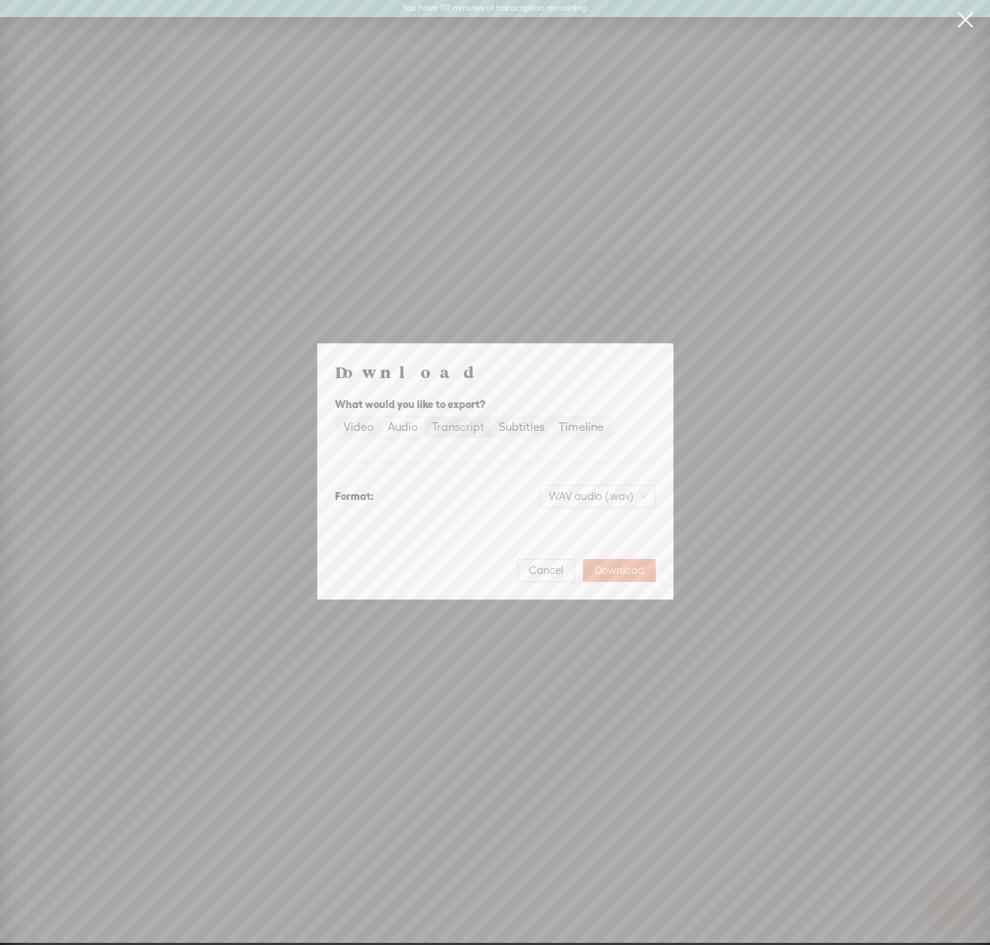
click at [453, 425] on div "Transcript" at bounding box center [458, 427] width 53 height 20
click at [425, 417] on input "Transcript" at bounding box center [425, 417] width 0 height 0
click at [512, 425] on div "Subtitles" at bounding box center [522, 427] width 46 height 20
click at [492, 417] on input "Subtitles" at bounding box center [492, 417] width 0 height 0
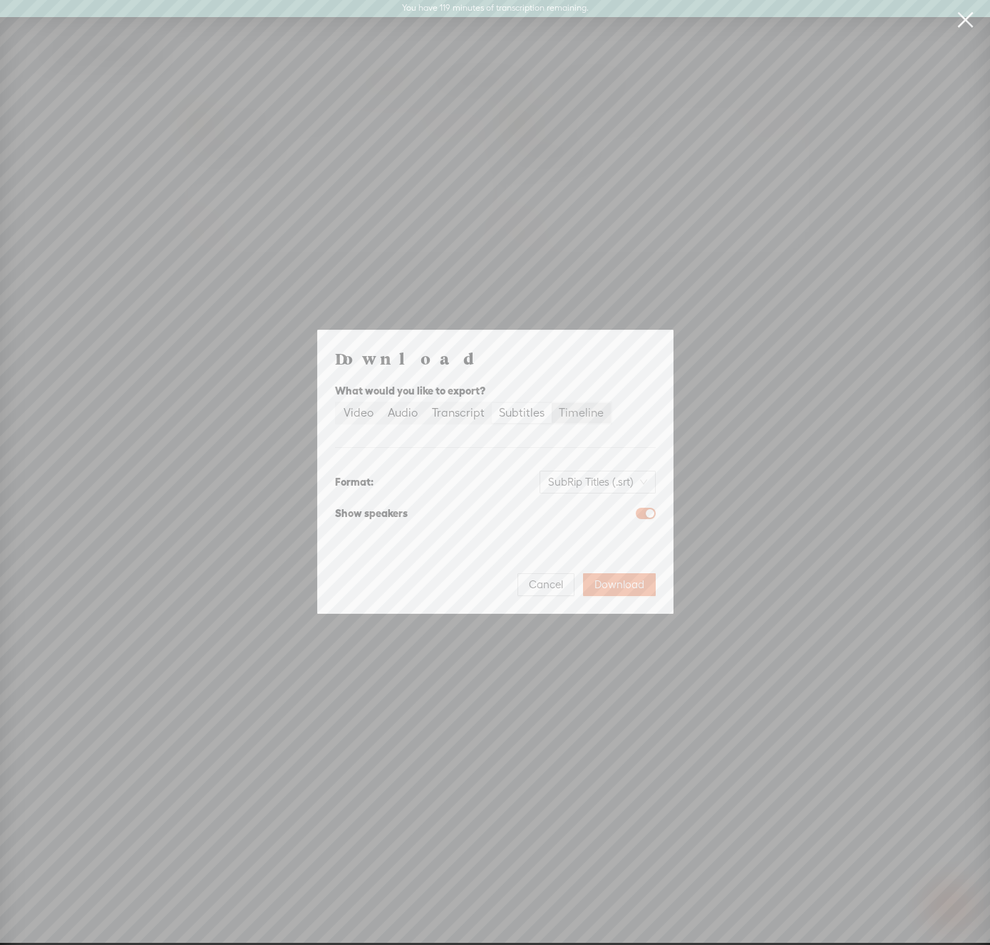
click at [573, 419] on div "Timeline" at bounding box center [581, 413] width 45 height 20
click at [551, 403] on input "Timeline" at bounding box center [551, 403] width 0 height 0
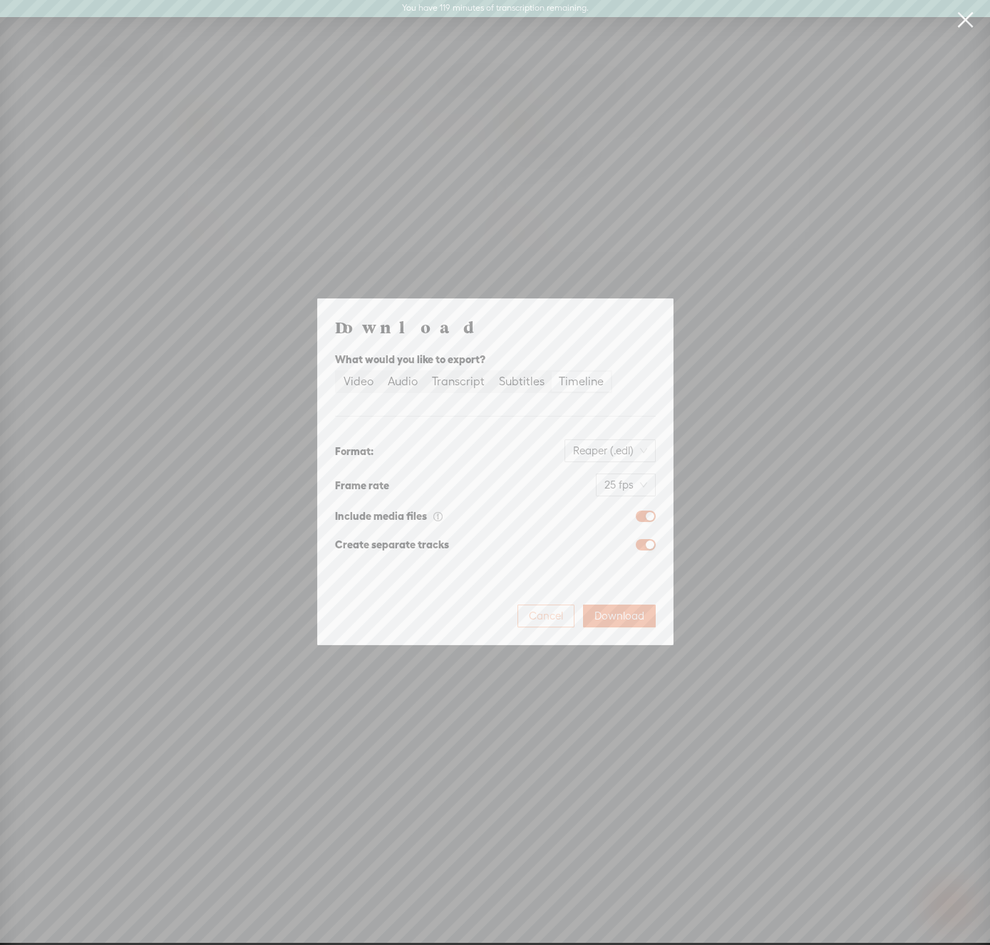
click at [553, 621] on span "Cancel" at bounding box center [546, 616] width 34 height 14
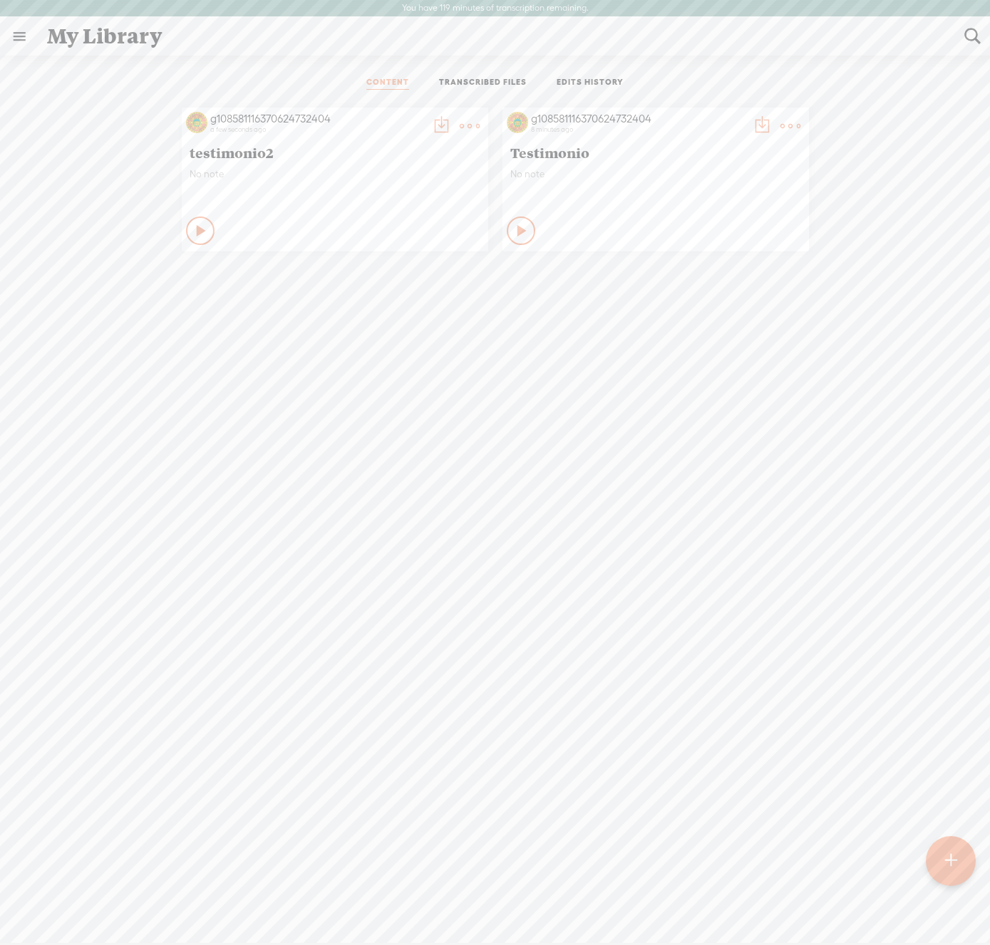
click at [435, 123] on t at bounding box center [441, 126] width 20 height 20
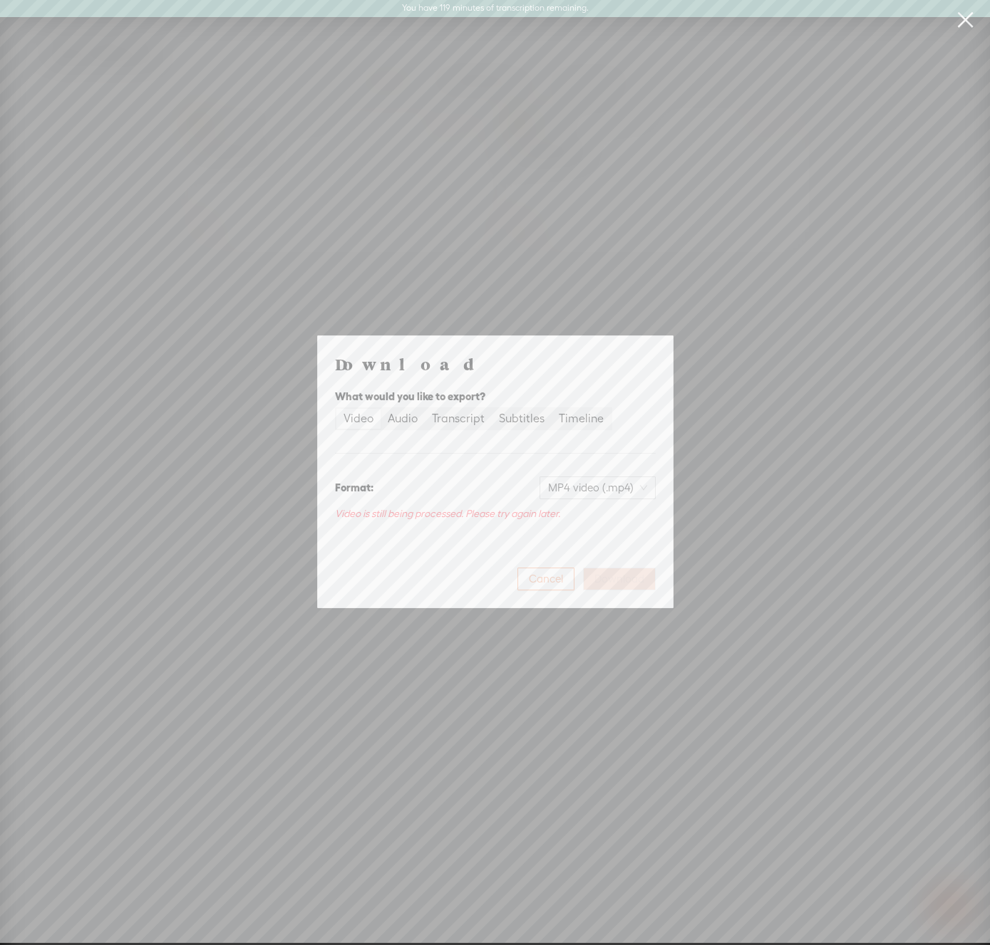
click at [548, 578] on span "Cancel" at bounding box center [546, 579] width 34 height 14
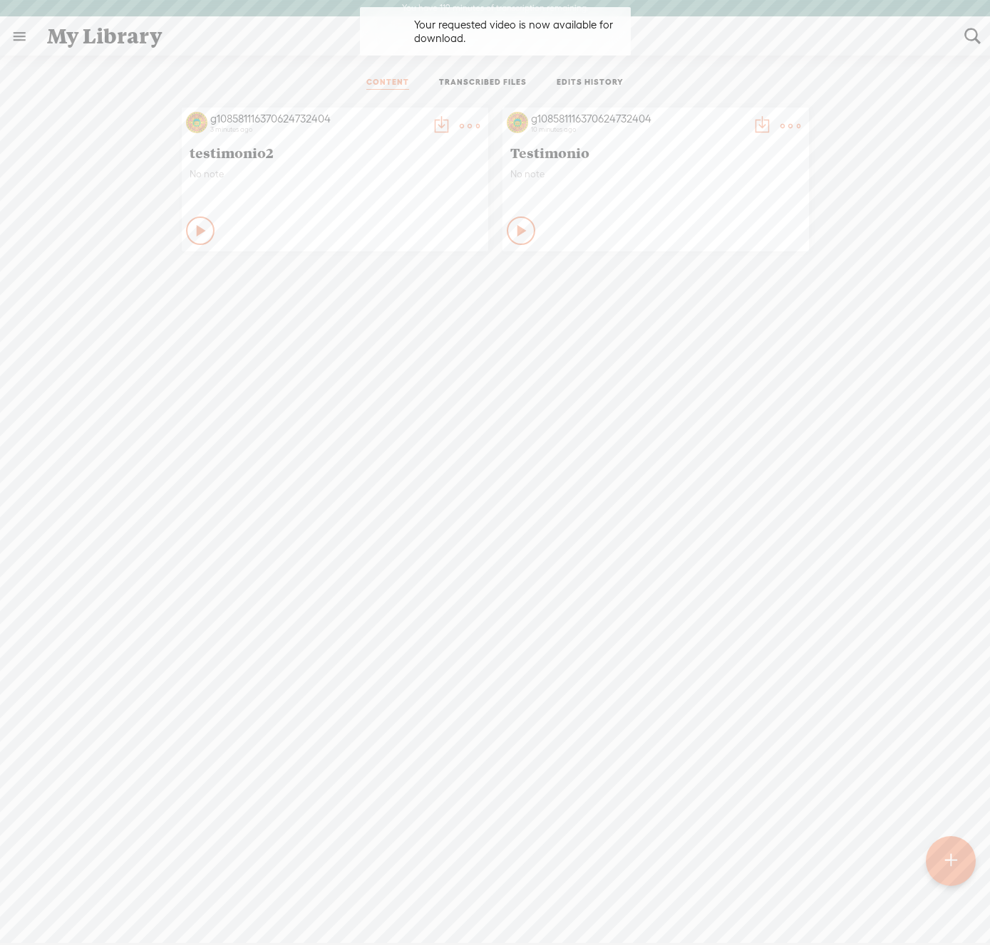
click at [511, 377] on div "g108581116370624732404 3 minutes ago testimonio2 No note Play Content" at bounding box center [495, 548] width 968 height 896
click at [434, 124] on t at bounding box center [441, 126] width 20 height 20
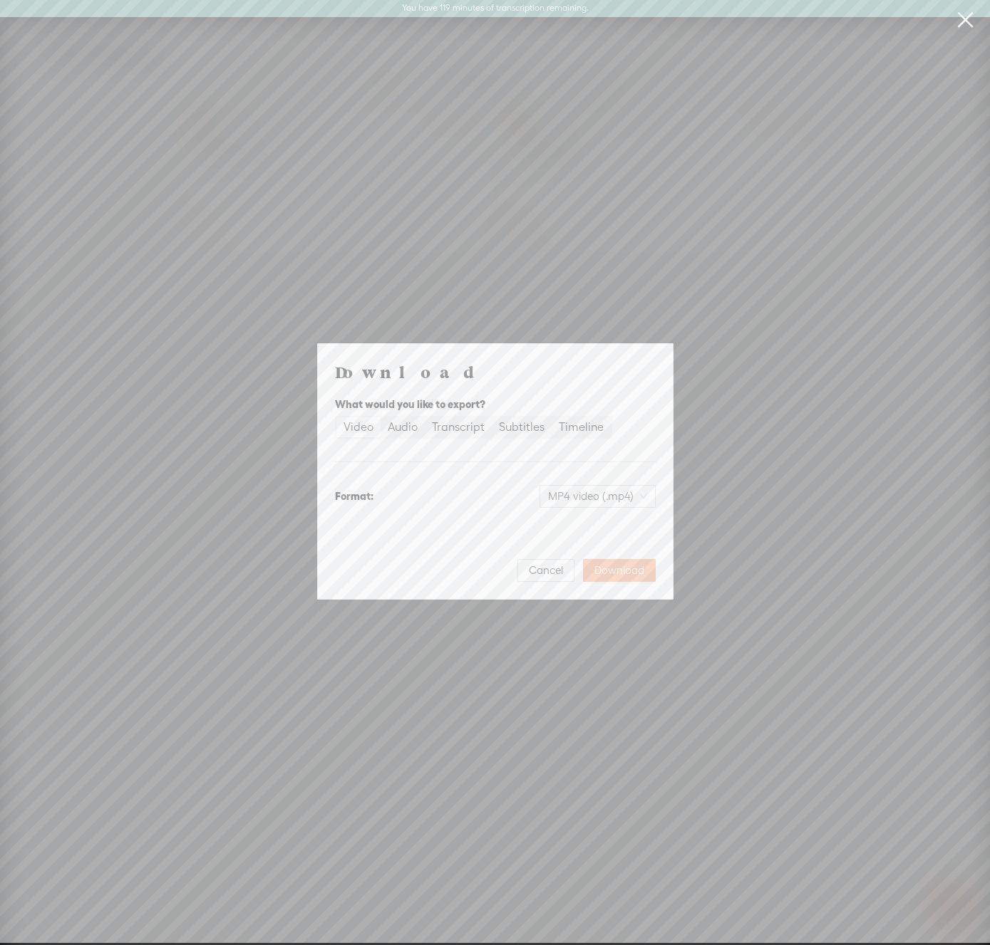
click at [617, 569] on span "Download" at bounding box center [619, 571] width 50 height 14
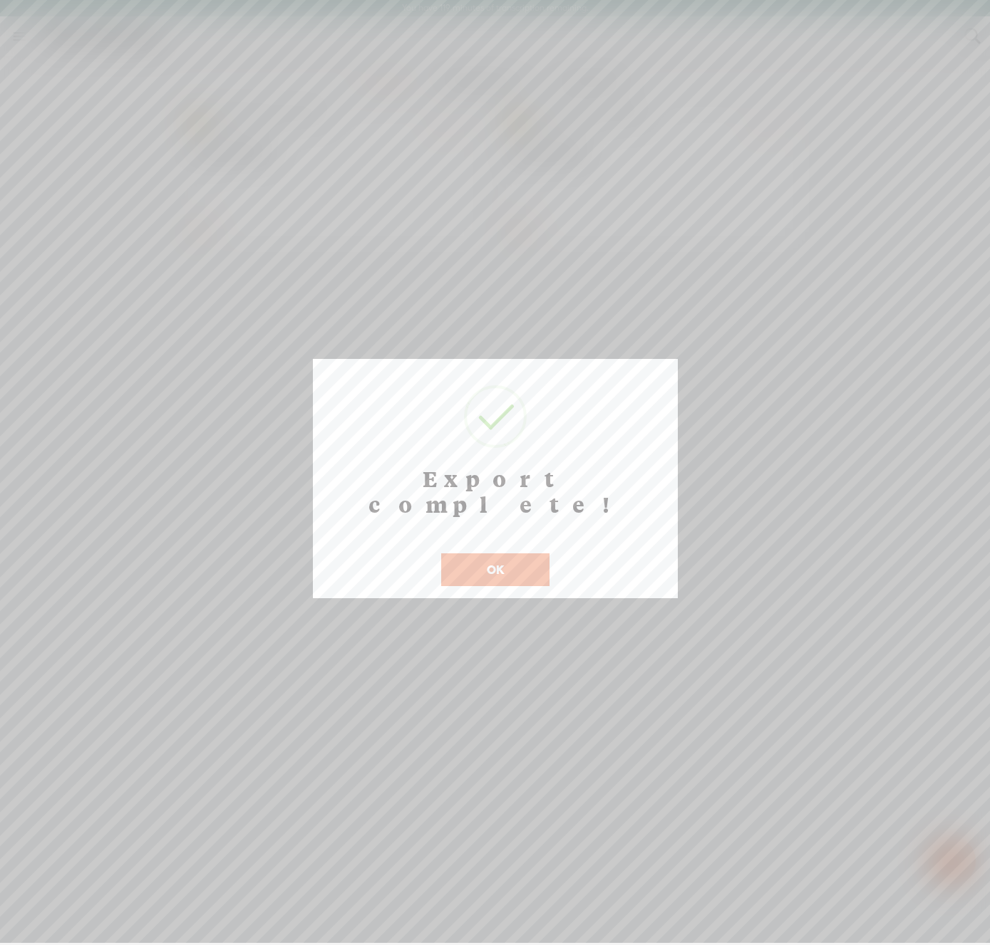
click at [495, 554] on button "OK" at bounding box center [495, 570] width 108 height 33
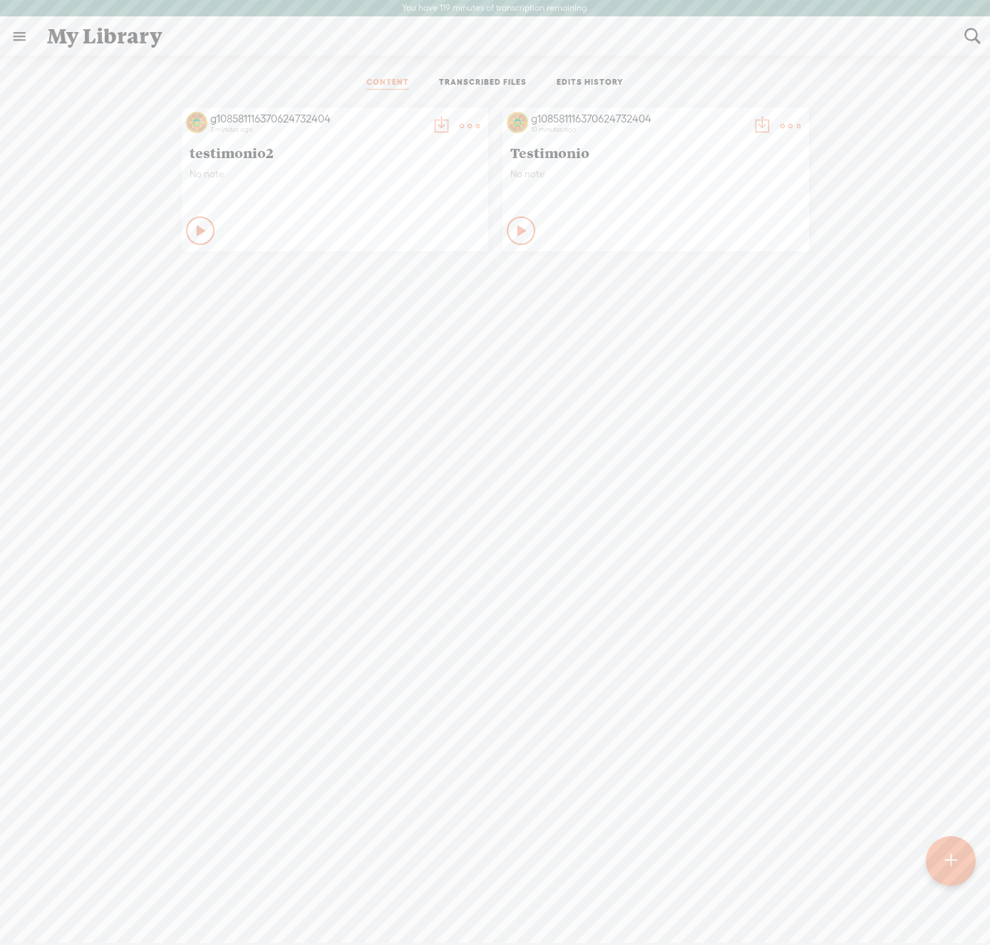
click at [466, 124] on t at bounding box center [470, 126] width 20 height 20
click at [360, 178] on link "Edit" at bounding box center [402, 173] width 142 height 33
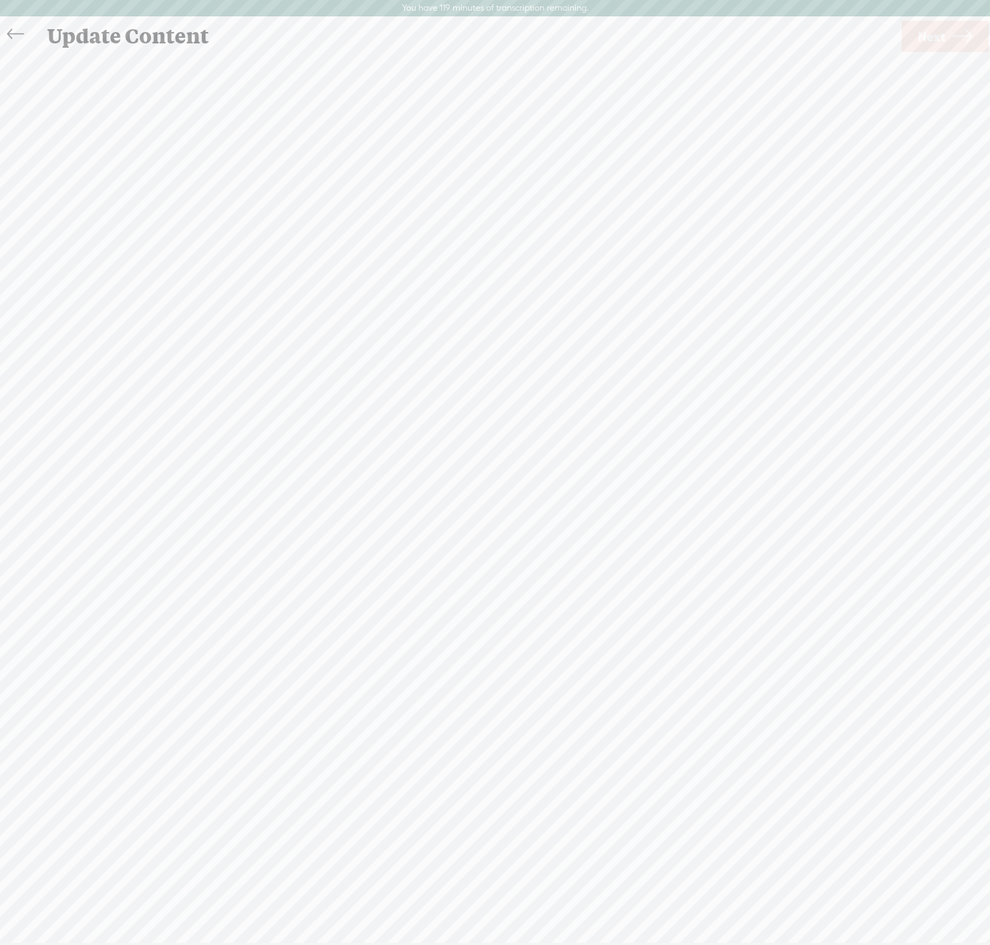
scroll to position [1, 0]
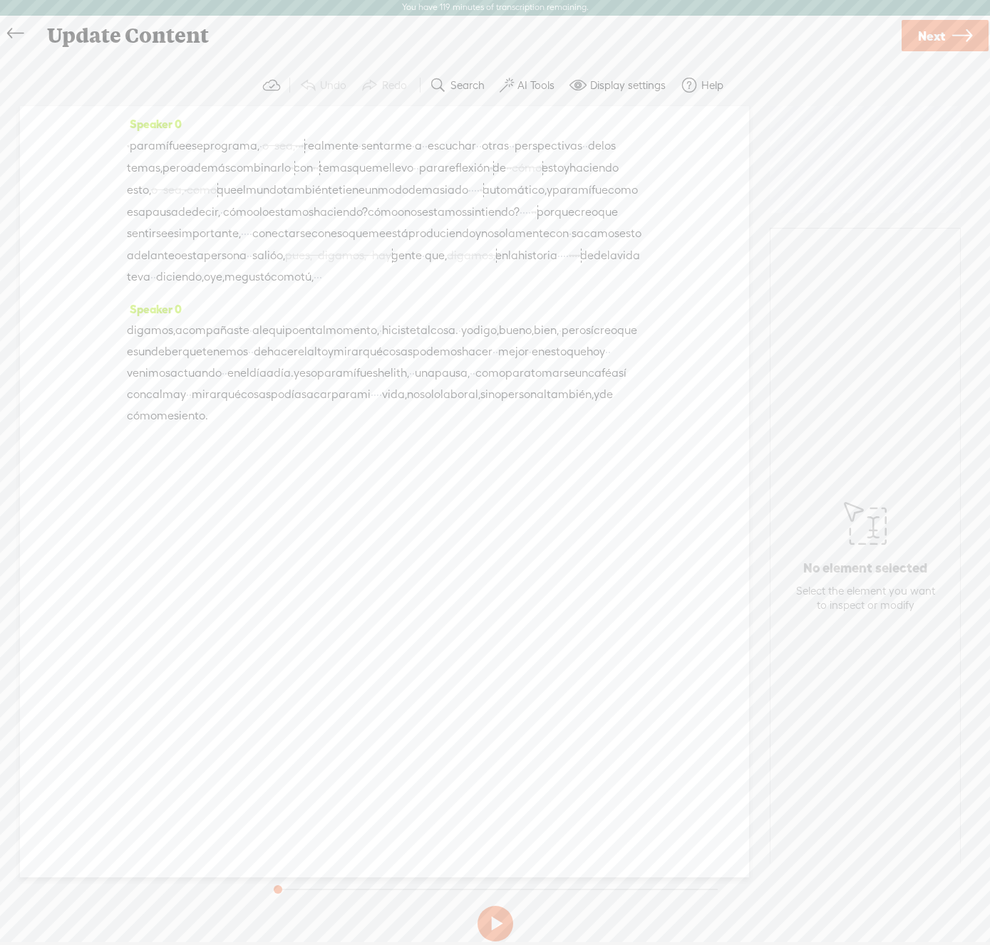
drag, startPoint x: 424, startPoint y: 143, endPoint x: 417, endPoint y: 144, distance: 7.2
click at [361, 144] on span "·" at bounding box center [359, 145] width 3 height 21
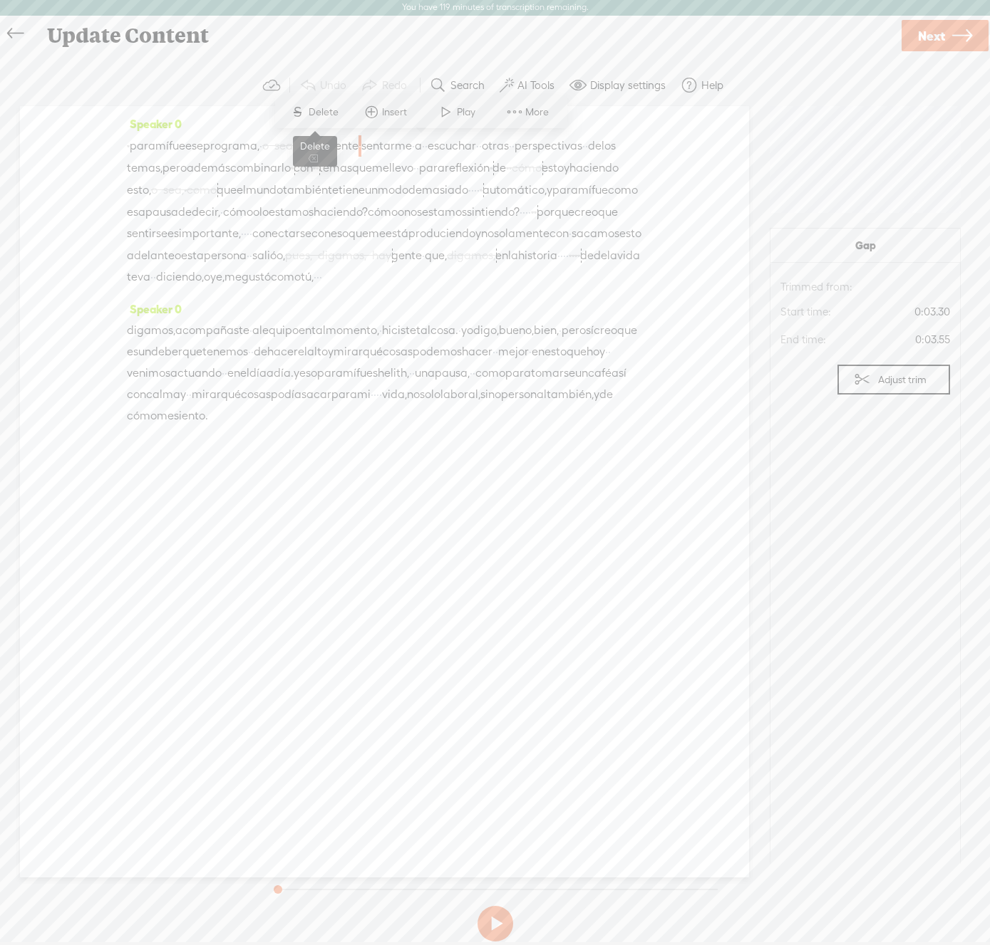
click at [321, 110] on span "Delete" at bounding box center [324, 112] width 33 height 14
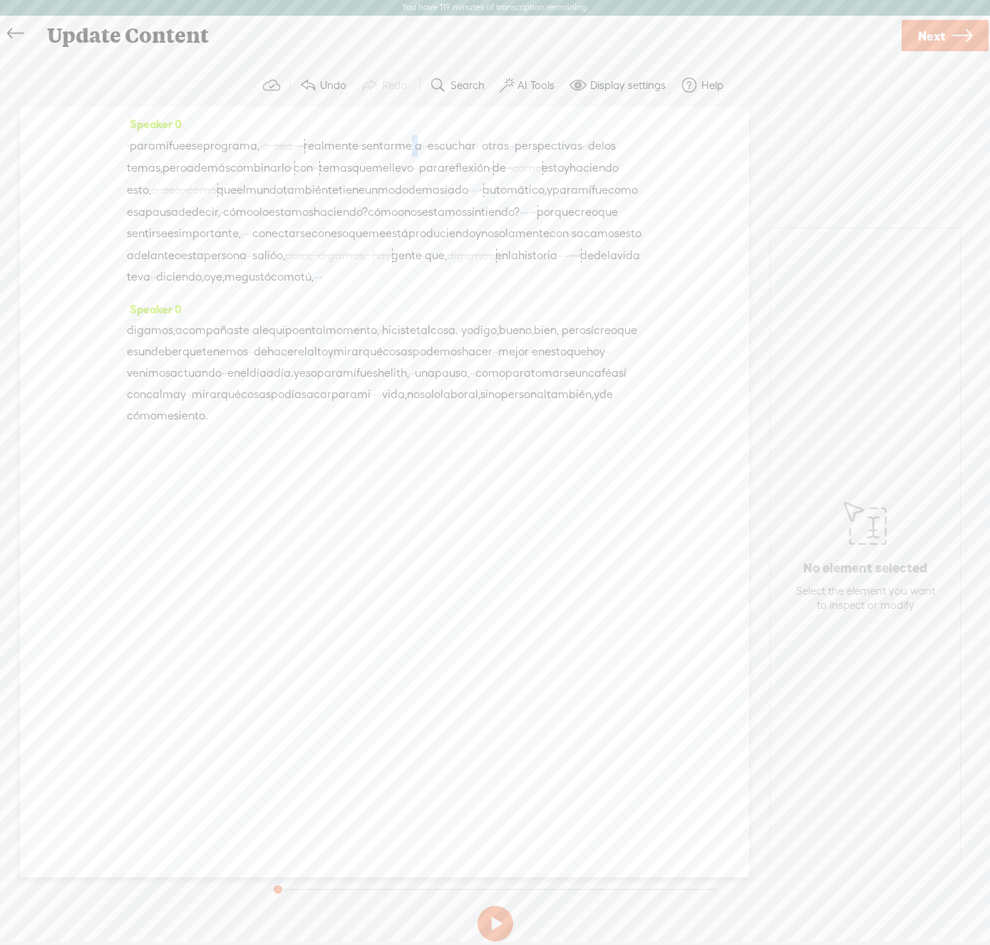
click at [481, 146] on div "[S] · para mí fue ese programa, · [S] o sea, · · · realmente [S] · · sentarme ·…" at bounding box center [384, 211] width 515 height 153
click at [415, 147] on span "·" at bounding box center [413, 145] width 3 height 21
click at [415, 146] on span "·" at bounding box center [413, 145] width 3 height 21
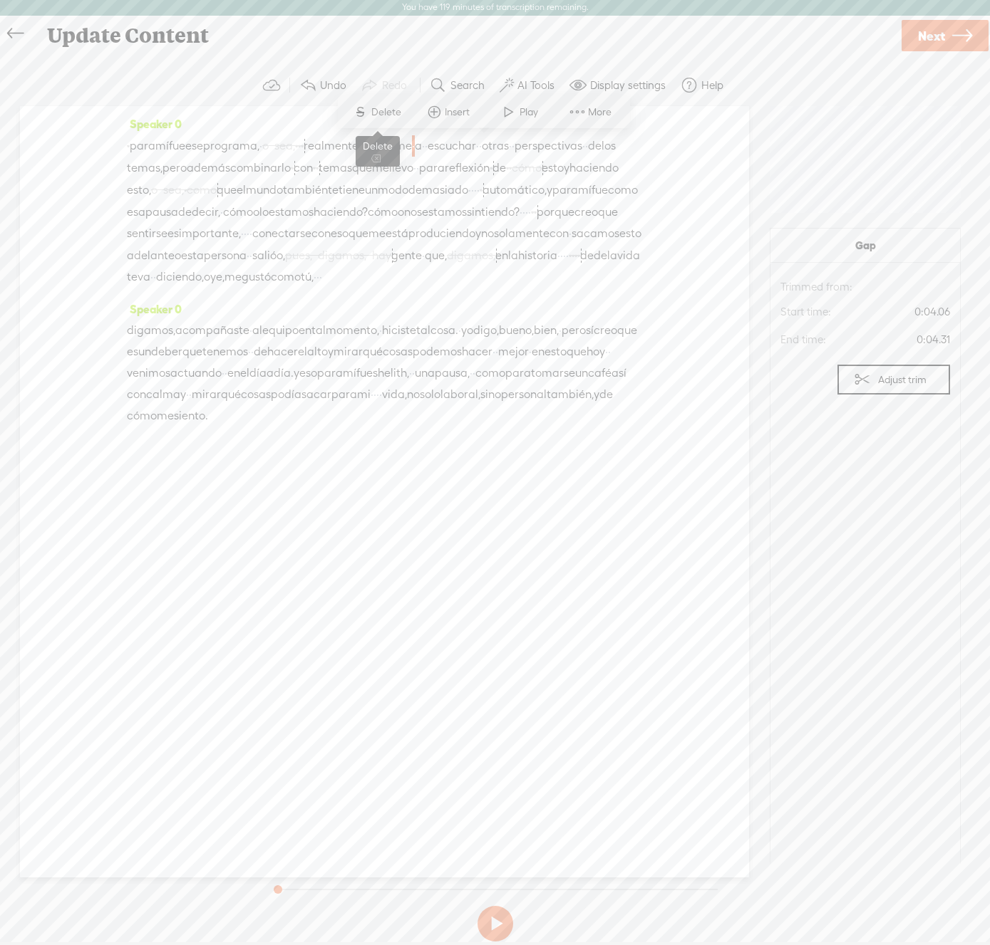
click at [380, 110] on span "Delete" at bounding box center [387, 112] width 33 height 14
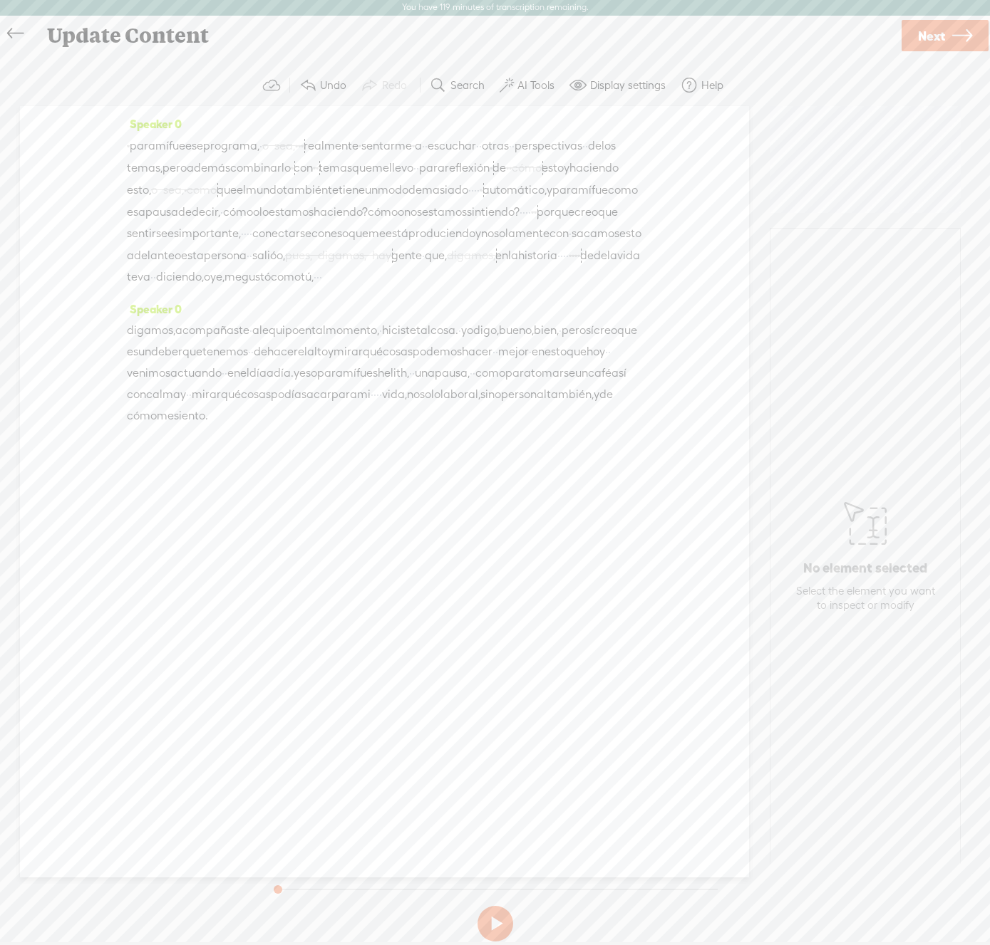
drag, startPoint x: 500, startPoint y: 145, endPoint x: 515, endPoint y: 143, distance: 15.0
click at [515, 143] on div "[S] · para mí fue ese programa, · [S] o sea, · · · realmente [S] · · sentarme […" at bounding box center [384, 211] width 515 height 153
click at [416, 109] on span "Delete" at bounding box center [416, 112] width 33 height 14
drag, startPoint x: 570, startPoint y: 147, endPoint x: 584, endPoint y: 146, distance: 14.3
click at [584, 146] on div "[S] · para mí fue ese programa, · [S] o sea, · · · realmente [S] · · sentarme […" at bounding box center [384, 211] width 515 height 153
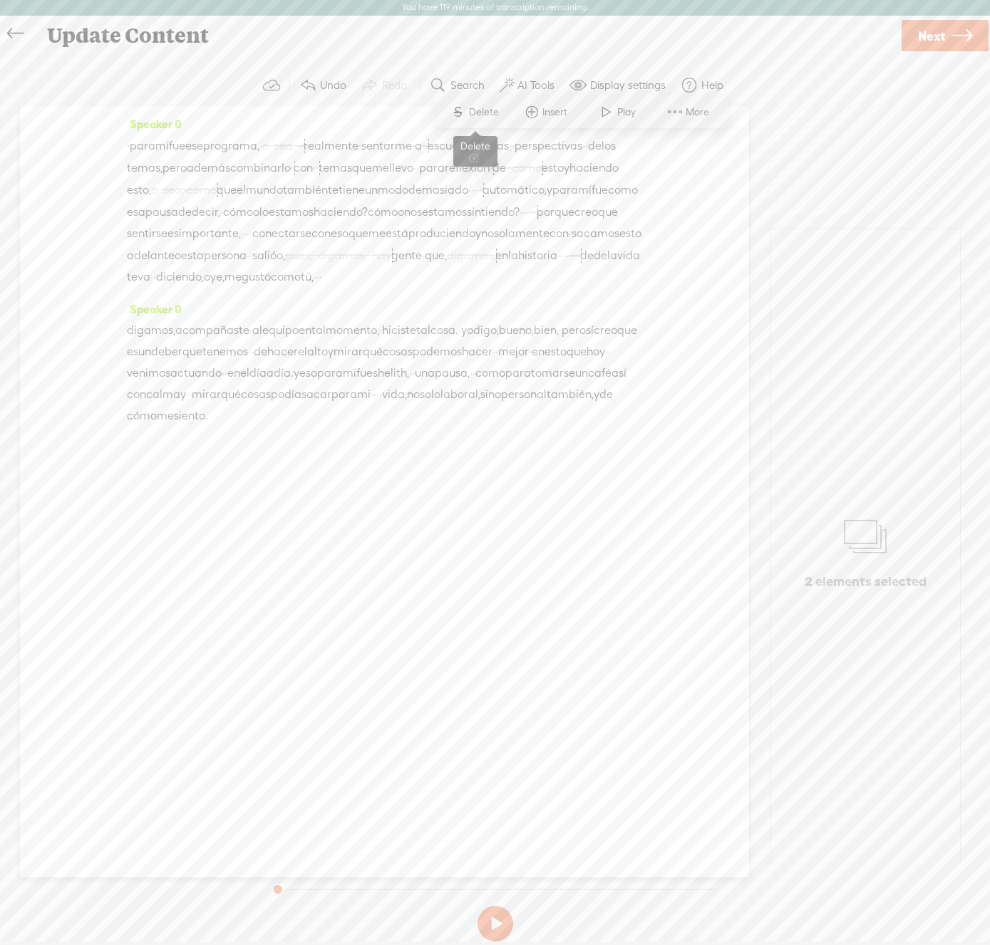
click at [486, 111] on span "Delete" at bounding box center [485, 112] width 33 height 14
drag, startPoint x: 618, startPoint y: 146, endPoint x: 629, endPoint y: 146, distance: 10.7
click at [629, 146] on div "[S] · para mí fue ese programa, · [S] o sea, · · · realmente [S] · · sentarme […" at bounding box center [384, 211] width 515 height 153
click at [531, 113] on span "Delete" at bounding box center [532, 112] width 33 height 14
drag, startPoint x: 199, startPoint y: 166, endPoint x: 213, endPoint y: 166, distance: 14.2
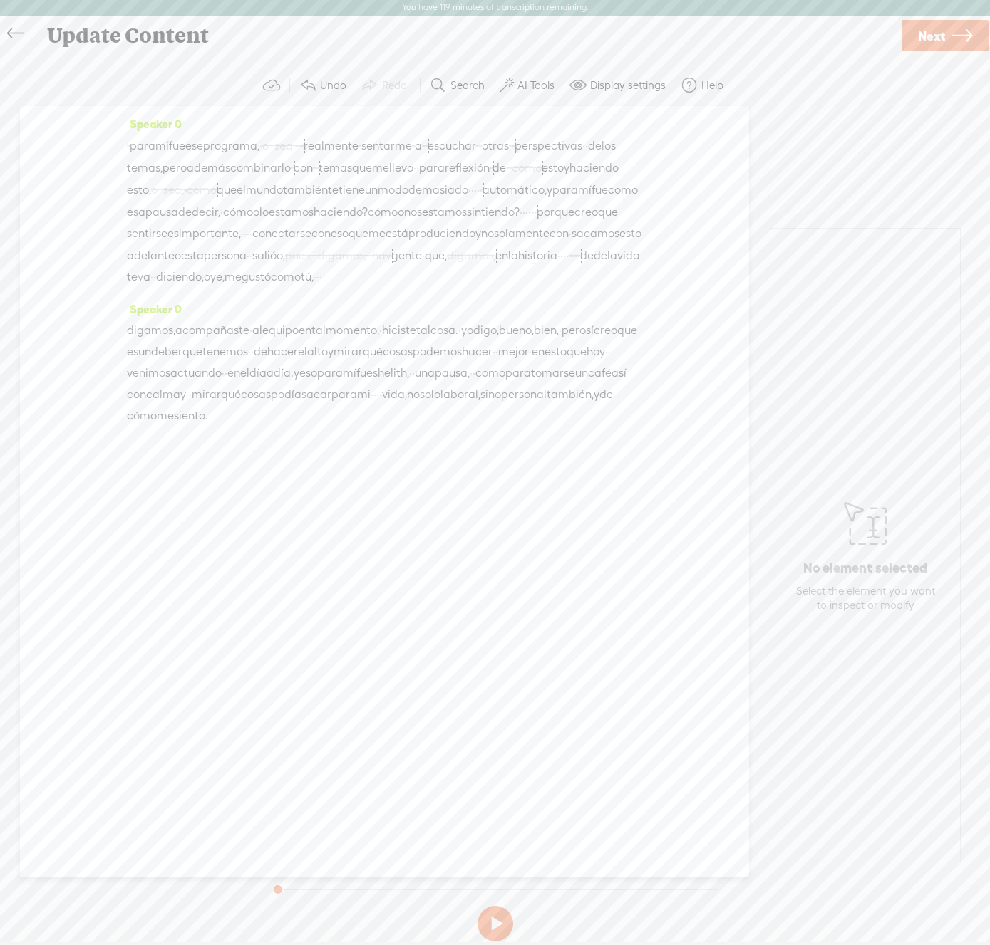
click at [213, 166] on div "[S] · para mí fue ese programa, · [S] o sea, · · · realmente [S] · · sentarme […" at bounding box center [384, 211] width 515 height 153
click at [114, 132] on span "Delete" at bounding box center [114, 135] width 33 height 14
drag, startPoint x: 598, startPoint y: 170, endPoint x: 609, endPoint y: 170, distance: 10.7
click at [609, 170] on div "[S] · para mí fue ese programa, · [S] o sea, · · · realmente [S] · · sentarme […" at bounding box center [384, 211] width 515 height 153
click at [514, 134] on span "Delete" at bounding box center [514, 135] width 33 height 14
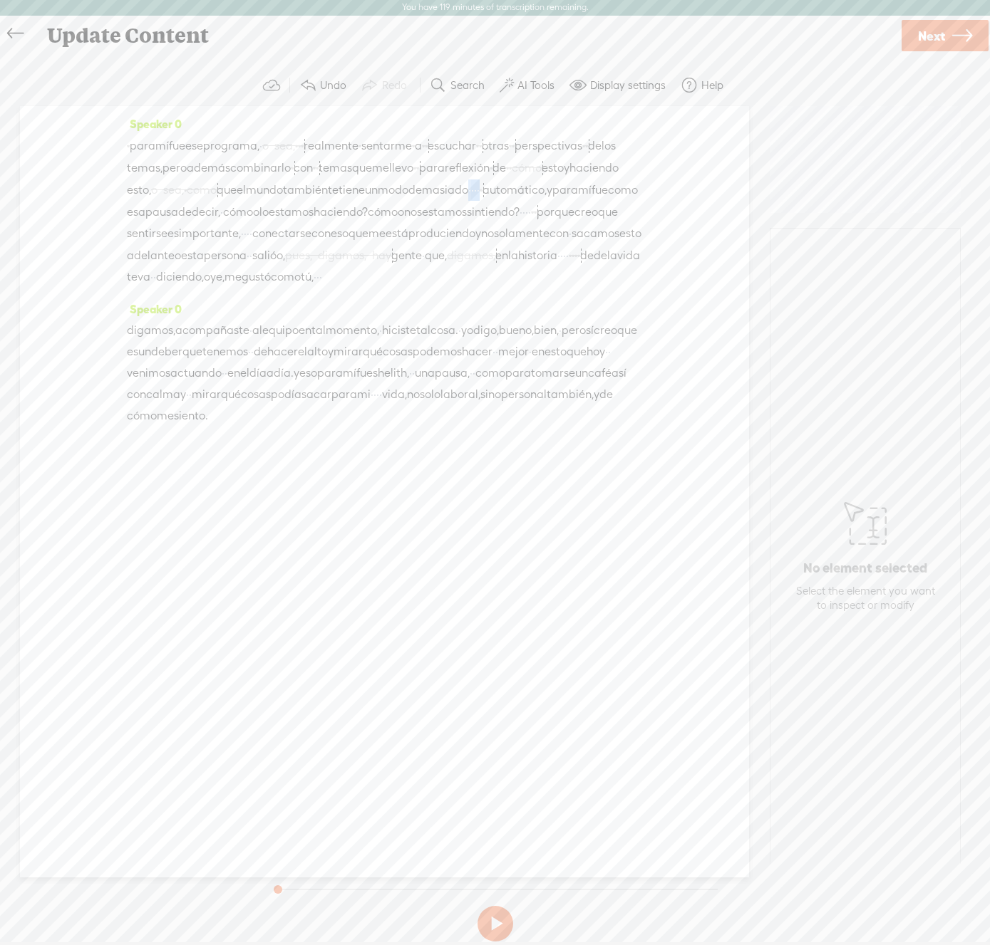
drag, startPoint x: 277, startPoint y: 212, endPoint x: 309, endPoint y: 211, distance: 32.1
click at [309, 211] on div "[S] · para mí fue ese programa, · [S] o sea, · · · realmente [S] · · sentarme […" at bounding box center [384, 211] width 515 height 153
click at [202, 178] on span "Delete" at bounding box center [218, 178] width 33 height 14
drag, startPoint x: 468, startPoint y: 233, endPoint x: 507, endPoint y: 232, distance: 39.2
click at [507, 232] on div "[S] · para mí fue ese programa, · [S] o sea, · · · realmente [S] · · sentarme […" at bounding box center [384, 211] width 515 height 153
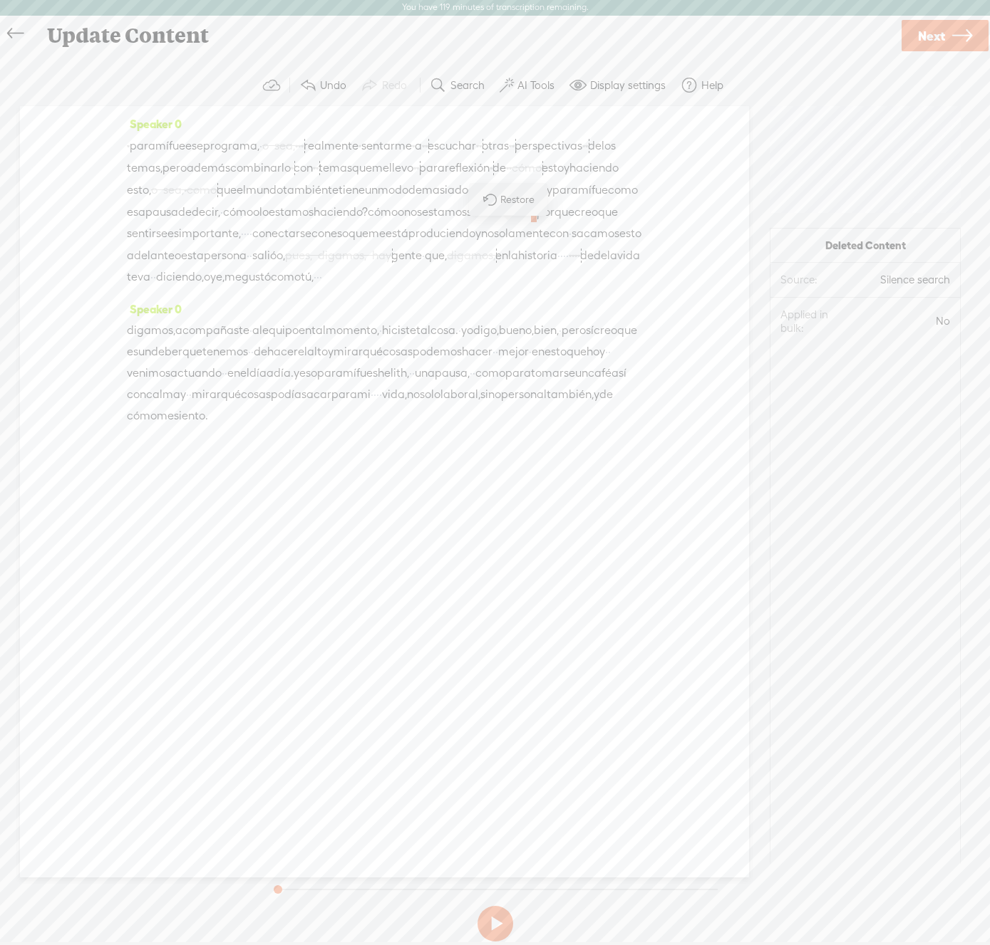
drag, startPoint x: 471, startPoint y: 232, endPoint x: 493, endPoint y: 232, distance: 22.1
click at [493, 232] on div "[S] · para mí fue ese programa, · [S] o sea, · · · realmente [S] · · sentarme […" at bounding box center [384, 211] width 515 height 153
click at [519, 223] on span "·" at bounding box center [520, 212] width 3 height 21
drag, startPoint x: 468, startPoint y: 232, endPoint x: 495, endPoint y: 232, distance: 27.1
click at [495, 232] on div "[S] · para mí fue ese programa, · [S] o sea, · · · realmente [S] · · sentarme […" at bounding box center [384, 211] width 515 height 153
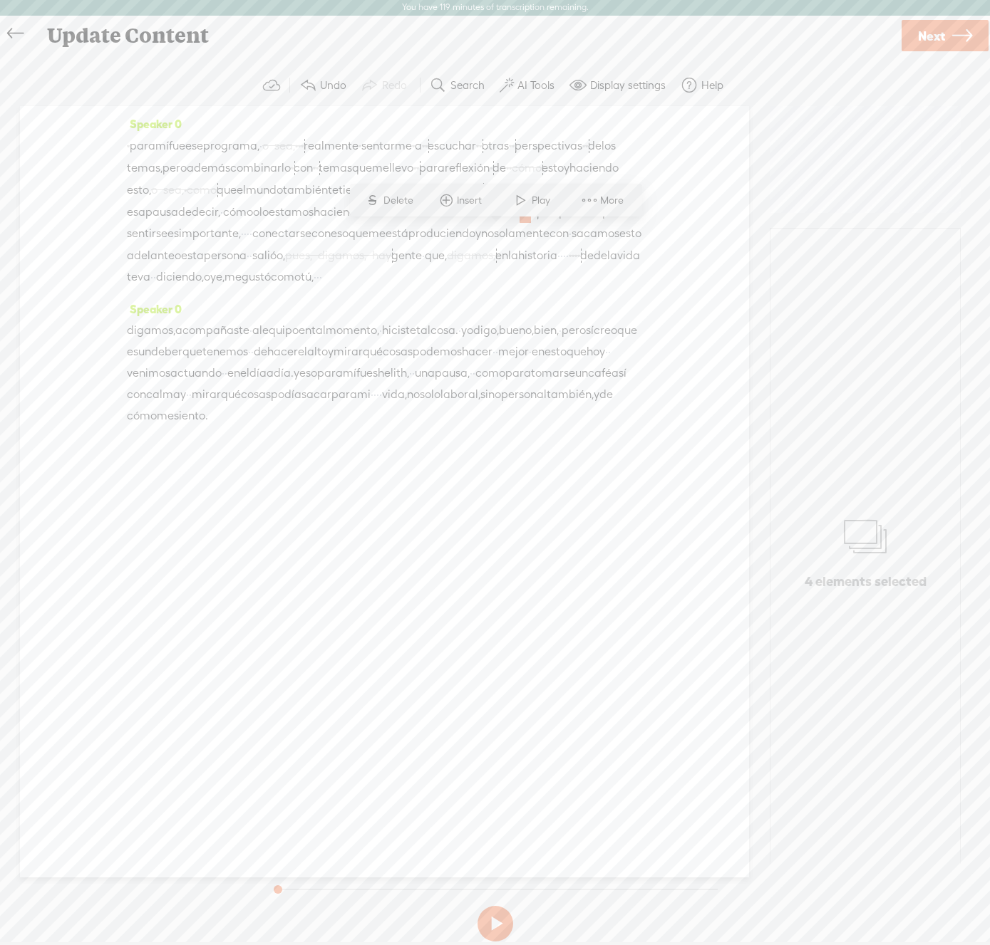
click at [405, 197] on span "Delete" at bounding box center [399, 201] width 33 height 14
drag, startPoint x: 260, startPoint y: 299, endPoint x: 284, endPoint y: 300, distance: 24.3
click at [284, 288] on div "[S] · para mí fue ese programa, · [S] o sea, · · · realmente [S] · · sentarme […" at bounding box center [384, 211] width 515 height 153
click at [184, 260] on span "Delete" at bounding box center [190, 266] width 33 height 14
click at [136, 149] on span "para" at bounding box center [143, 145] width 26 height 21
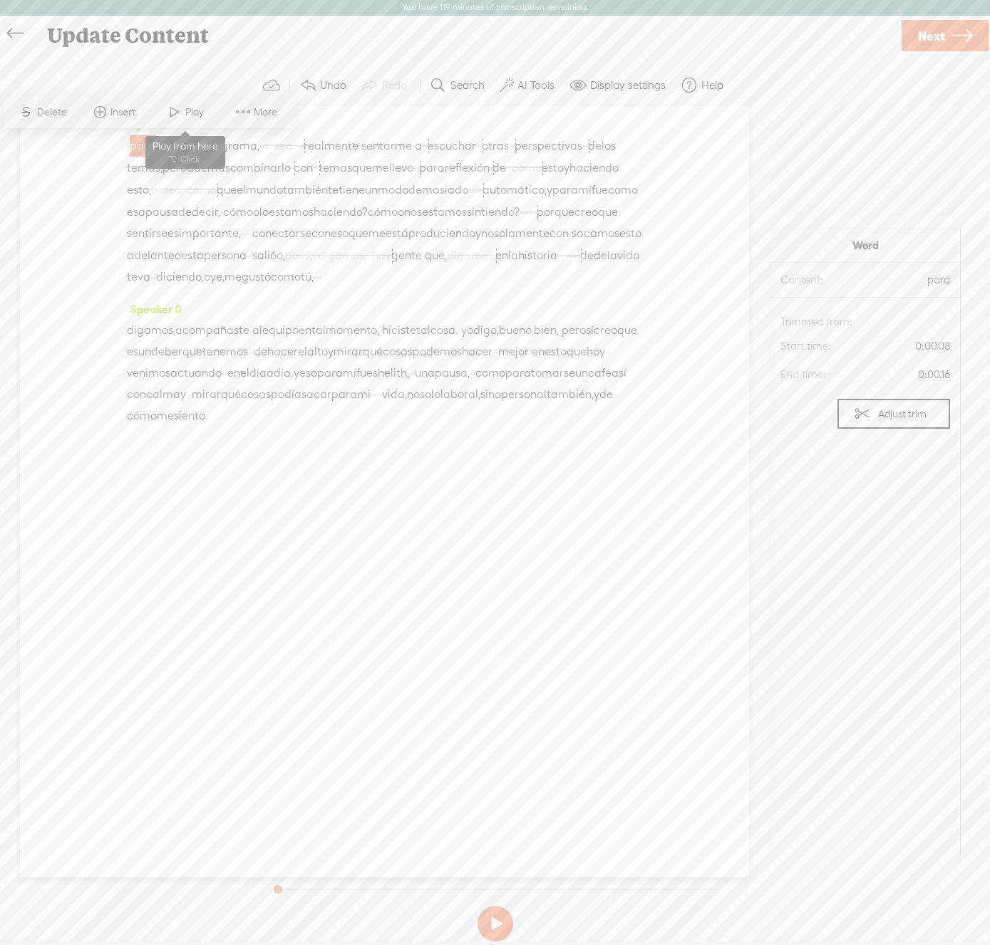
click at [179, 113] on span at bounding box center [174, 112] width 21 height 26
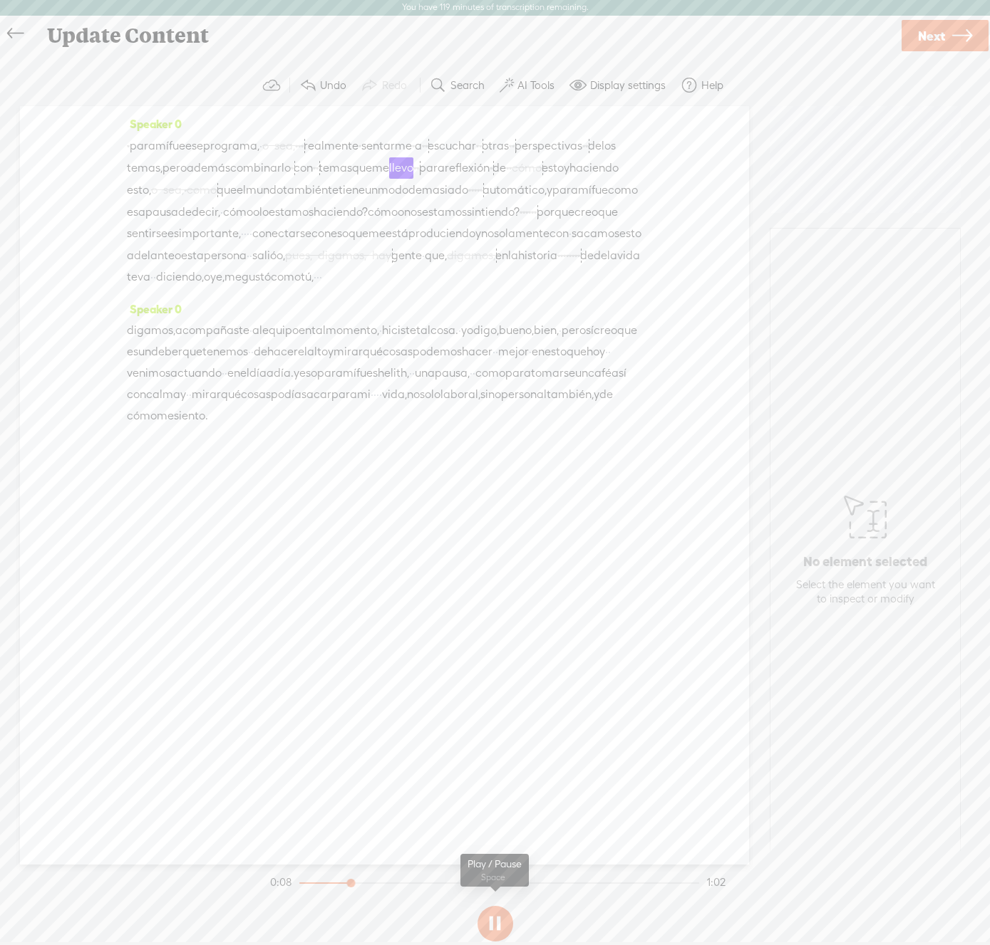
click at [496, 929] on button at bounding box center [495, 924] width 36 height 36
drag, startPoint x: 413, startPoint y: 145, endPoint x: 293, endPoint y: 147, distance: 120.4
click at [293, 147] on div "[S] · para mí fue ese programa, · [S] o sea, · · · realmente [S] · · sentarme […" at bounding box center [384, 211] width 515 height 153
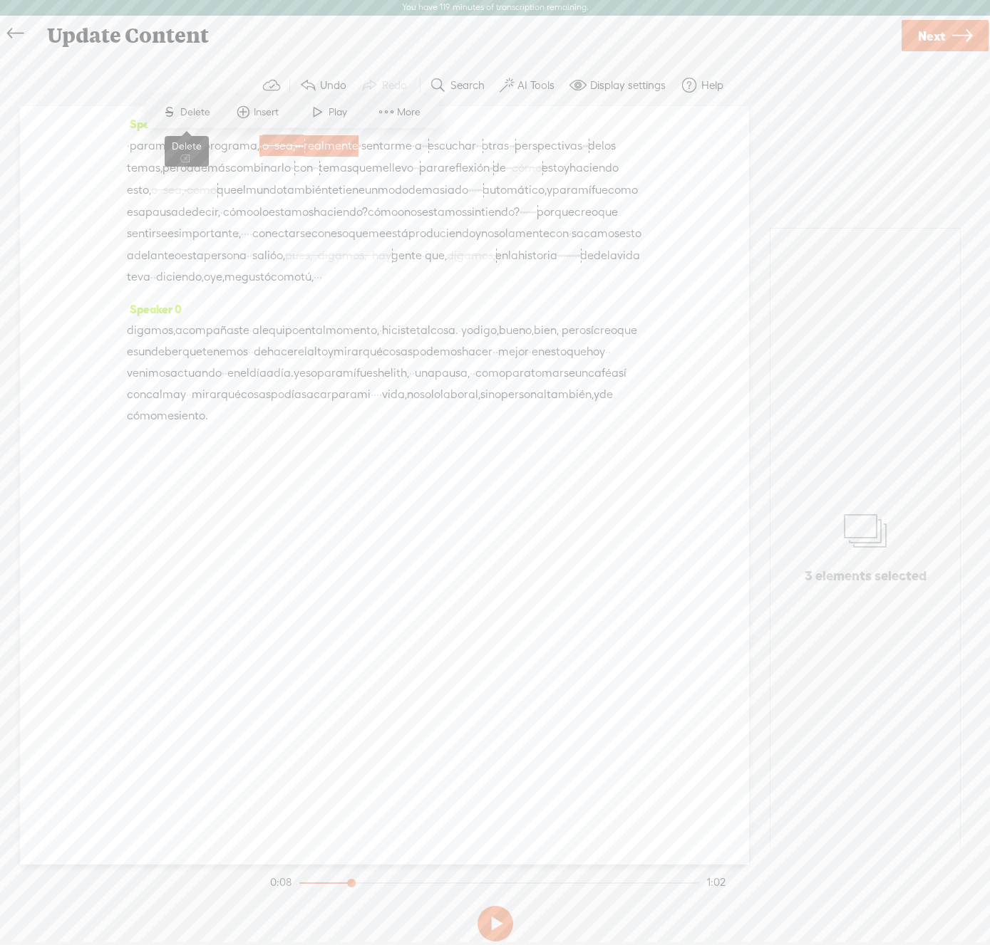
click at [188, 112] on span "Delete" at bounding box center [196, 112] width 33 height 14
click at [138, 147] on span "para" at bounding box center [143, 145] width 26 height 21
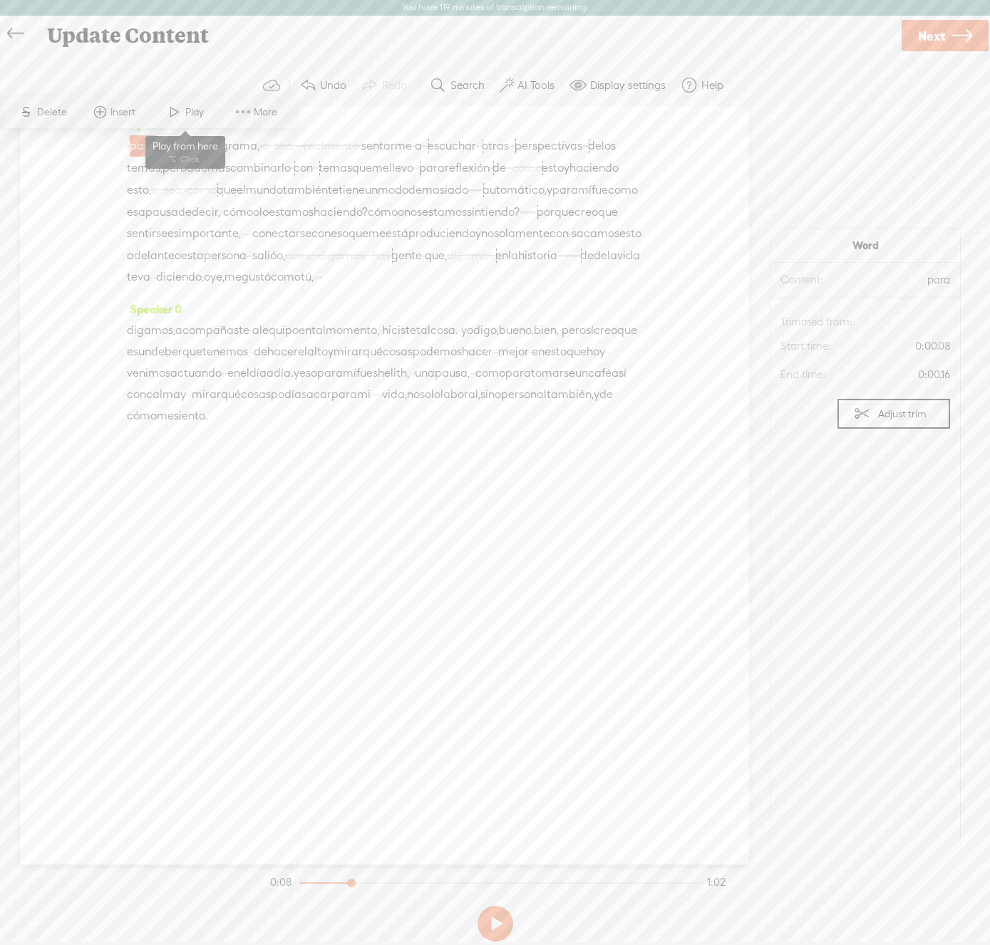
click at [179, 105] on span at bounding box center [174, 112] width 21 height 26
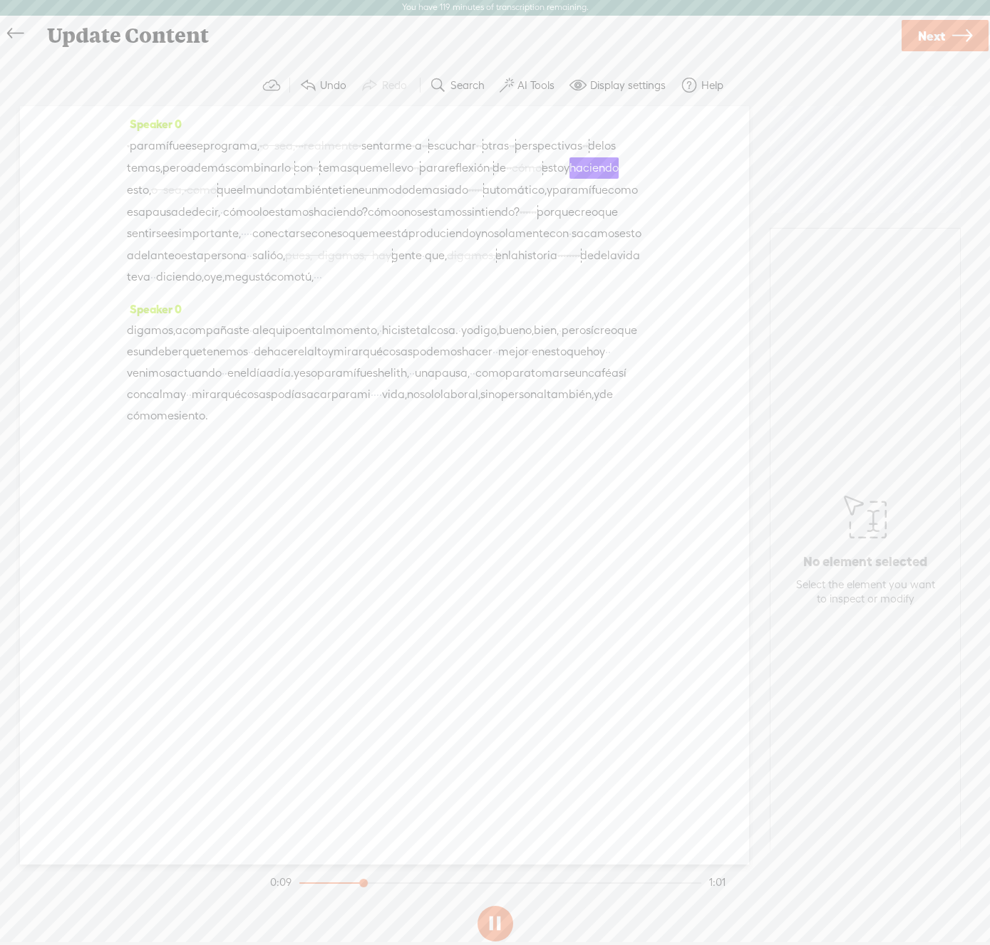
click at [493, 923] on button at bounding box center [495, 924] width 36 height 36
click at [495, 925] on button at bounding box center [495, 924] width 36 height 36
click at [569, 244] on span "·" at bounding box center [570, 233] width 3 height 21
click at [56, 246] on span "Delete" at bounding box center [59, 244] width 33 height 14
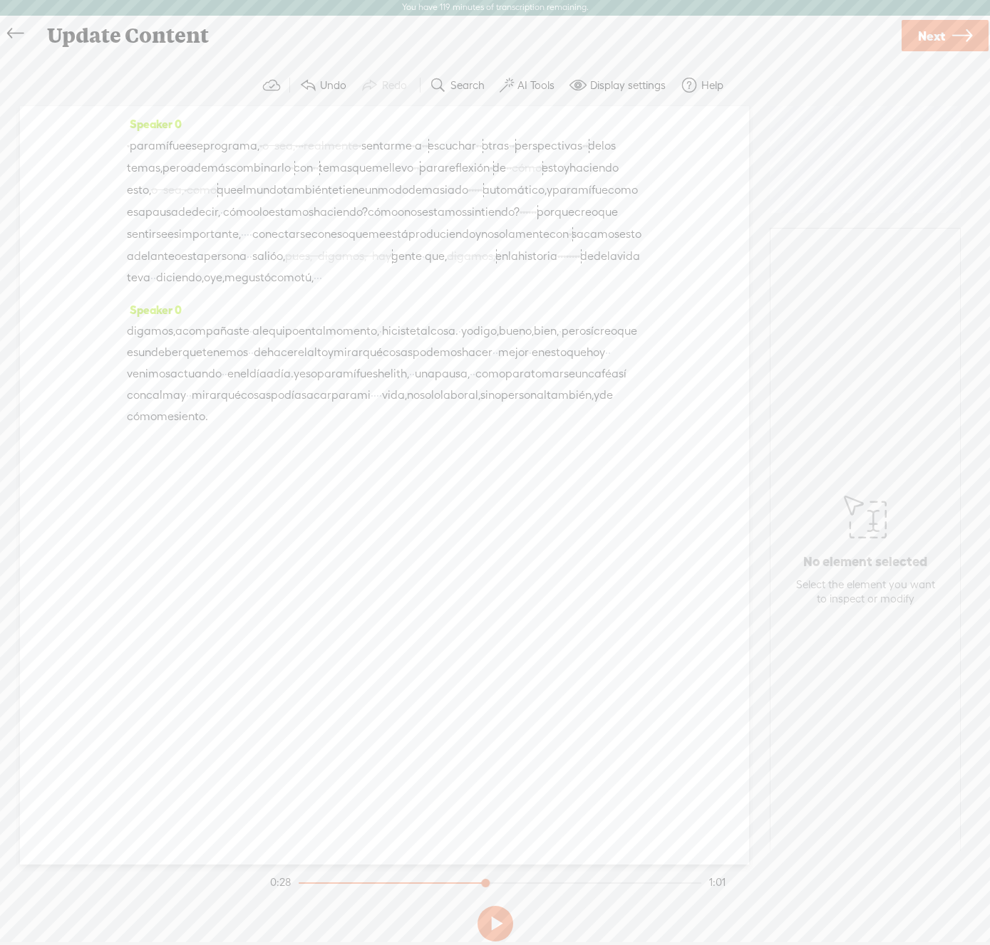
drag, startPoint x: 394, startPoint y: 279, endPoint x: 380, endPoint y: 280, distance: 14.3
click at [380, 280] on div "[S] · para mí fue ese programa, [S] · o sea, · · · realmente [S] · · sentarme […" at bounding box center [384, 212] width 515 height 154
click at [280, 244] on span "Delete" at bounding box center [287, 244] width 33 height 14
click at [422, 223] on span "estamos" at bounding box center [444, 212] width 45 height 21
click at [413, 198] on span at bounding box center [408, 200] width 21 height 26
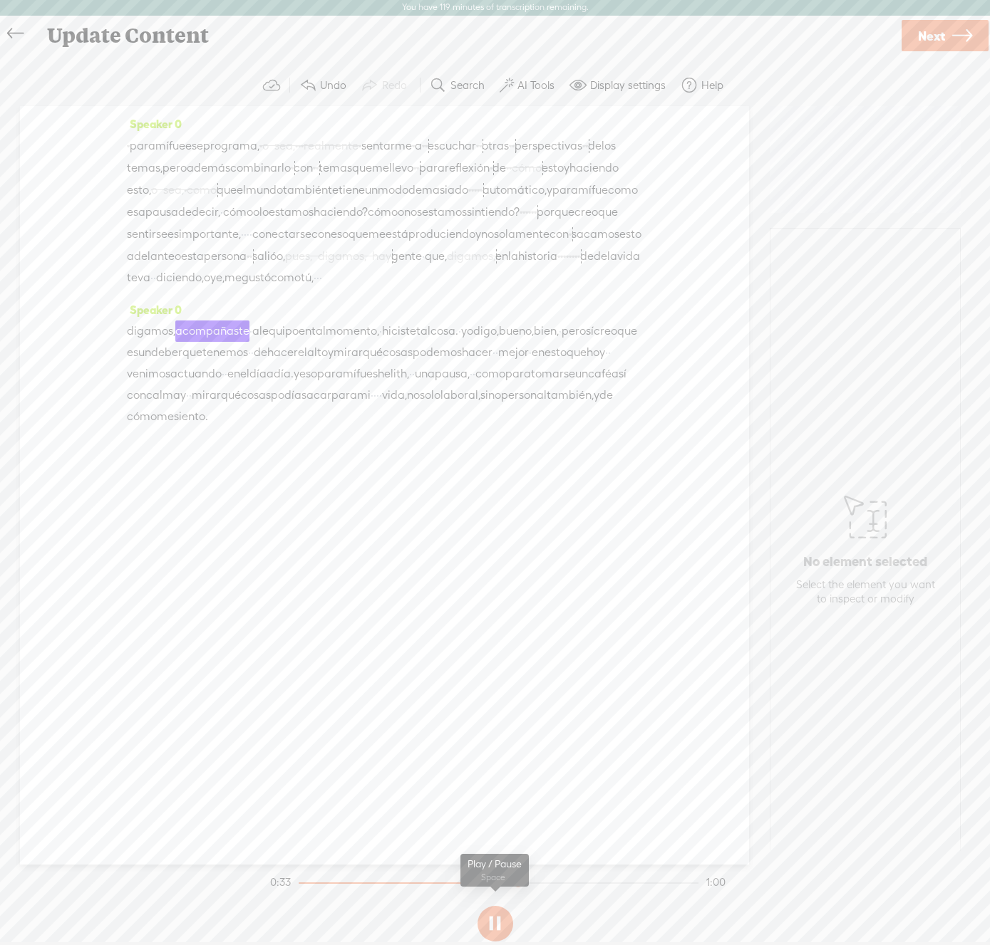
click at [494, 926] on button at bounding box center [495, 924] width 36 height 36
drag, startPoint x: 175, startPoint y: 370, endPoint x: 124, endPoint y: 377, distance: 51.8
click at [124, 377] on div "Speaker 0 [S] · para mí fue ese programa, [S] · o sea, · · · realmente [S] · · …" at bounding box center [384, 485] width 729 height 759
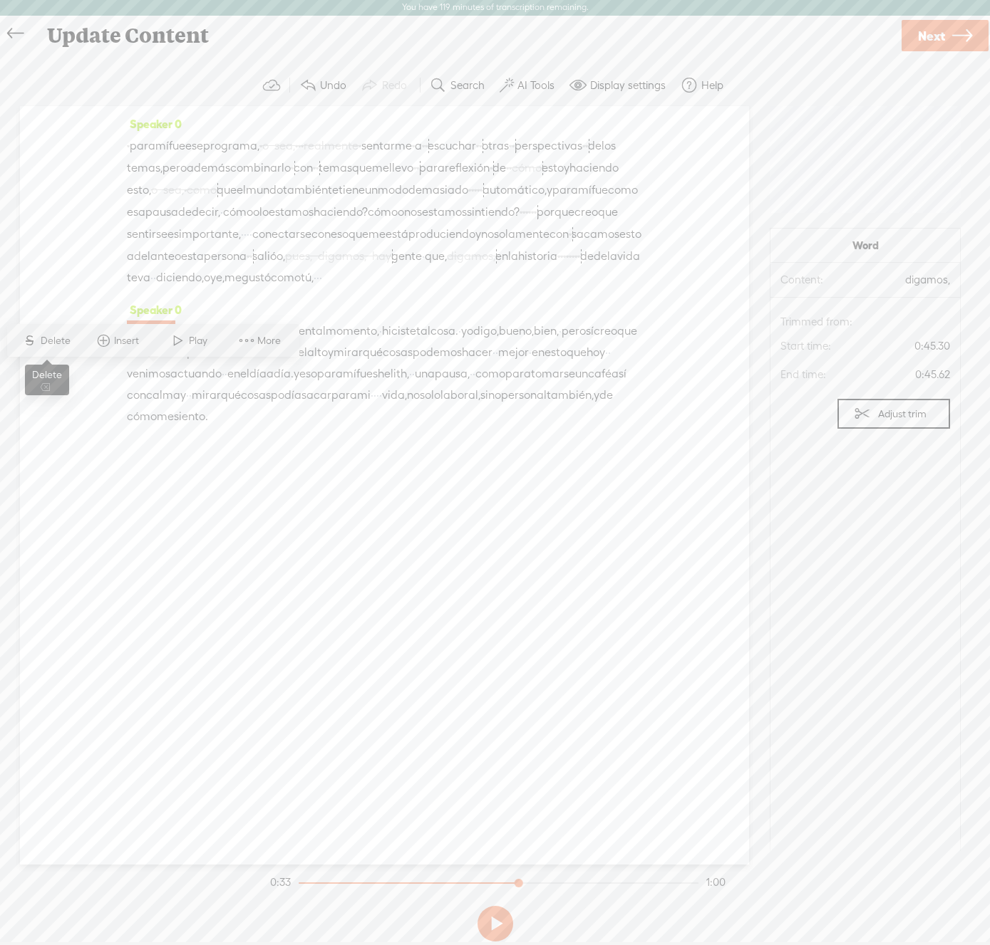
click at [58, 338] on span "Delete" at bounding box center [57, 341] width 33 height 14
click at [204, 289] on span "diciendo," at bounding box center [180, 277] width 48 height 21
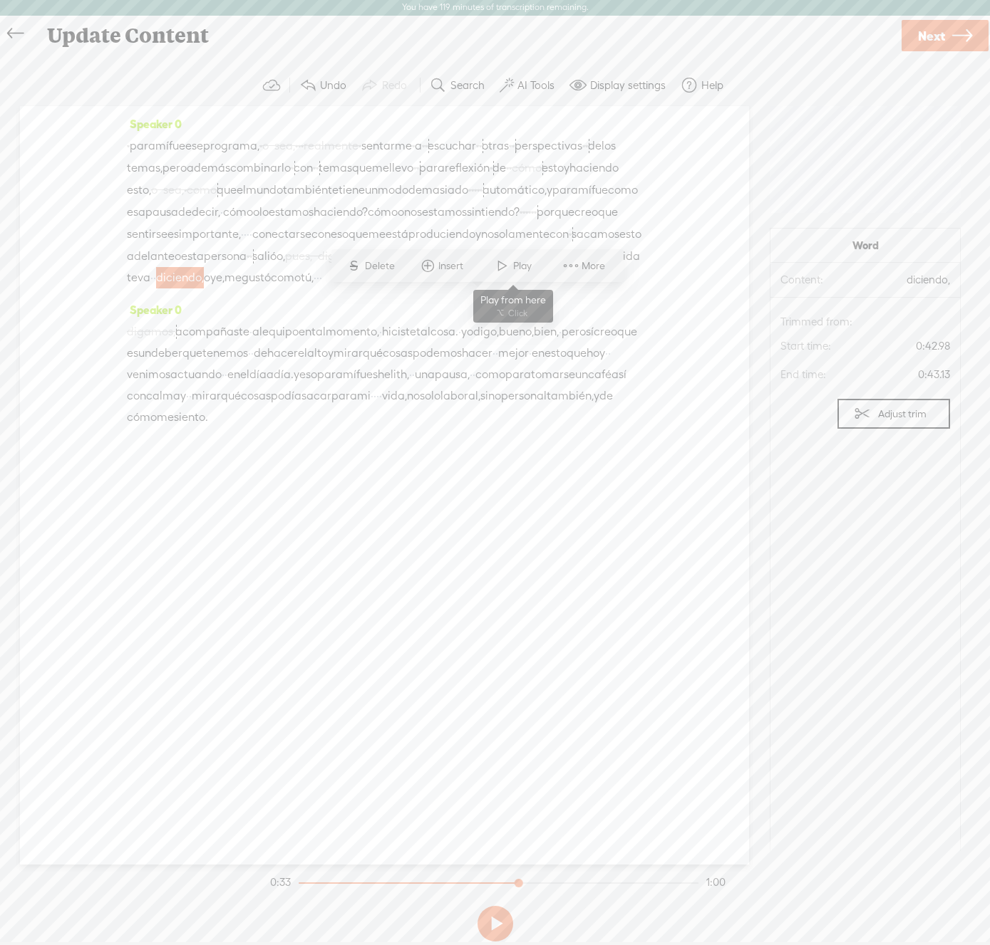
click at [502, 264] on span at bounding box center [502, 266] width 21 height 26
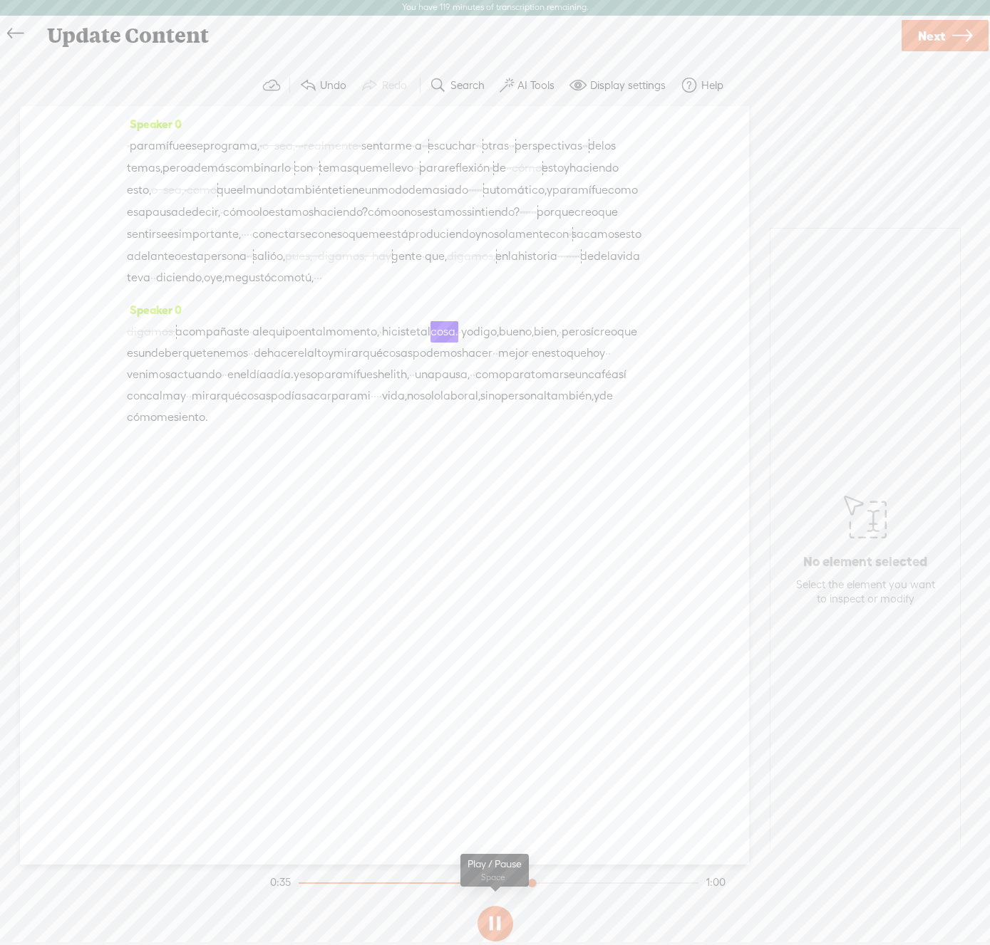
click at [487, 923] on button at bounding box center [495, 924] width 36 height 36
click at [322, 289] on span at bounding box center [336, 277] width 28 height 21
drag, startPoint x: 128, startPoint y: 321, endPoint x: 151, endPoint y: 321, distance: 23.5
click at [151, 289] on div "[S] · para mí fue ese programa, [S] · o sea, · · · realmente [S] · · sentarme […" at bounding box center [384, 212] width 515 height 154
click at [62, 286] on span "Delete" at bounding box center [53, 288] width 33 height 14
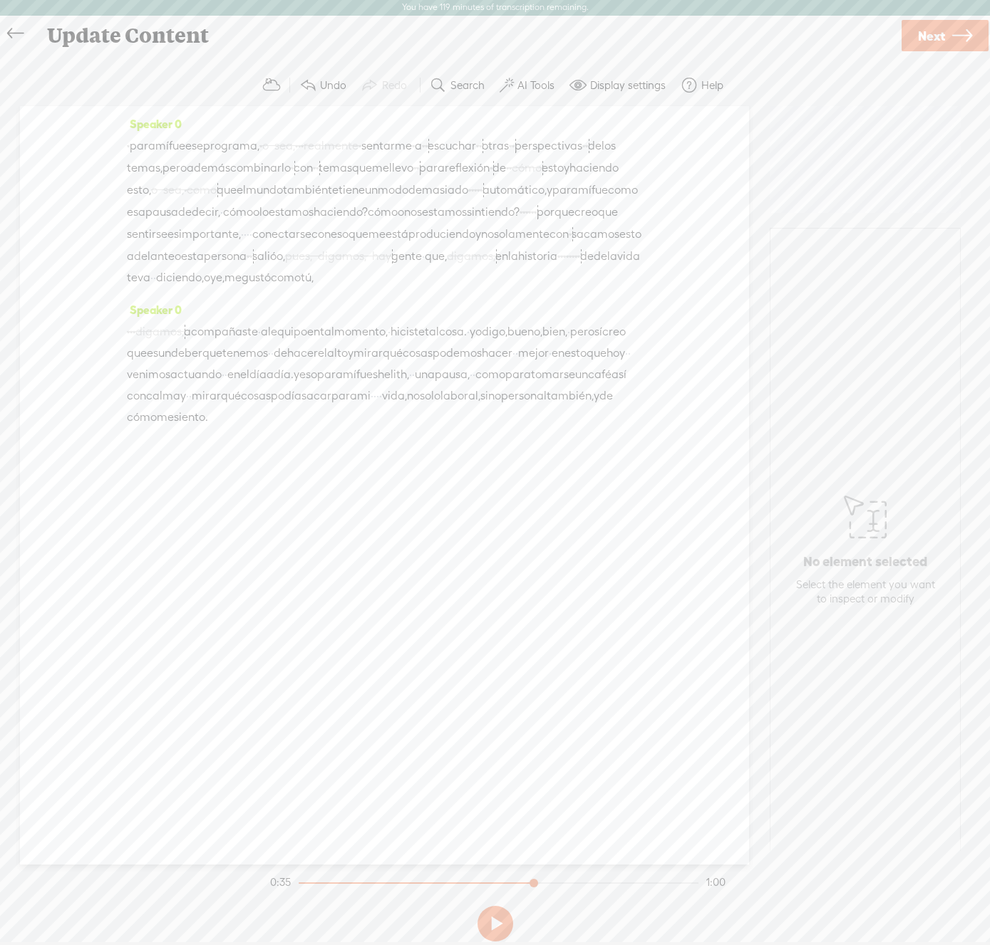
click at [204, 289] on span "diciendo," at bounding box center [180, 277] width 48 height 21
click at [503, 268] on span at bounding box center [502, 266] width 21 height 26
click at [499, 924] on button at bounding box center [495, 924] width 36 height 36
